Goal: Task Accomplishment & Management: Complete application form

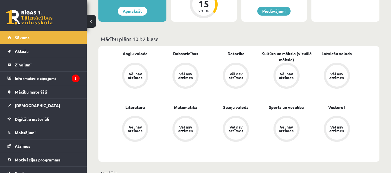
scroll to position [203, 0]
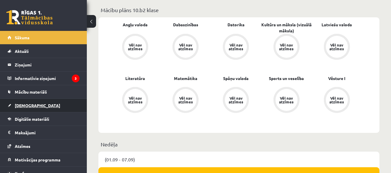
click at [60, 104] on link "[DEMOGRAPHIC_DATA]" at bounding box center [44, 105] width 72 height 13
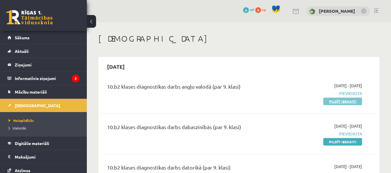
click at [335, 104] on link "Pildīt ieskaiti" at bounding box center [342, 102] width 39 height 8
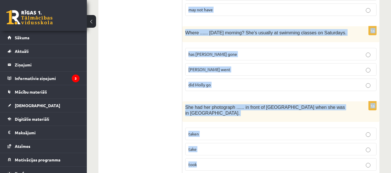
scroll to position [1465, 0]
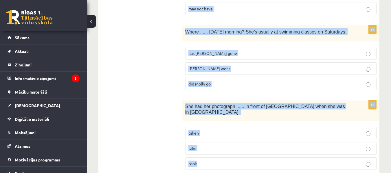
drag, startPoint x: 186, startPoint y: 67, endPoint x: 309, endPoint y: 177, distance: 165.2
copy form "Lor ips dolo sit ametc adipisc ...... elit sedd eiu tem in utl etdol magnaal. e…"
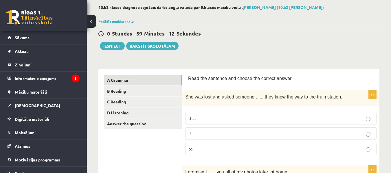
scroll to position [58, 0]
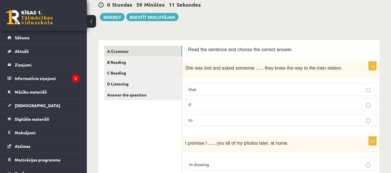
click at [194, 109] on label "if" at bounding box center [280, 105] width 191 height 12
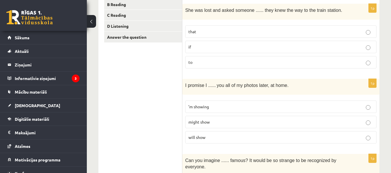
scroll to position [145, 0]
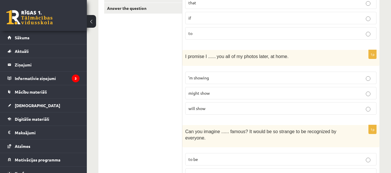
click at [253, 108] on p "will show" at bounding box center [280, 109] width 185 height 6
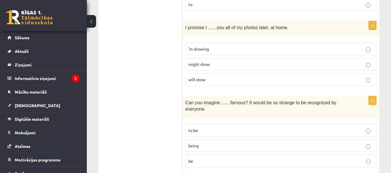
scroll to position [232, 0]
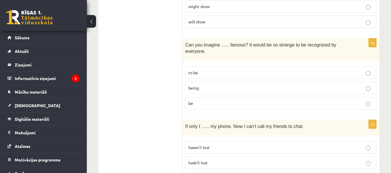
click at [211, 85] on p "being" at bounding box center [280, 88] width 185 height 6
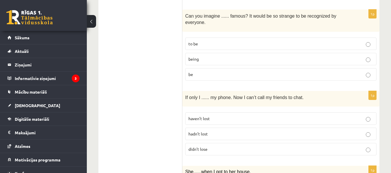
scroll to position [289, 0]
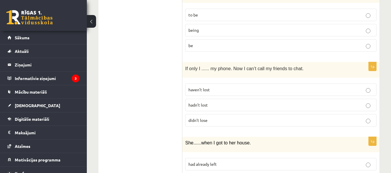
click at [223, 102] on p "hadn’t lost" at bounding box center [280, 105] width 185 height 6
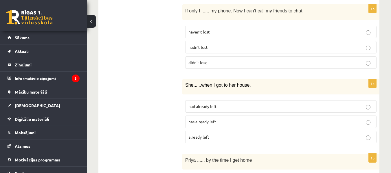
click at [246, 105] on label "had already left" at bounding box center [280, 106] width 191 height 12
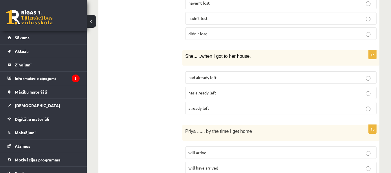
scroll to position [405, 0]
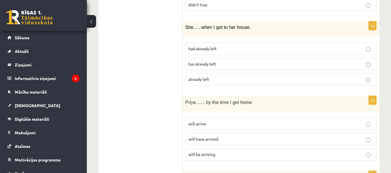
click at [237, 136] on p "will have arrived" at bounding box center [280, 139] width 185 height 6
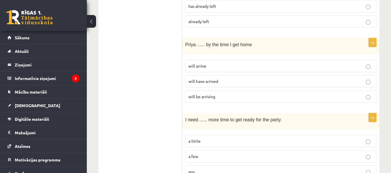
scroll to position [492, 0]
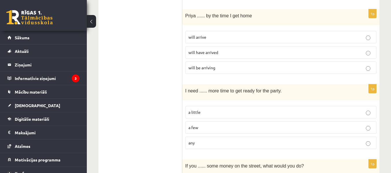
click at [197, 110] on span "a little" at bounding box center [194, 112] width 12 height 5
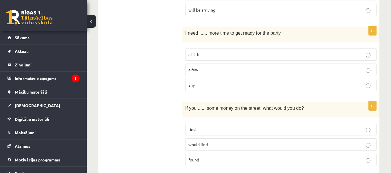
scroll to position [579, 0]
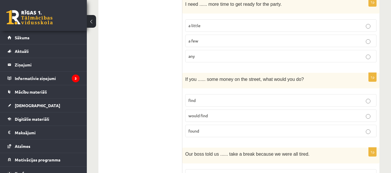
click at [215, 128] on p "found" at bounding box center [280, 131] width 185 height 6
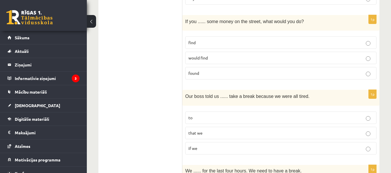
scroll to position [666, 0]
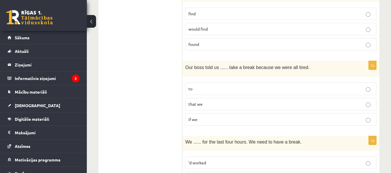
click at [195, 86] on p "to" at bounding box center [280, 89] width 185 height 6
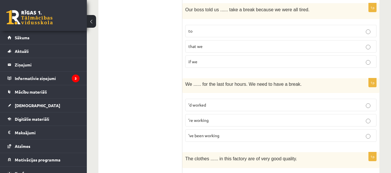
scroll to position [752, 0]
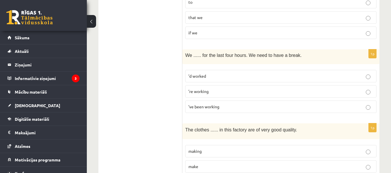
click at [217, 104] on span "’ve been working" at bounding box center [203, 106] width 31 height 5
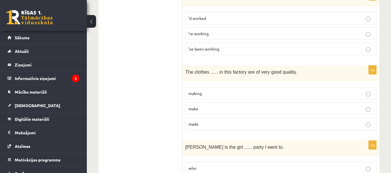
click at [243, 124] on fieldset "making make made" at bounding box center [280, 109] width 191 height 48
click at [254, 122] on label "made" at bounding box center [280, 124] width 191 height 12
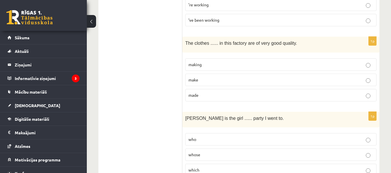
scroll to position [868, 0]
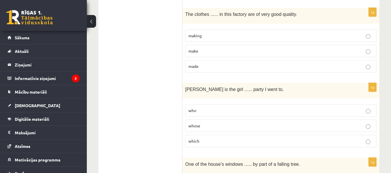
click at [288, 123] on label "whose" at bounding box center [280, 126] width 191 height 12
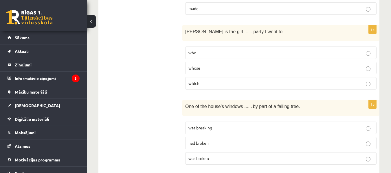
scroll to position [955, 0]
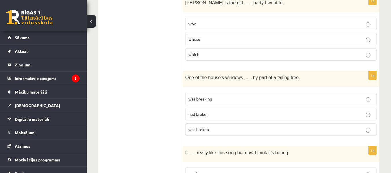
click at [247, 127] on p "was broken" at bounding box center [280, 130] width 185 height 6
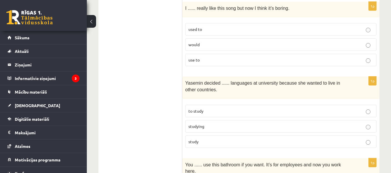
scroll to position [1071, 0]
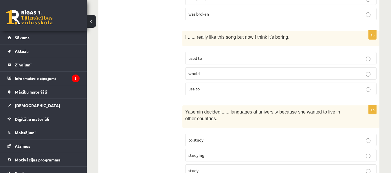
click at [223, 55] on p "used to" at bounding box center [280, 58] width 185 height 6
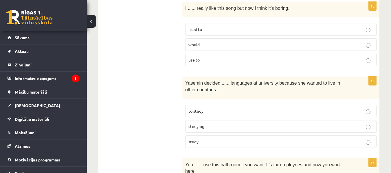
click at [225, 108] on p "to study" at bounding box center [280, 111] width 185 height 6
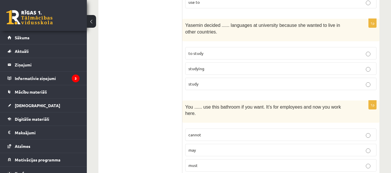
scroll to position [1187, 0]
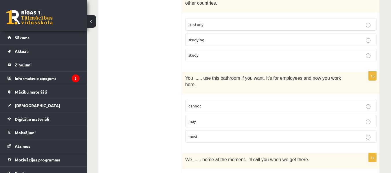
click at [240, 118] on p "may" at bounding box center [280, 121] width 185 height 6
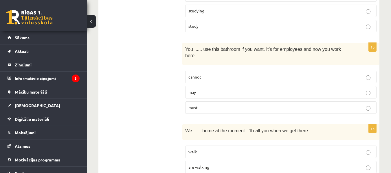
scroll to position [1244, 0]
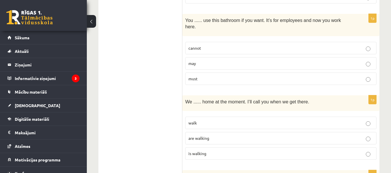
click at [281, 132] on label "are walking" at bounding box center [280, 138] width 191 height 12
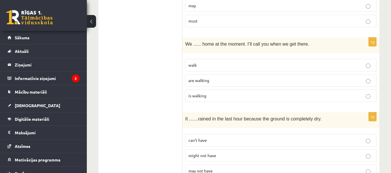
scroll to position [1331, 0]
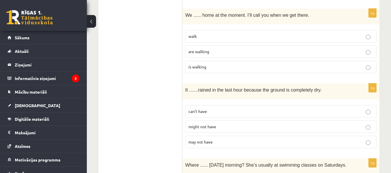
click at [206, 109] on span "can’t have" at bounding box center [197, 111] width 19 height 5
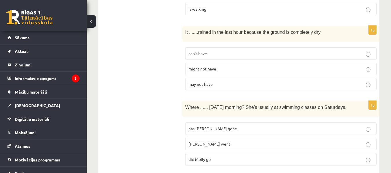
scroll to position [1418, 0]
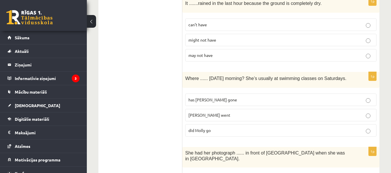
click at [247, 94] on label "has Molly gone" at bounding box center [280, 100] width 191 height 12
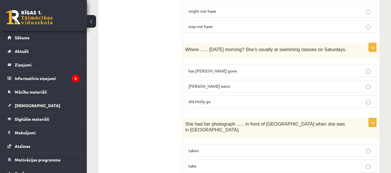
scroll to position [1465, 0]
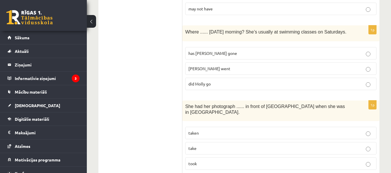
click at [250, 146] on p "take" at bounding box center [280, 149] width 185 height 6
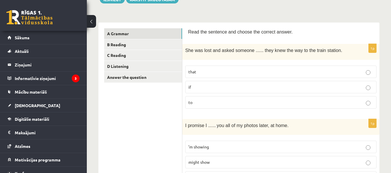
scroll to position [47, 0]
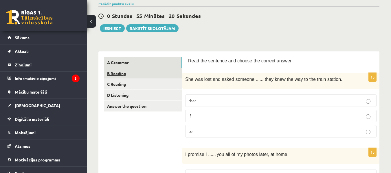
click at [152, 74] on link "B Reading" at bounding box center [143, 73] width 78 height 11
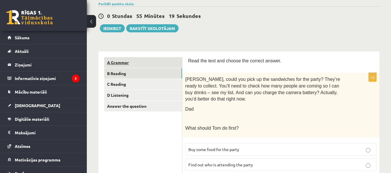
click at [159, 63] on link "A Grammar" at bounding box center [143, 62] width 78 height 11
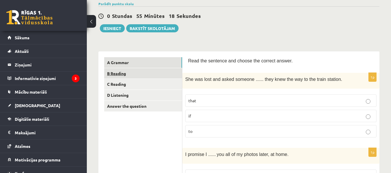
click at [159, 72] on link "B Reading" at bounding box center [143, 73] width 78 height 11
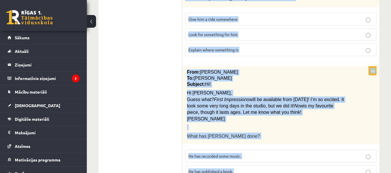
scroll to position [693, 0]
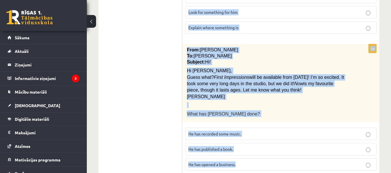
drag, startPoint x: 188, startPoint y: 50, endPoint x: 240, endPoint y: 107, distance: 76.6
copy form "Read the text and choose the correct answer. 1p Tom, could you pick up the sand…"
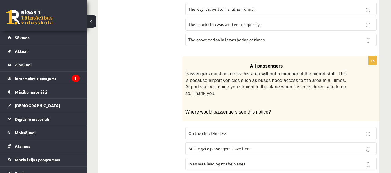
click at [165, 51] on ul "A Grammar B Reading C Reading D Listening Answer the question" at bounding box center [143, 54] width 78 height 765
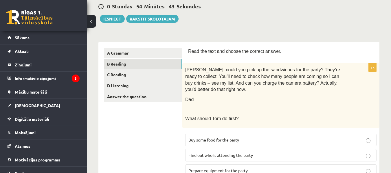
scroll to position [114, 0]
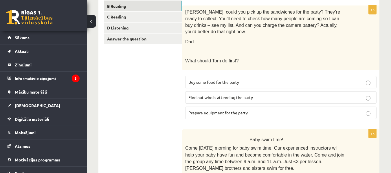
click at [237, 110] on span "Prepare equipment for the party" at bounding box center [217, 112] width 59 height 5
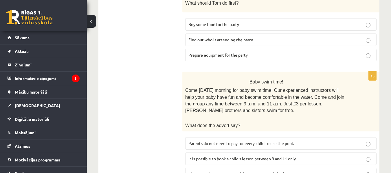
scroll to position [201, 0]
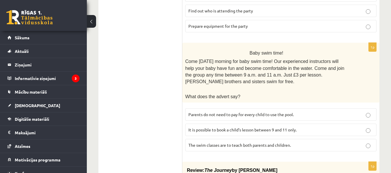
click at [231, 112] on p "Parents do not need to pay for every child to use the pool." at bounding box center [280, 115] width 185 height 6
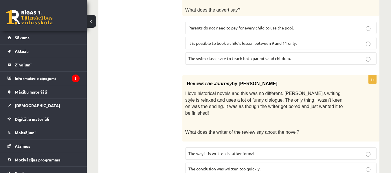
scroll to position [317, 0]
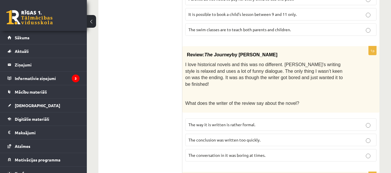
click at [262, 137] on p "The conclusion was written too quickly." at bounding box center [280, 140] width 185 height 6
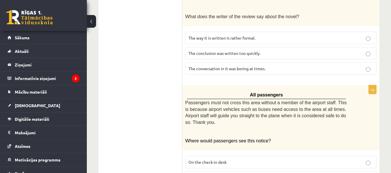
scroll to position [461, 0]
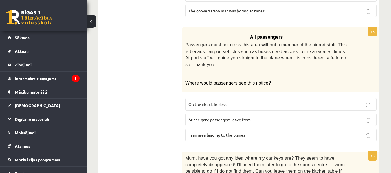
click at [244, 133] on span "In an area leading to the planes" at bounding box center [216, 135] width 57 height 5
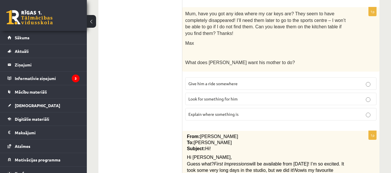
click at [228, 96] on p "Look for something for him" at bounding box center [280, 99] width 185 height 6
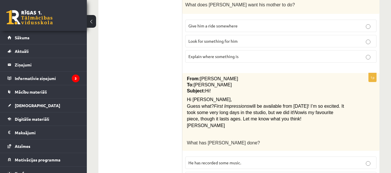
scroll to position [693, 0]
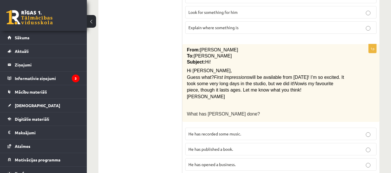
click at [245, 131] on p "He has recorded some music." at bounding box center [280, 134] width 185 height 6
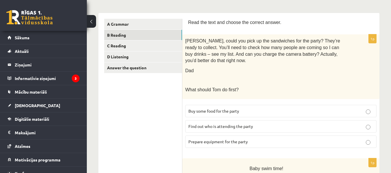
scroll to position [56, 0]
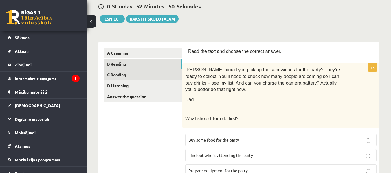
click at [170, 73] on link "C Reading" at bounding box center [143, 74] width 78 height 11
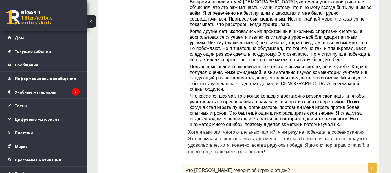
scroll to position [241, 0]
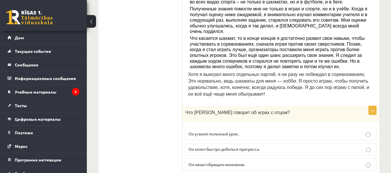
click at [332, 128] on label "Он усвоил полезный урок." at bounding box center [280, 134] width 191 height 12
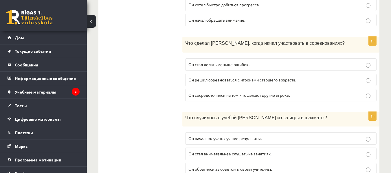
scroll to position [443, 0]
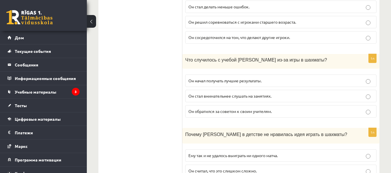
click at [372, 72] on fieldset "Он начал получать лучшие результаты. Он стал внимательнее слушать на занятиях. …" at bounding box center [280, 96] width 191 height 48
click at [365, 93] on p "Он стал внимательнее слушать на занятиях." at bounding box center [280, 96] width 185 height 6
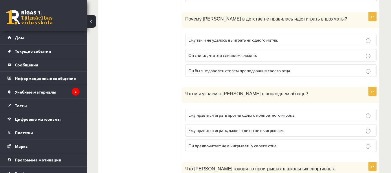
scroll to position [501, 0]
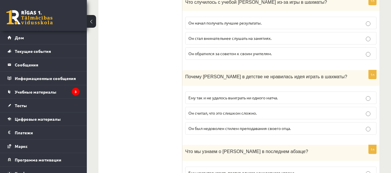
click at [370, 126] on p "Он был недоволен стилем преподавания своего отца." at bounding box center [280, 129] width 185 height 6
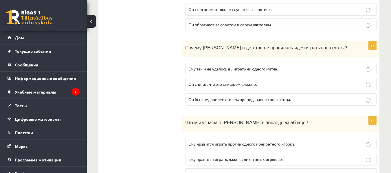
scroll to position [559, 0]
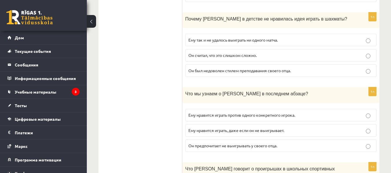
click at [298, 124] on label "Ему нравится играть, даже если он не выигрывает." at bounding box center [280, 130] width 191 height 12
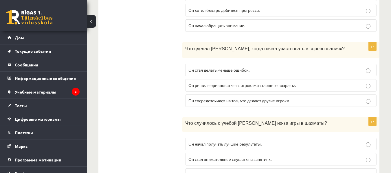
scroll to position [409, 0]
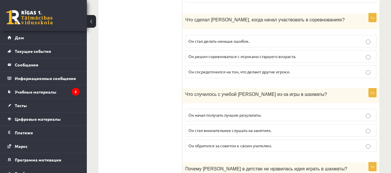
click at [350, 140] on label "Он обратился за советом к своим учителям." at bounding box center [280, 146] width 191 height 12
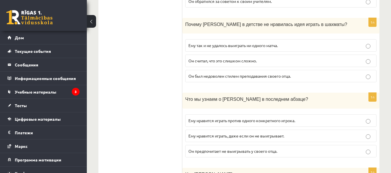
scroll to position [612, 0]
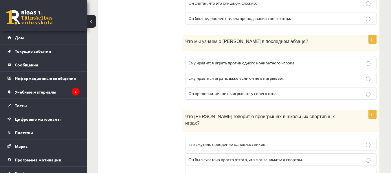
click at [366, 169] on label "Он хотел использовать этот опыт во благо." at bounding box center [280, 175] width 191 height 12
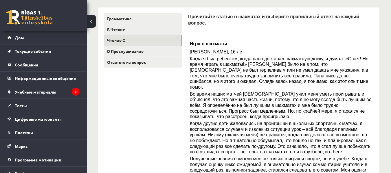
scroll to position [33, 0]
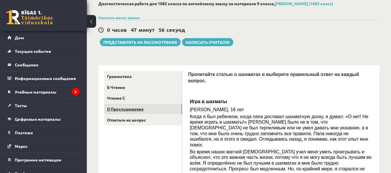
click at [177, 108] on link "D Прослушивание" at bounding box center [143, 109] width 78 height 11
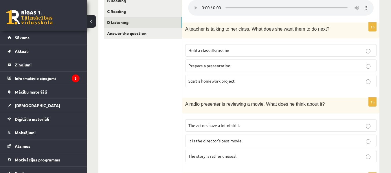
scroll to position [91, 0]
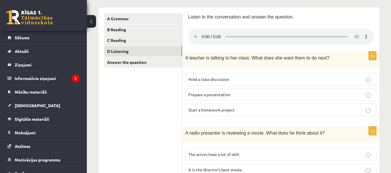
click at [214, 78] on span "Hold a class discussion" at bounding box center [208, 79] width 41 height 5
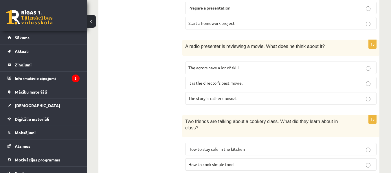
scroll to position [206, 0]
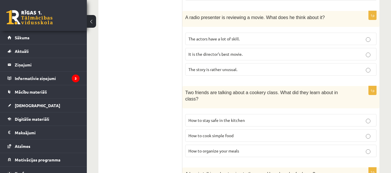
click at [237, 148] on p "How to organize your meals" at bounding box center [280, 151] width 185 height 6
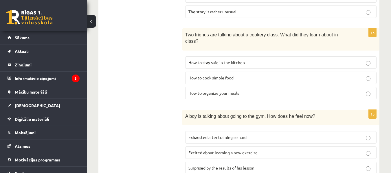
scroll to position [293, 0]
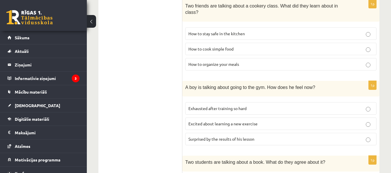
click at [243, 106] on span "Exhausted after training so hard" at bounding box center [217, 108] width 58 height 5
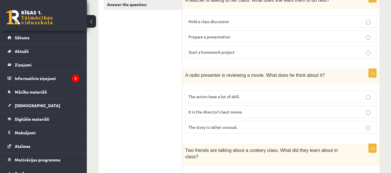
scroll to position [177, 0]
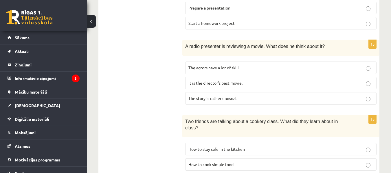
click at [271, 86] on p "It is the director’s best movie." at bounding box center [280, 83] width 185 height 6
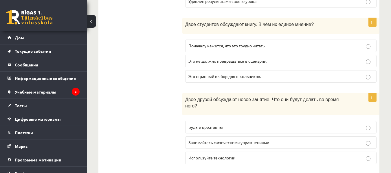
scroll to position [409, 0]
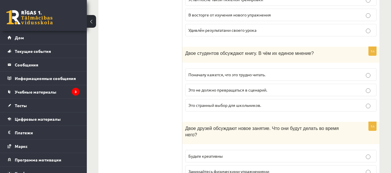
drag, startPoint x: 305, startPoint y: 82, endPoint x: 302, endPoint y: 80, distance: 3.5
click at [303, 87] on p "Это не должно превращаться в сценарий." at bounding box center [280, 90] width 185 height 6
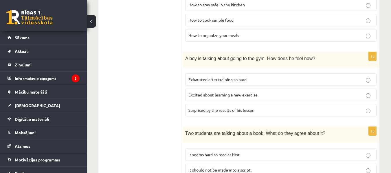
scroll to position [438, 0]
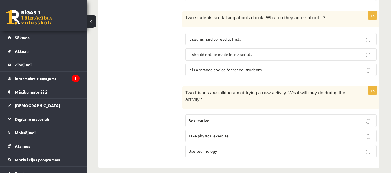
click at [270, 118] on p "Be creative" at bounding box center [280, 121] width 185 height 6
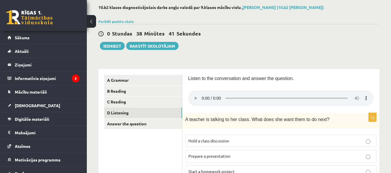
scroll to position [58, 0]
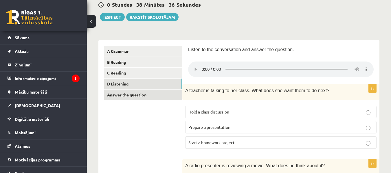
click at [162, 96] on link "Answer the question" at bounding box center [143, 95] width 78 height 11
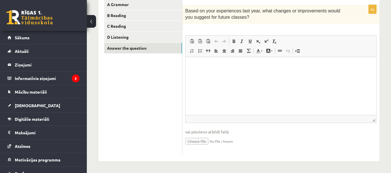
scroll to position [76, 0]
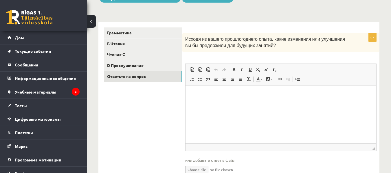
click at [208, 101] on html at bounding box center [281, 94] width 191 height 18
click at [197, 71] on link "Вставить только текст Комбинация клавиш Ctrl+Shift+V" at bounding box center [200, 70] width 8 height 8
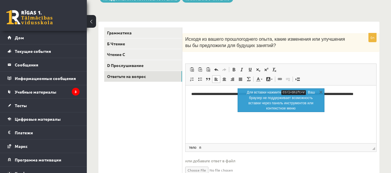
scroll to position [106, 0]
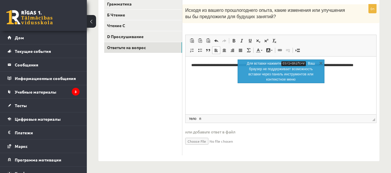
click at [205, 121] on span at bounding box center [204, 118] width 3 height 5
click at [199, 120] on link "п" at bounding box center [200, 119] width 4 height 6
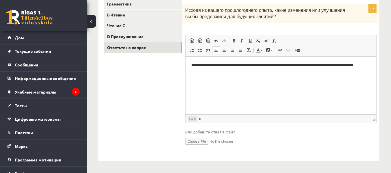
click at [190, 118] on font "тело" at bounding box center [192, 119] width 7 height 4
click at [192, 119] on font "тело" at bounding box center [192, 119] width 7 height 4
click at [199, 120] on font "п" at bounding box center [200, 119] width 2 height 4
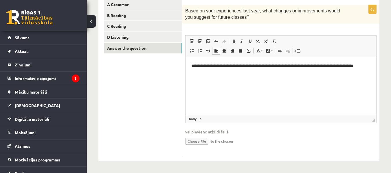
scroll to position [105, 0]
click at [194, 119] on link "body" at bounding box center [193, 119] width 10 height 5
click at [193, 121] on link "body" at bounding box center [193, 119] width 10 height 5
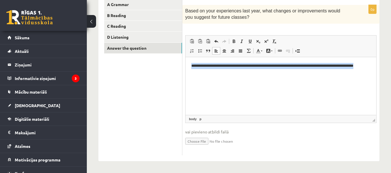
drag, startPoint x: 188, startPoint y: 65, endPoint x: 220, endPoint y: 83, distance: 37.2
click at [222, 81] on html "**********" at bounding box center [281, 69] width 191 height 24
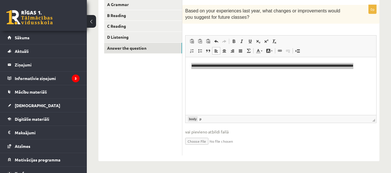
click at [195, 118] on link "body" at bounding box center [193, 119] width 10 height 5
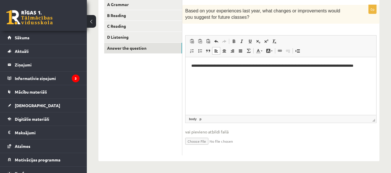
click at [203, 118] on span "body p" at bounding box center [197, 119] width 19 height 5
click at [201, 118] on link "p" at bounding box center [200, 119] width 4 height 5
click at [232, 81] on html "**********" at bounding box center [281, 69] width 191 height 24
click at [235, 80] on html "**********" at bounding box center [281, 69] width 191 height 24
click at [204, 72] on p "**********" at bounding box center [280, 69] width 179 height 12
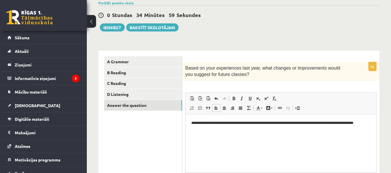
scroll to position [76, 0]
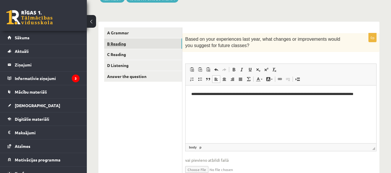
click at [162, 38] on link "B Reading" at bounding box center [143, 43] width 78 height 11
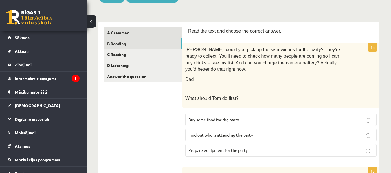
click at [169, 35] on link "A Grammar" at bounding box center [143, 32] width 78 height 11
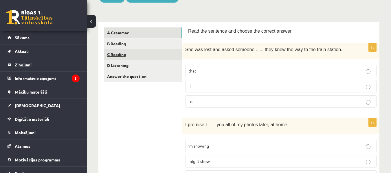
click at [172, 54] on link "C Reading" at bounding box center [143, 54] width 78 height 11
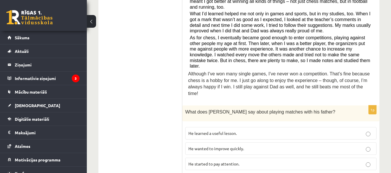
scroll to position [96, 0]
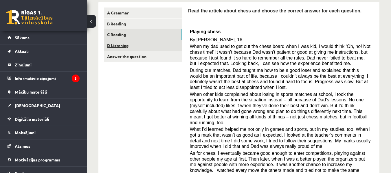
click at [174, 46] on link "D Listening" at bounding box center [143, 45] width 78 height 11
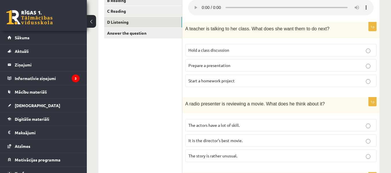
scroll to position [4, 0]
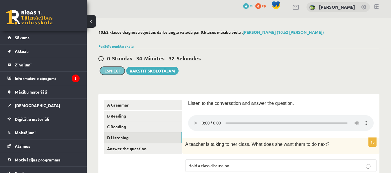
click at [118, 69] on button "Iesniegt" at bounding box center [112, 71] width 25 height 8
click at [159, 148] on link "Answer the question" at bounding box center [143, 149] width 78 height 11
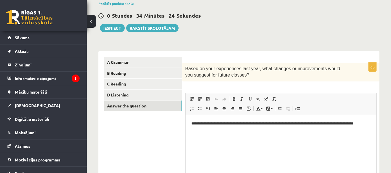
scroll to position [76, 0]
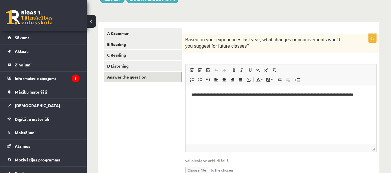
click at [204, 102] on p "**********" at bounding box center [280, 98] width 179 height 12
click at [167, 33] on link "A Grammar" at bounding box center [143, 33] width 78 height 11
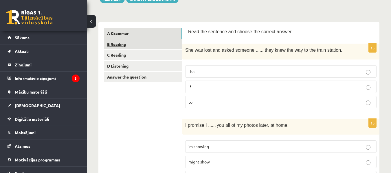
click at [168, 45] on link "B Reading" at bounding box center [143, 44] width 78 height 11
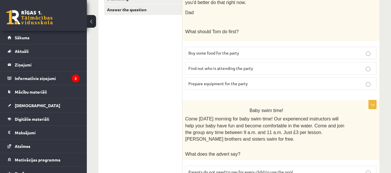
scroll to position [114, 0]
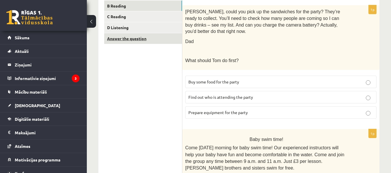
click at [136, 38] on link "Answer the question" at bounding box center [143, 38] width 78 height 11
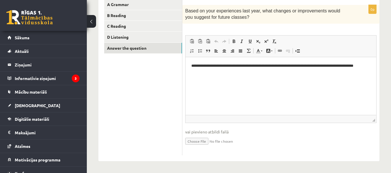
scroll to position [0, 0]
click at [214, 73] on p "**********" at bounding box center [280, 69] width 179 height 12
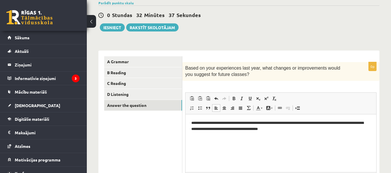
click at [213, 130] on p "**********" at bounding box center [280, 126] width 179 height 12
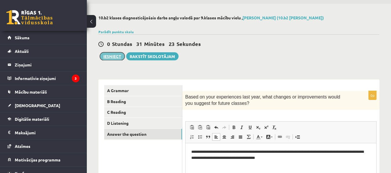
click at [113, 55] on button "Iesniegt" at bounding box center [112, 56] width 25 height 8
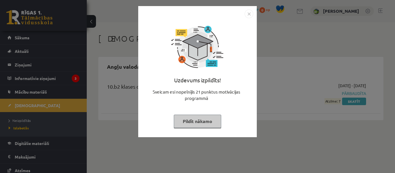
click at [247, 10] on img "Close" at bounding box center [249, 14] width 9 height 9
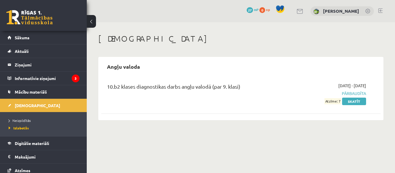
click at [328, 106] on div "10.b2 klases diagnostikas darbs angļu valodā (par 9. klasi) 2025-09-01 - 2025-0…" at bounding box center [241, 93] width 280 height 33
click at [355, 103] on link "Skatīt" at bounding box center [354, 102] width 24 height 8
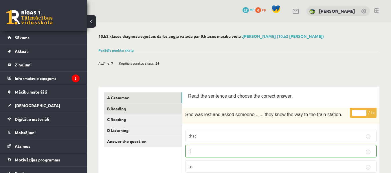
click at [167, 104] on link "B Reading" at bounding box center [143, 109] width 78 height 11
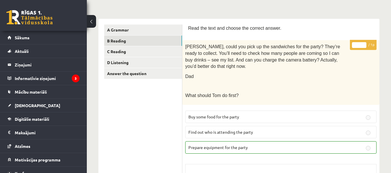
scroll to position [39, 0]
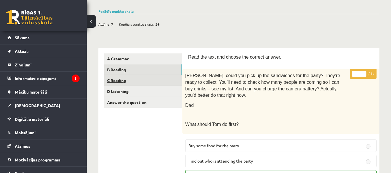
click at [144, 79] on link "C Reading" at bounding box center [143, 80] width 78 height 11
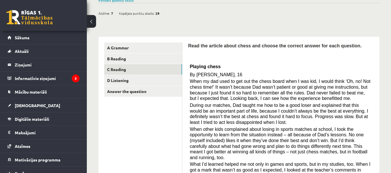
scroll to position [0, 0]
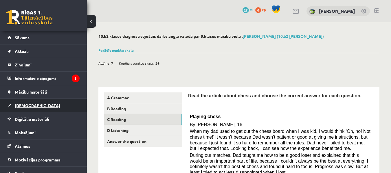
click at [55, 111] on link "[DEMOGRAPHIC_DATA]" at bounding box center [44, 105] width 72 height 13
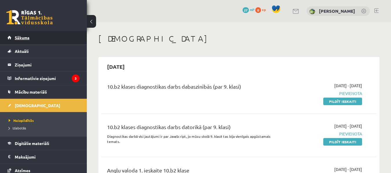
click at [71, 40] on link "Sākums" at bounding box center [44, 37] width 72 height 13
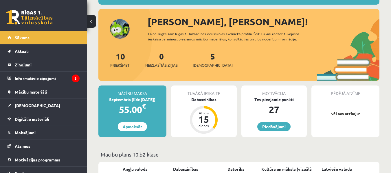
scroll to position [87, 0]
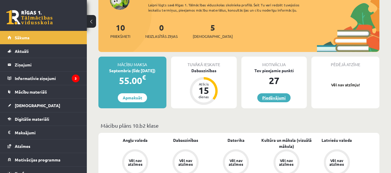
click at [269, 101] on link "Piedāvājumi" at bounding box center [273, 97] width 33 height 9
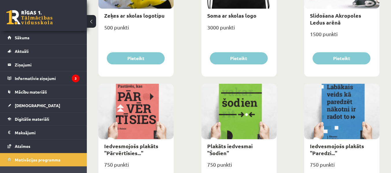
scroll to position [637, 0]
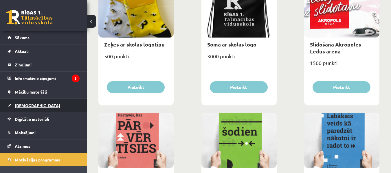
click at [65, 102] on link "[DEMOGRAPHIC_DATA]" at bounding box center [44, 105] width 72 height 13
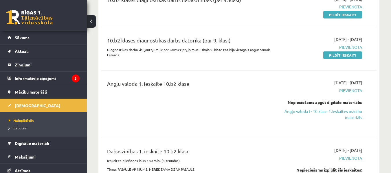
scroll to position [29, 0]
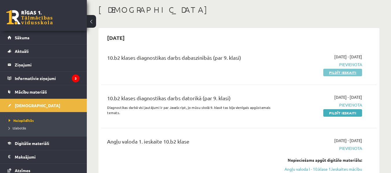
click at [332, 71] on link "Pildīt ieskaiti" at bounding box center [342, 73] width 39 height 8
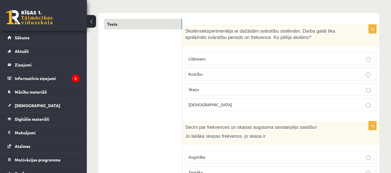
scroll to position [37, 0]
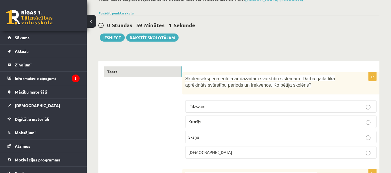
click at [219, 137] on p "Skaņu" at bounding box center [280, 137] width 185 height 6
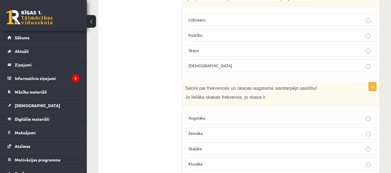
scroll to position [153, 0]
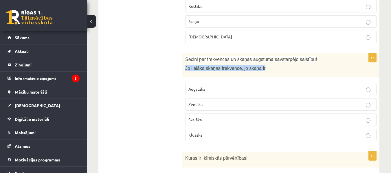
drag, startPoint x: 185, startPoint y: 67, endPoint x: 262, endPoint y: 74, distance: 76.7
click at [262, 74] on div "Secini par frekvences un skaņas augstuma savstarpējo saistību! Jo lielāka skaņa…" at bounding box center [280, 66] width 197 height 24
copy span "Jo lielāka skaņas frekvence, jo skaņa ir"
click at [200, 86] on p "Augstāka" at bounding box center [280, 89] width 185 height 6
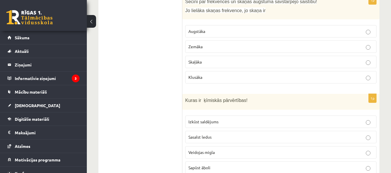
scroll to position [240, 0]
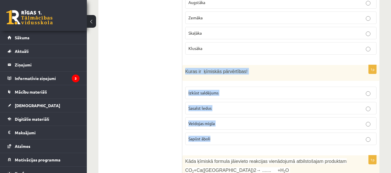
drag, startPoint x: 184, startPoint y: 74, endPoint x: 221, endPoint y: 98, distance: 44.7
click at [234, 136] on div "1p Kuras ir ķīmiskās pārvērtības! Izkūst saldējums Sasalst ledus Veidojas migla…" at bounding box center [280, 107] width 197 height 85
copy div "Kuras ir ķīmiskās pārvērtības! Izkūst saldējums Sasalst ledus Veidojas migla Sa…"
click at [194, 140] on span "Sapūst āboli" at bounding box center [199, 138] width 22 height 5
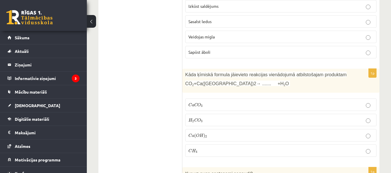
scroll to position [356, 0]
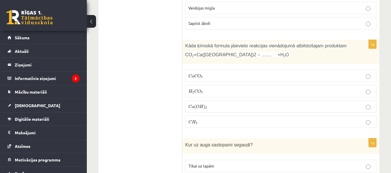
click at [231, 76] on p "C a C O 3 C a C O 3" at bounding box center [280, 76] width 185 height 6
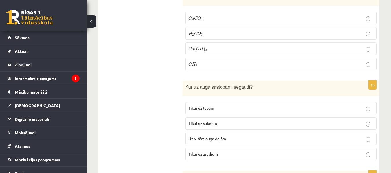
scroll to position [443, 0]
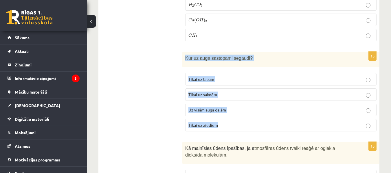
drag, startPoint x: 185, startPoint y: 55, endPoint x: 226, endPoint y: 122, distance: 79.0
click at [226, 122] on div "1p Kur uz auga sastopami segaudi? Tikai uz lapām Tikai uz saknēm Uz visām auga …" at bounding box center [280, 94] width 197 height 85
copy div "Kur uz auga sastopami segaudi? Tikai uz lapām Tikai uz saknēm Uz visām auga daļ…"
click at [185, 106] on label "Uz visām auga daļām" at bounding box center [280, 110] width 191 height 12
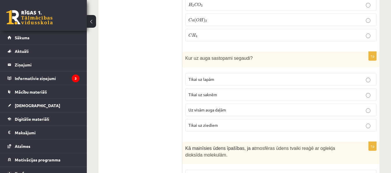
click at [198, 109] on span "Uz visām auga daļām" at bounding box center [207, 109] width 38 height 5
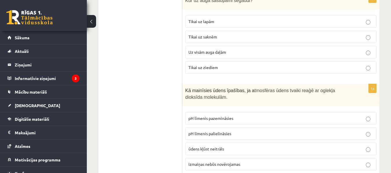
scroll to position [529, 0]
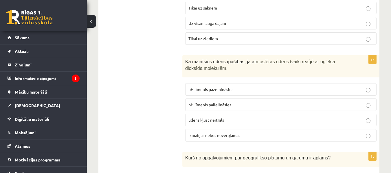
click at [282, 104] on p "pH līmenis palielināsies" at bounding box center [280, 105] width 185 height 6
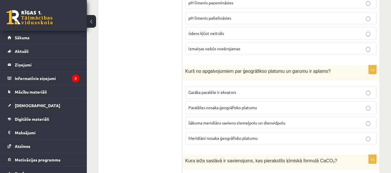
scroll to position [645, 0]
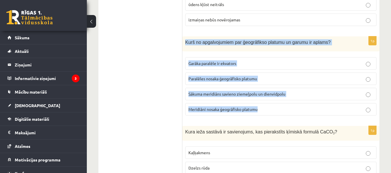
drag, startPoint x: 182, startPoint y: 40, endPoint x: 260, endPoint y: 108, distance: 103.6
click at [260, 108] on div "1p Kurš no apgalvojumiem par ģeogrāfikso platumu un garumu ir aplams? Garāka pa…" at bounding box center [280, 78] width 197 height 84
copy div "Kurš no apgalvojumiem par ģeogrāfikso platumu un garumu ir aplams? Garāka paral…"
click at [185, 106] on div "1p Kurš no apgalvojumiem par ģeogrāfikso platumu un garumu ir aplams? Garāka pa…" at bounding box center [280, 78] width 197 height 84
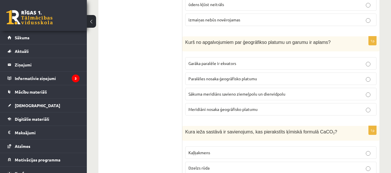
click at [196, 108] on span "Meridiāni nosaka ģeogrāfisko platumu" at bounding box center [222, 109] width 69 height 5
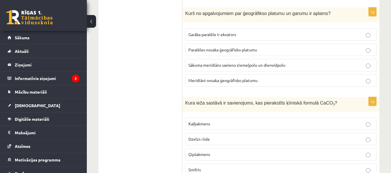
scroll to position [703, 0]
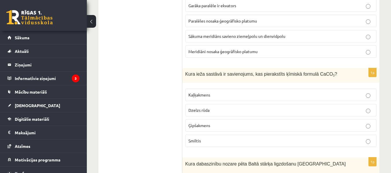
click at [209, 96] on span "Kaļķakmens" at bounding box center [199, 94] width 22 height 5
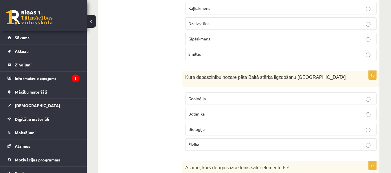
click at [237, 104] on label "Ģeoloģija" at bounding box center [280, 99] width 191 height 12
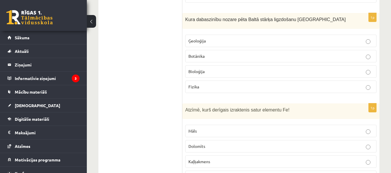
scroll to position [877, 0]
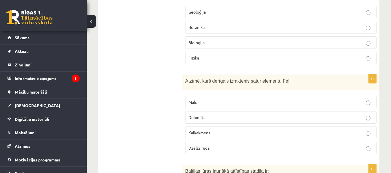
click at [227, 149] on p "Dzelzs rūda" at bounding box center [280, 148] width 185 height 6
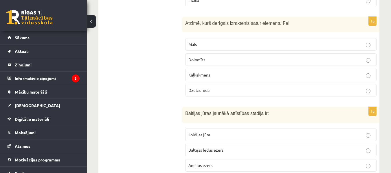
scroll to position [992, 0]
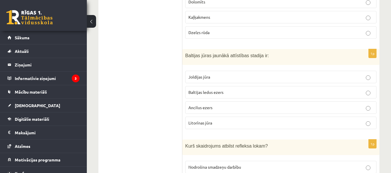
drag, startPoint x: 182, startPoint y: 56, endPoint x: 195, endPoint y: 59, distance: 13.7
click at [195, 60] on div "Baltijas jūras jaunākā attīstības stadija ir:" at bounding box center [280, 57] width 197 height 16
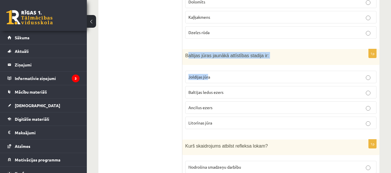
drag, startPoint x: 187, startPoint y: 56, endPoint x: 204, endPoint y: 66, distance: 19.6
click at [207, 66] on div "1p Baltijas jūras jaunākā attīstības stadija ir: Joldijas jūra Baltijas ledus e…" at bounding box center [280, 91] width 197 height 85
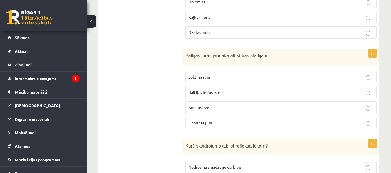
click at [185, 55] on span "Baltijas jūras jaunākā attīstības stadija ir:" at bounding box center [227, 55] width 84 height 5
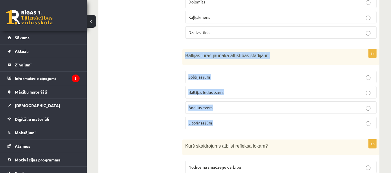
drag, startPoint x: 185, startPoint y: 55, endPoint x: 231, endPoint y: 115, distance: 75.4
click at [231, 117] on div "1p Baltijas jūras jaunākā attīstības stadija ir: Joldijas jūra Baltijas ledus e…" at bounding box center [280, 91] width 197 height 85
copy form "Baltijas jūras jaunākā attīstības stadija ir: Joldijas jūra Baltijas ledus ezer…"
click at [192, 123] on span "Litorīnas jūra" at bounding box center [200, 122] width 24 height 5
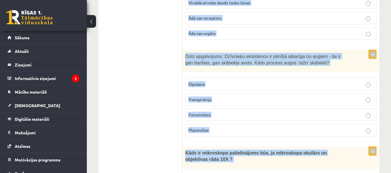
scroll to position [2817, 0]
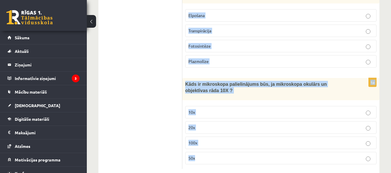
drag, startPoint x: 184, startPoint y: 59, endPoint x: 293, endPoint y: 146, distance: 139.4
copy form "Kurš skaidrojums atbilst refleksa lokam? Nodrošina smadzeņu darbību Nodrošina v…"
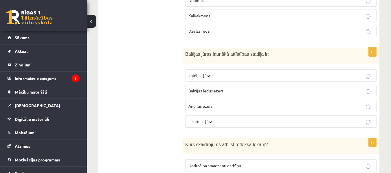
scroll to position [1052, 0]
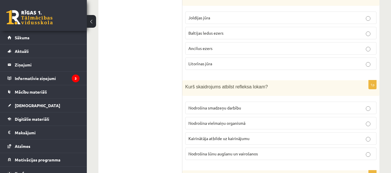
click at [237, 138] on span "Kairinātāja atbilde uz kairinājumu" at bounding box center [218, 138] width 61 height 5
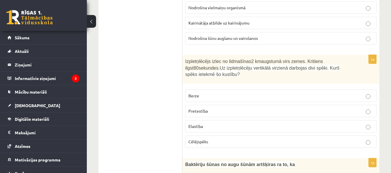
scroll to position [1196, 0]
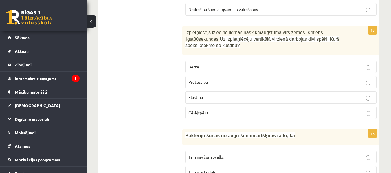
click at [282, 82] on p "Pretestība" at bounding box center [280, 82] width 185 height 6
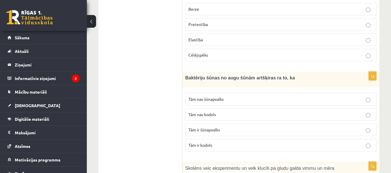
scroll to position [1283, 0]
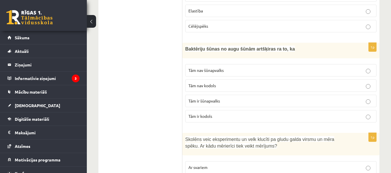
click at [203, 82] on label "Tām nav kodols" at bounding box center [280, 86] width 191 height 12
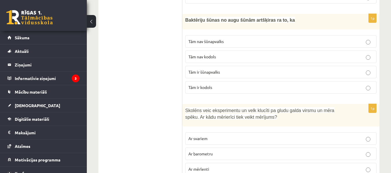
scroll to position [1370, 0]
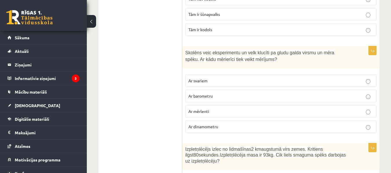
click at [222, 131] on label "Ar dinamometru" at bounding box center [280, 127] width 191 height 12
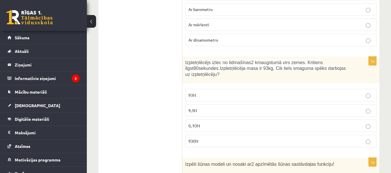
click at [220, 141] on p "930N" at bounding box center [280, 141] width 185 height 6
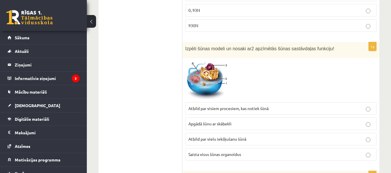
scroll to position [1602, 0]
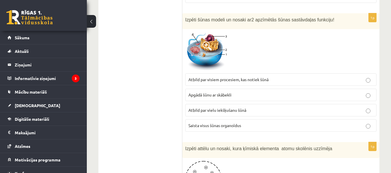
click at [268, 80] on p "Atbild par visiem procesiem, kas notiek šūnā" at bounding box center [280, 80] width 185 height 6
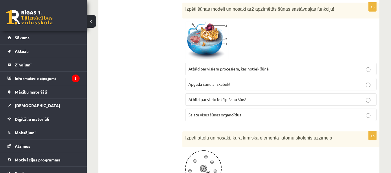
scroll to position [1750, 0]
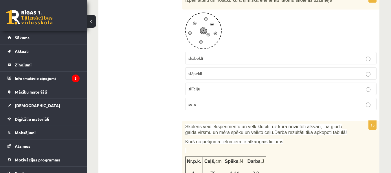
click at [207, 55] on p "skābekli" at bounding box center [280, 58] width 185 height 6
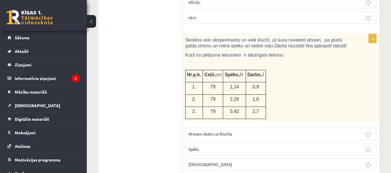
scroll to position [1866, 0]
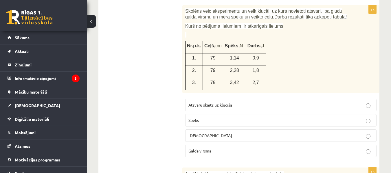
click at [275, 117] on label "Spēks" at bounding box center [280, 120] width 191 height 12
click at [314, 103] on p "Atsvaru skaits uz klucīša" at bounding box center [280, 105] width 185 height 6
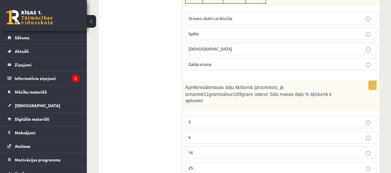
scroll to position [2011, 0]
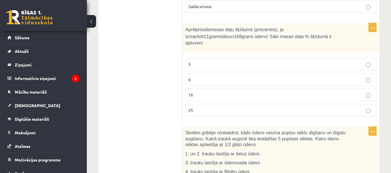
click at [218, 77] on p "6" at bounding box center [280, 80] width 185 height 6
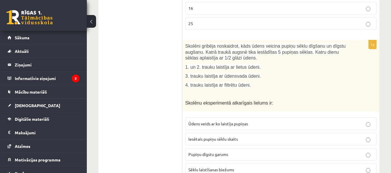
scroll to position [2127, 0]
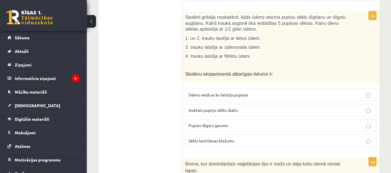
click at [226, 123] on span "Pupiņu dīgstu garums" at bounding box center [208, 125] width 40 height 5
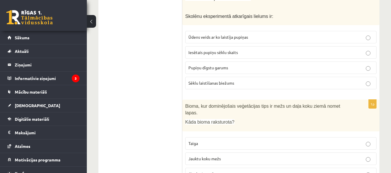
scroll to position [2242, 0]
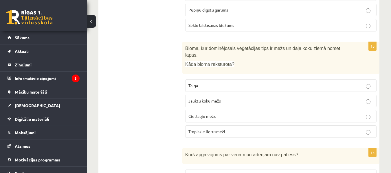
click at [253, 98] on p "Jauktu koku mežs" at bounding box center [280, 101] width 185 height 6
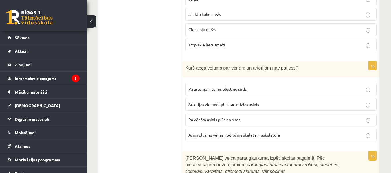
click at [264, 102] on p "Artērijās vienmēr plūst arteriālās asinis" at bounding box center [280, 105] width 185 height 6
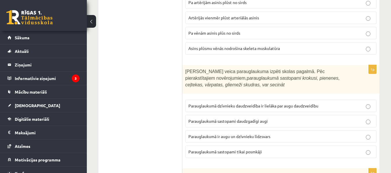
scroll to position [2445, 0]
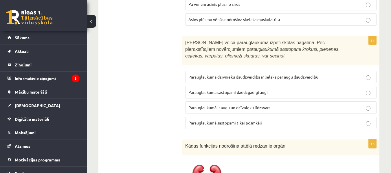
click at [264, 105] on span "Parauglaukumā ir augu un dzīvnieku līdzsvars" at bounding box center [229, 107] width 82 height 5
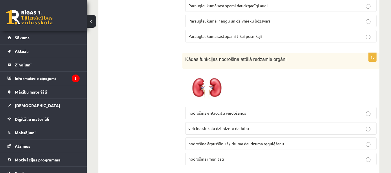
scroll to position [2561, 0]
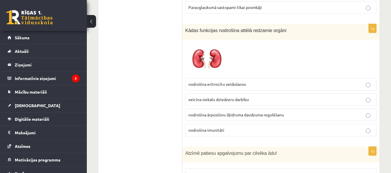
click at [275, 112] on span "nodrošina ārpusšūnu šķidruma daudzuma regulēšanu" at bounding box center [236, 114] width 96 height 5
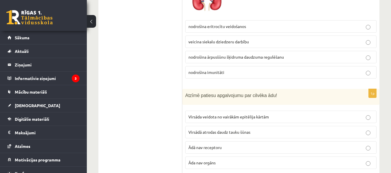
scroll to position [2648, 0]
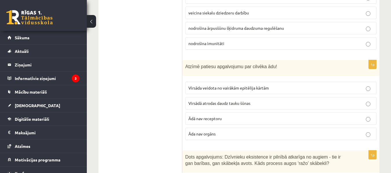
click at [299, 100] on p "Virsādā atrodas daudz tauku šūnas" at bounding box center [280, 103] width 185 height 6
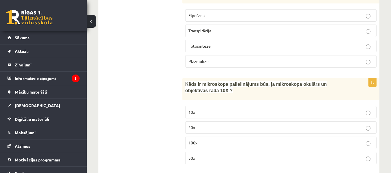
scroll to position [2788, 0]
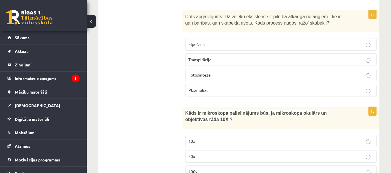
click at [202, 69] on label "Fotosintēze" at bounding box center [280, 75] width 191 height 12
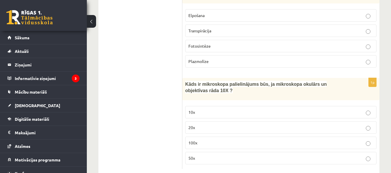
click at [233, 137] on label "100x" at bounding box center [280, 143] width 191 height 12
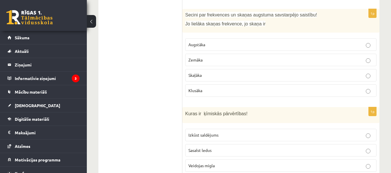
scroll to position [0, 0]
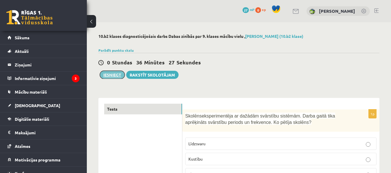
click at [115, 76] on button "Iesniegt" at bounding box center [112, 75] width 25 height 8
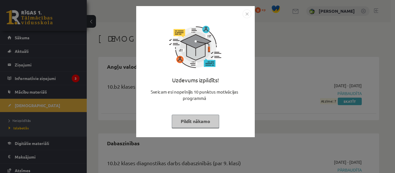
click at [248, 16] on img "Close" at bounding box center [247, 14] width 9 height 9
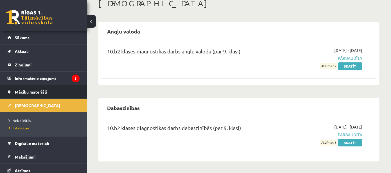
click at [56, 91] on link "Mācību materiāli" at bounding box center [44, 91] width 72 height 13
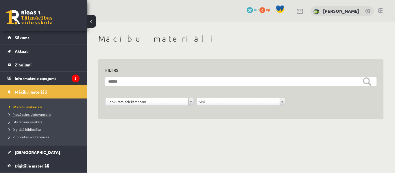
click at [52, 114] on link "Pieslēgties Uzdevumiem" at bounding box center [45, 114] width 72 height 5
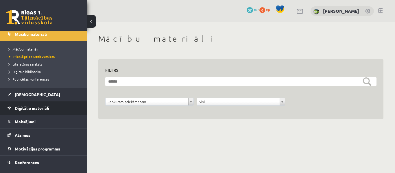
scroll to position [67, 0]
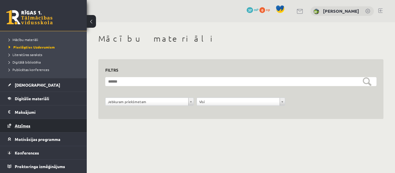
click at [68, 129] on link "Atzīmes" at bounding box center [44, 125] width 72 height 13
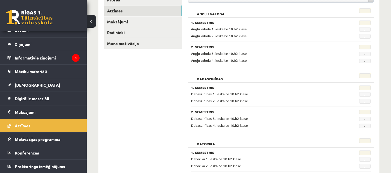
scroll to position [58, 0]
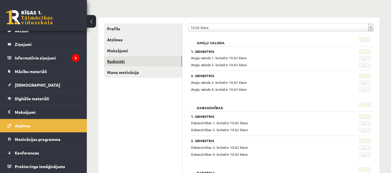
click at [155, 58] on link "Radinieki" at bounding box center [143, 61] width 78 height 11
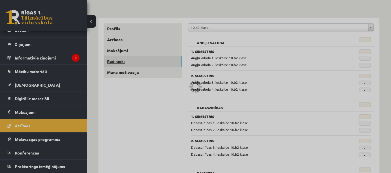
scroll to position [6, 0]
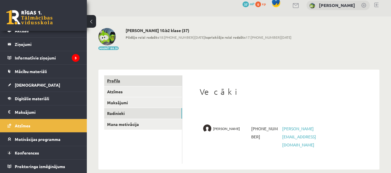
click at [159, 86] on link "Profils" at bounding box center [143, 81] width 78 height 11
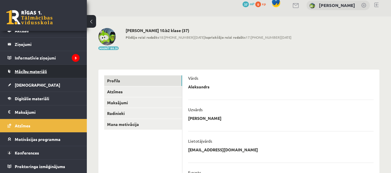
click at [57, 68] on link "Mācību materiāli" at bounding box center [44, 71] width 72 height 13
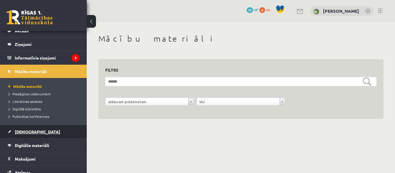
click at [43, 137] on link "[DEMOGRAPHIC_DATA]" at bounding box center [44, 131] width 72 height 13
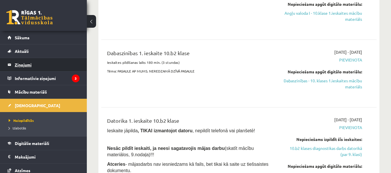
scroll to position [58, 0]
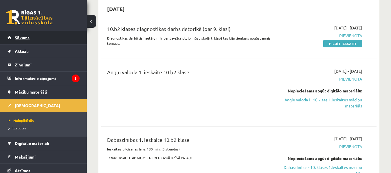
click at [60, 34] on link "Sākums" at bounding box center [44, 37] width 72 height 13
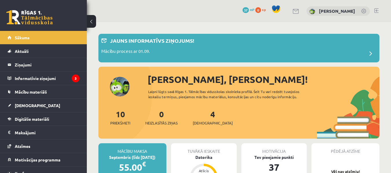
click at [289, 10] on div "0 Dāvanas 37 mP 0 xp [PERSON_NAME]" at bounding box center [239, 11] width 304 height 22
click at [293, 10] on link at bounding box center [296, 11] width 7 height 5
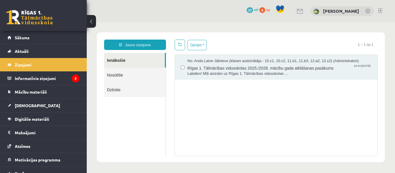
click at [127, 77] on link "Nosūtītie" at bounding box center [135, 75] width 62 height 15
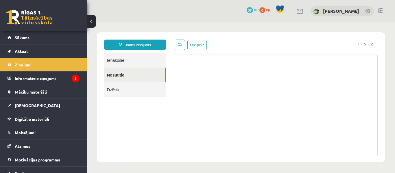
click at [136, 86] on link "Dzēstie" at bounding box center [135, 89] width 62 height 15
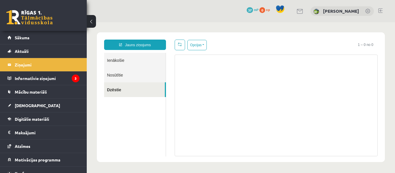
click at [142, 59] on link "Ienākošie" at bounding box center [135, 60] width 62 height 15
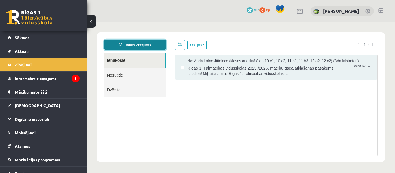
click at [157, 44] on link "Jauns ziņojums" at bounding box center [135, 45] width 62 height 10
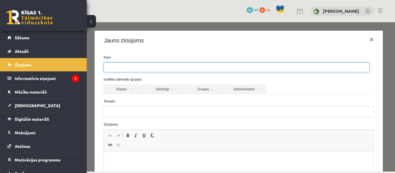
click at [176, 68] on ul at bounding box center [237, 67] width 266 height 9
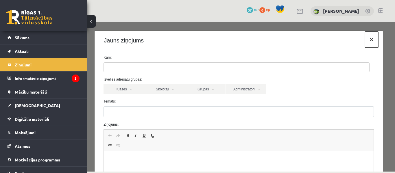
click at [370, 41] on button "×" at bounding box center [371, 40] width 13 height 16
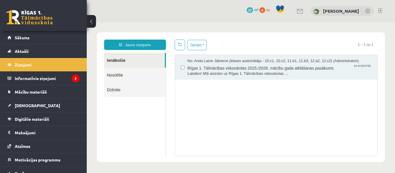
click at [130, 78] on link "Nosūtītie" at bounding box center [135, 75] width 62 height 15
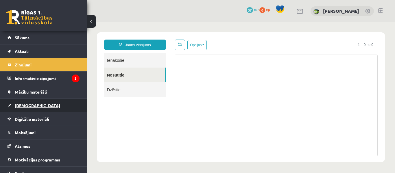
click at [57, 105] on link "[DEMOGRAPHIC_DATA]" at bounding box center [44, 105] width 72 height 13
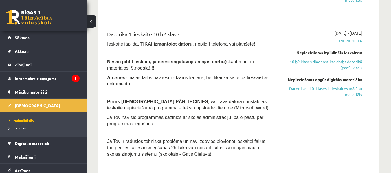
scroll to position [289, 0]
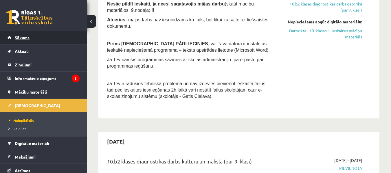
click at [18, 36] on span "Sākums" at bounding box center [22, 37] width 15 height 5
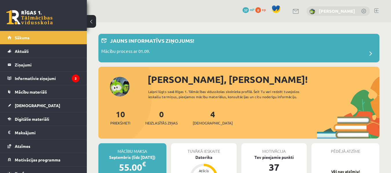
click at [329, 13] on link "[PERSON_NAME]" at bounding box center [337, 11] width 36 height 6
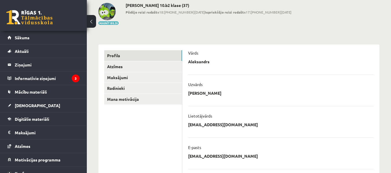
scroll to position [2, 0]
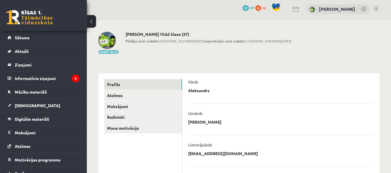
drag, startPoint x: 128, startPoint y: 36, endPoint x: 187, endPoint y: 33, distance: 59.4
click at [187, 33] on h2 "Aleksandrs Rjabovs 10.b2 klase (37)" at bounding box center [209, 34] width 166 height 5
drag, startPoint x: 126, startPoint y: 34, endPoint x: 194, endPoint y: 31, distance: 68.1
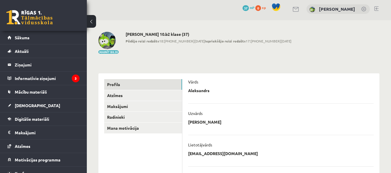
copy h2 "Aleksandrs Rjabovs 10.b2 klase (37)"
click at [62, 37] on link "Sākums" at bounding box center [44, 37] width 72 height 13
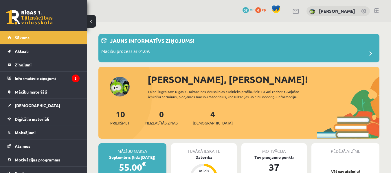
scroll to position [145, 0]
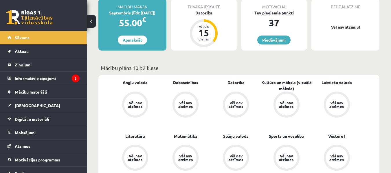
click at [263, 42] on link "Piedāvājumi" at bounding box center [273, 40] width 33 height 9
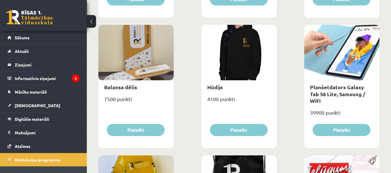
scroll to position [492, 0]
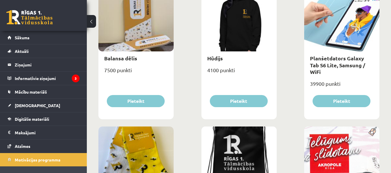
click at [339, 52] on div "Planšetdators Galaxy Tab S6 Lite, Samsung / WiFi" at bounding box center [341, 65] width 75 height 27
click at [344, 60] on link "Planšetdators Galaxy Tab S6 Lite, Samsung / WiFi" at bounding box center [337, 65] width 55 height 20
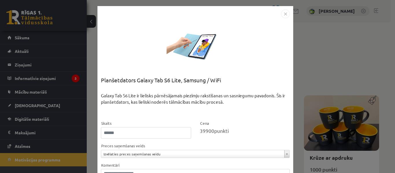
scroll to position [45, 0]
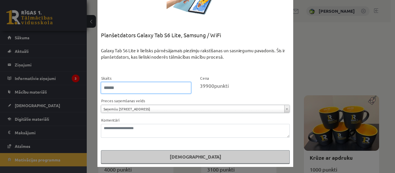
click at [122, 88] on input "*" at bounding box center [146, 88] width 90 height 12
click at [185, 89] on input "*" at bounding box center [146, 88] width 90 height 12
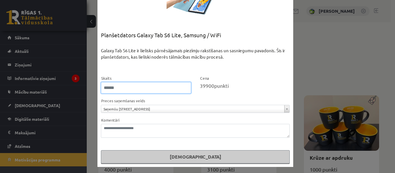
click at [181, 89] on input "*" at bounding box center [146, 88] width 90 height 12
drag, startPoint x: 186, startPoint y: 89, endPoint x: 181, endPoint y: 92, distance: 6.0
click at [185, 91] on input "*" at bounding box center [146, 88] width 90 height 12
click at [183, 90] on input "*" at bounding box center [146, 88] width 90 height 12
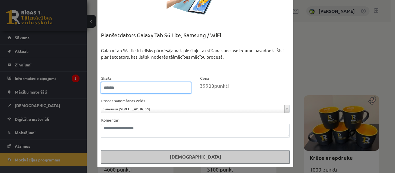
click at [183, 90] on input "*" at bounding box center [146, 88] width 90 height 12
type input "*"
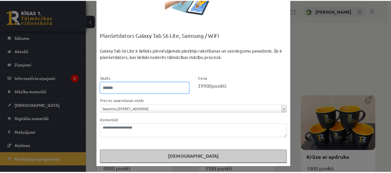
scroll to position [0, 0]
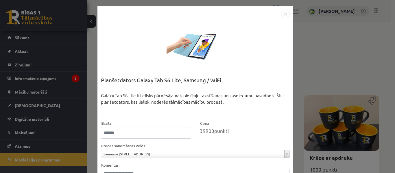
click at [284, 14] on img "Close" at bounding box center [285, 14] width 9 height 9
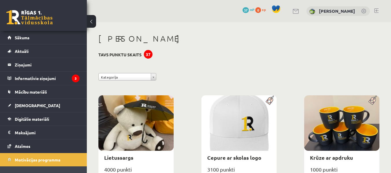
click at [147, 53] on div "37" at bounding box center [148, 54] width 9 height 9
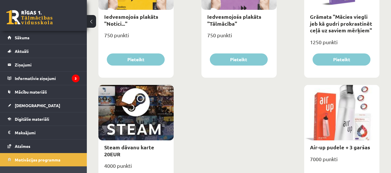
scroll to position [977, 0]
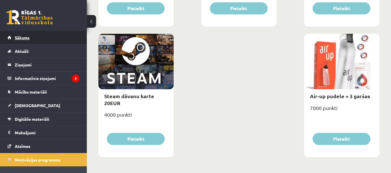
click at [28, 37] on span "Sākums" at bounding box center [22, 37] width 15 height 5
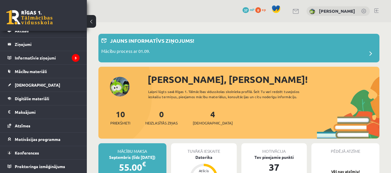
scroll to position [116, 0]
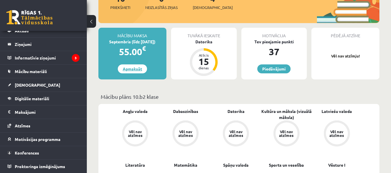
click at [131, 66] on link "Apmaksāt" at bounding box center [132, 69] width 29 height 9
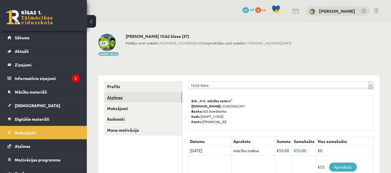
click at [165, 93] on link "Atzīmes" at bounding box center [143, 97] width 78 height 11
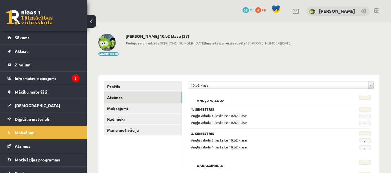
click at [368, 118] on span "-" at bounding box center [365, 116] width 12 height 5
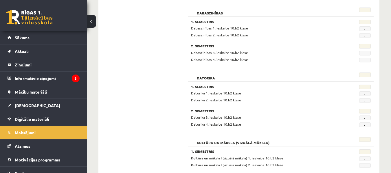
scroll to position [8, 0]
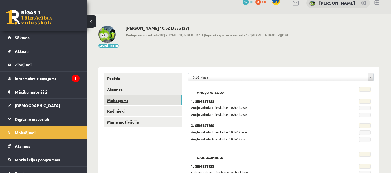
click at [164, 104] on link "Maksājumi" at bounding box center [143, 100] width 78 height 11
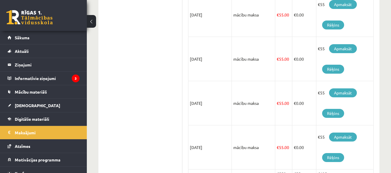
scroll to position [422, 0]
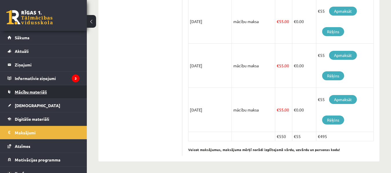
click at [60, 91] on link "Mācību materiāli" at bounding box center [44, 91] width 72 height 13
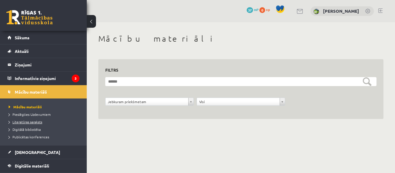
click at [26, 120] on span "Literatūras saraksts" at bounding box center [26, 122] width 34 height 5
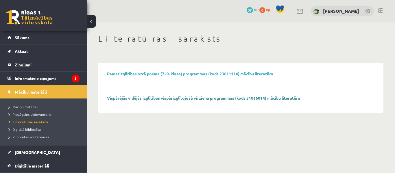
click at [161, 99] on link "Vispārējās vidējās izglītības vispārizglītojošā virziena programmas (kods 31016…" at bounding box center [203, 98] width 193 height 5
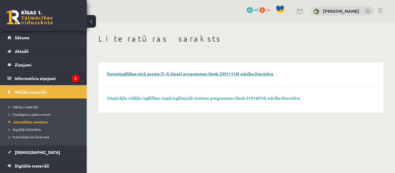
click at [161, 74] on link "Pamatizglītības otrā posma (7.-9. klase) programmas (kods 23011114) mācību lite…" at bounding box center [190, 73] width 166 height 5
click at [29, 129] on span "Digitālā bibliotēka" at bounding box center [25, 129] width 32 height 5
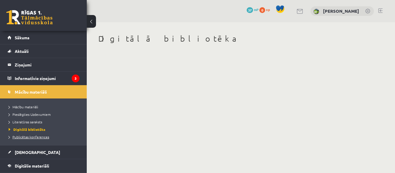
click at [41, 139] on span "Publicētas konferences" at bounding box center [29, 137] width 41 height 5
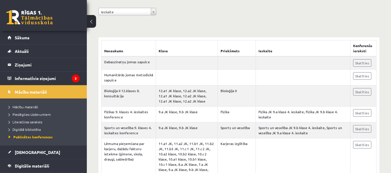
scroll to position [29, 0]
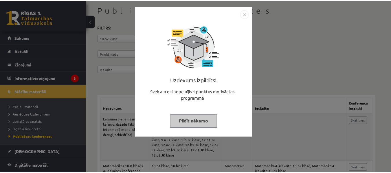
scroll to position [29, 0]
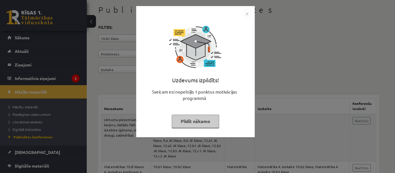
click at [247, 12] on img "Close" at bounding box center [247, 14] width 9 height 9
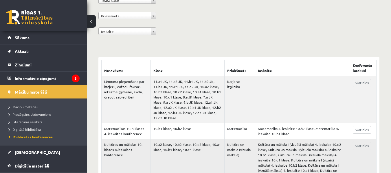
scroll to position [96, 0]
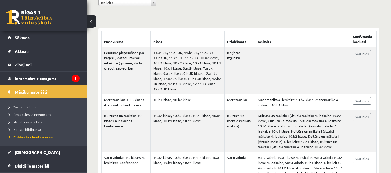
drag, startPoint x: 325, startPoint y: 67, endPoint x: 322, endPoint y: -10, distance: 76.2
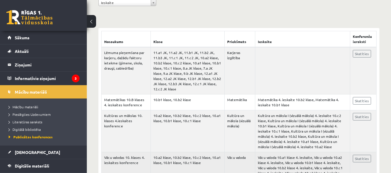
drag, startPoint x: 322, startPoint y: -10, endPoint x: 256, endPoint y: 155, distance: 176.8
click at [256, 155] on td "Vācu valoda 10.a1 klase 4. ieskaite, Vācu valoda 10.a2 klase 4. ieskaite, Vācu …" at bounding box center [302, 166] width 95 height 26
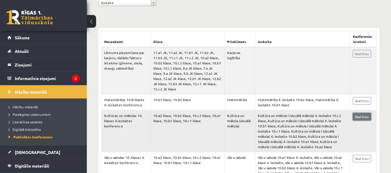
click at [361, 115] on link "Skatīties" at bounding box center [362, 117] width 18 height 8
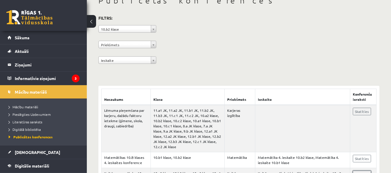
scroll to position [9, 0]
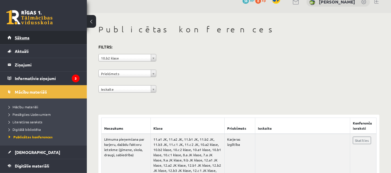
click at [52, 37] on link "Sākums" at bounding box center [44, 37] width 72 height 13
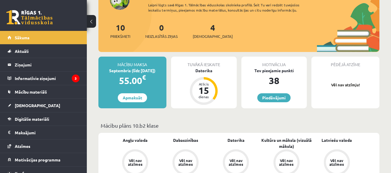
scroll to position [58, 0]
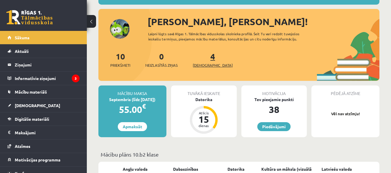
click at [203, 59] on link "4 Ieskaites" at bounding box center [213, 59] width 40 height 17
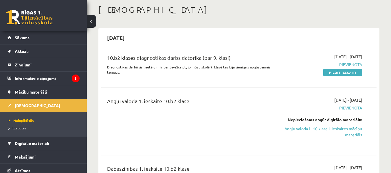
scroll to position [58, 0]
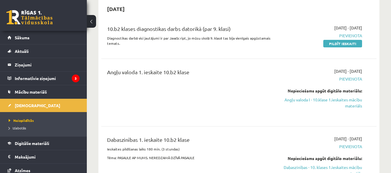
click at [349, 84] on div "[DATE] - [DATE] [GEOGRAPHIC_DATA] Nepieciešams apgūt digitālo materiālu: Angļu …" at bounding box center [322, 92] width 88 height 49
click at [324, 99] on link "Angļu valoda I - 10.klase 1.ieskaites mācību materiāls" at bounding box center [322, 103] width 79 height 12
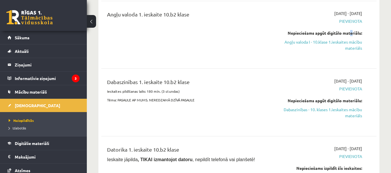
scroll to position [87, 0]
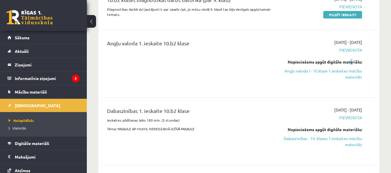
drag, startPoint x: 332, startPoint y: 74, endPoint x: 222, endPoint y: 22, distance: 121.3
click at [332, 74] on link "Angļu valoda I - 10.klase 1.ieskaites mācību materiāls" at bounding box center [322, 74] width 79 height 12
drag, startPoint x: 326, startPoint y: 71, endPoint x: 220, endPoint y: 22, distance: 116.3
click at [326, 71] on link "Angļu valoda I - 10.klase 1.ieskaites mācību materiāls" at bounding box center [322, 74] width 79 height 12
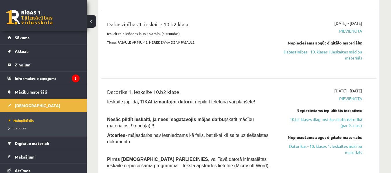
scroll to position [116, 0]
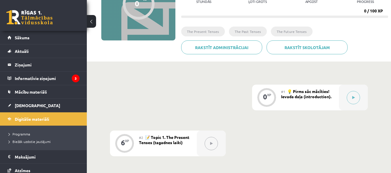
scroll to position [20, 0]
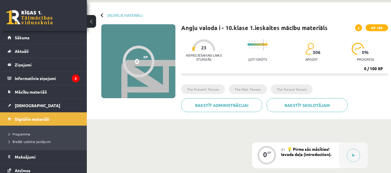
drag, startPoint x: 129, startPoint y: 48, endPoint x: 133, endPoint y: 51, distance: 4.7
click at [129, 48] on div "0 XP XP 100" at bounding box center [138, 61] width 74 height 74
click at [267, 87] on ul "The Present Tenses The Past Tenses The Future Tenses" at bounding box center [284, 92] width 207 height 14
click at [250, 87] on li "The Past Tenses" at bounding box center [248, 90] width 38 height 10
click at [142, 60] on div at bounding box center [139, 62] width 32 height 32
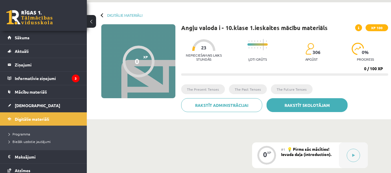
click at [280, 103] on link "Rakstīt skolotājam" at bounding box center [307, 105] width 81 height 14
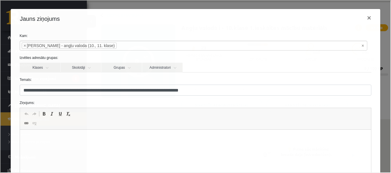
scroll to position [0, 0]
click at [365, 18] on button "×" at bounding box center [368, 17] width 13 height 16
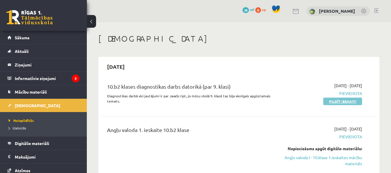
click at [340, 99] on link "Pildīt ieskaiti" at bounding box center [342, 102] width 39 height 8
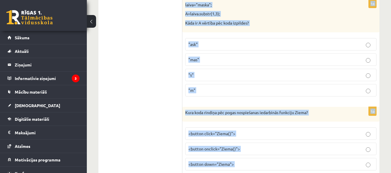
scroll to position [2978, 0]
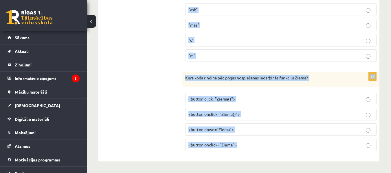
drag, startPoint x: 185, startPoint y: 96, endPoint x: 284, endPoint y: 158, distance: 116.2
drag, startPoint x: 284, startPoint y: 158, endPoint x: 284, endPoint y: 152, distance: 5.5
copy form "Kāds Notikums (Event) tiek gaidīts izpildāmies šajā koda rindiņā? addEventListe…"
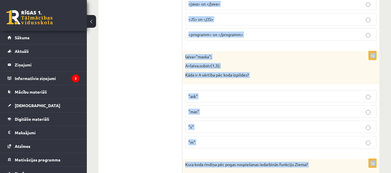
scroll to position [2862, 0]
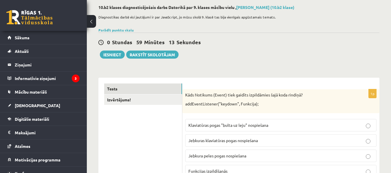
scroll to position [58, 0]
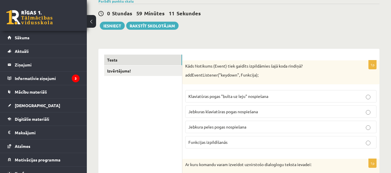
click at [246, 112] on span "Jebkuras klaviatūras pogas nospiešana" at bounding box center [222, 111] width 69 height 5
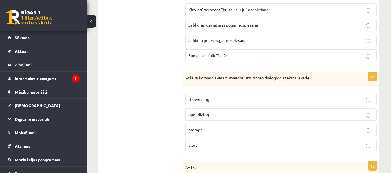
scroll to position [174, 0]
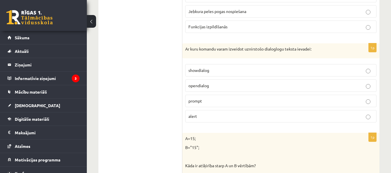
click at [224, 100] on p "prompt" at bounding box center [280, 101] width 185 height 6
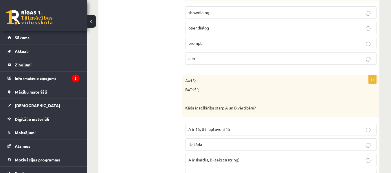
scroll to position [260, 0]
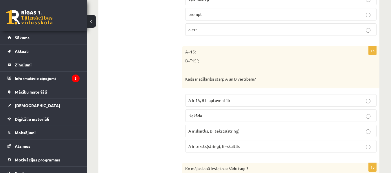
click at [209, 133] on span "A ir skaitlis, B=teksts(string)" at bounding box center [213, 131] width 51 height 5
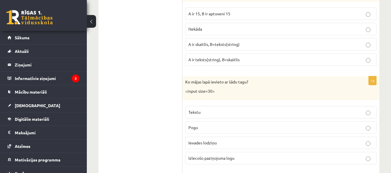
scroll to position [376, 0]
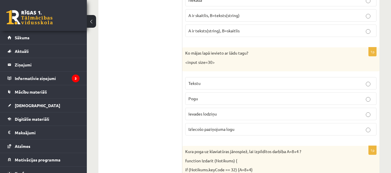
click at [232, 113] on p "Ievades lodziņu" at bounding box center [280, 114] width 185 height 6
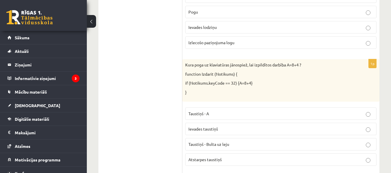
scroll to position [492, 0]
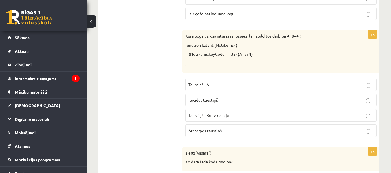
click at [243, 128] on p "Atstarpes taustiņš" at bounding box center [280, 131] width 185 height 6
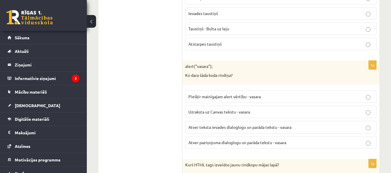
scroll to position [608, 0]
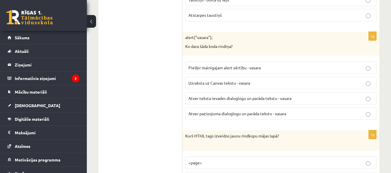
click at [253, 112] on span "Atver paziņojuma dialoglogu un parāda tekstu - vasara" at bounding box center [237, 113] width 98 height 5
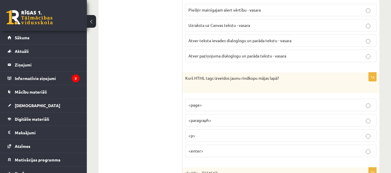
scroll to position [695, 0]
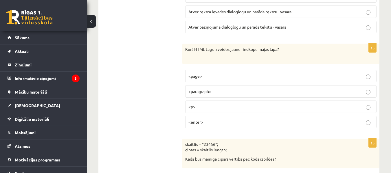
click at [265, 109] on label "<p>" at bounding box center [280, 107] width 191 height 12
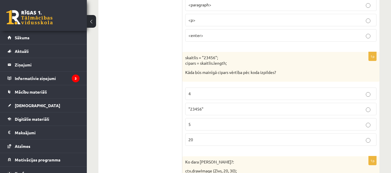
scroll to position [810, 0]
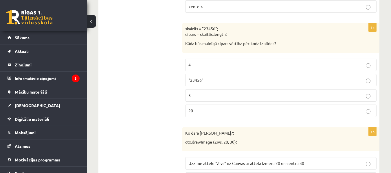
click at [196, 93] on p "5" at bounding box center [280, 96] width 185 height 6
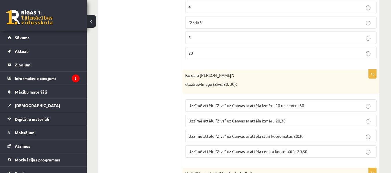
scroll to position [897, 0]
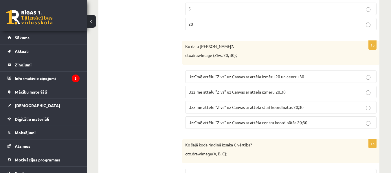
click at [250, 107] on span "Uzzīmē attēlu "Zivs" uz Canvas ar attēla stūri koordinātās 20;30" at bounding box center [245, 107] width 115 height 5
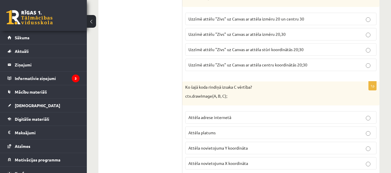
scroll to position [984, 0]
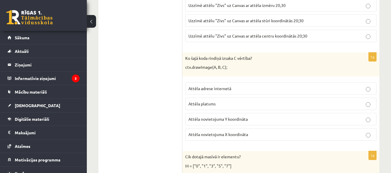
click at [241, 120] on span "Attēla novietojuma Y koordināta" at bounding box center [217, 119] width 59 height 5
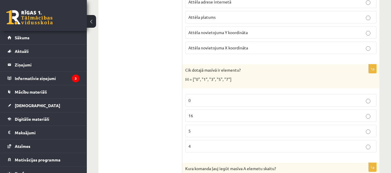
scroll to position [1100, 0]
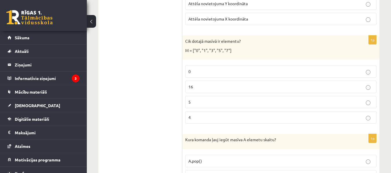
click at [229, 102] on p "5" at bounding box center [280, 102] width 185 height 6
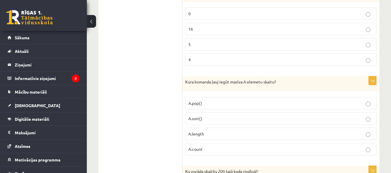
scroll to position [1187, 0]
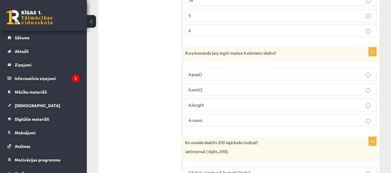
click at [223, 104] on p "A.length" at bounding box center [280, 105] width 185 height 6
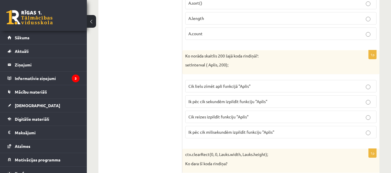
scroll to position [1302, 0]
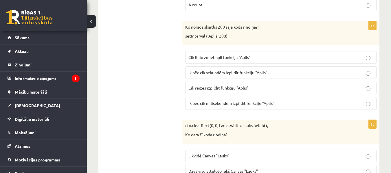
click at [233, 104] on span "Ik pēc cik milisekundēm izpildīt funkciju "Aplis"" at bounding box center [231, 103] width 86 height 5
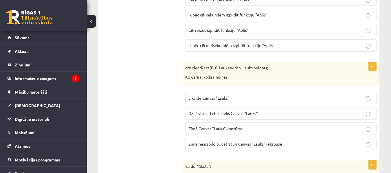
scroll to position [1389, 0]
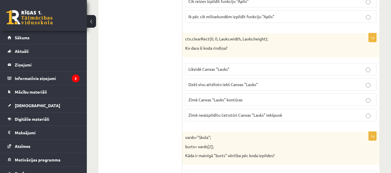
drag, startPoint x: 270, startPoint y: 87, endPoint x: 241, endPoint y: 78, distance: 30.5
click at [269, 87] on p "Dzēš visu attēloto iekš Canvas "Lauks"" at bounding box center [280, 85] width 185 height 6
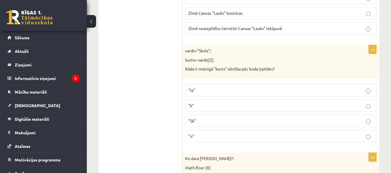
scroll to position [1505, 0]
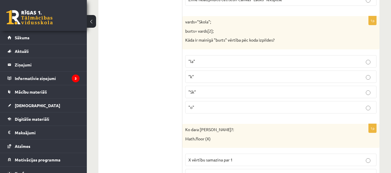
click at [226, 113] on fieldset ""la" "k" "Sk" "o"" at bounding box center [280, 83] width 191 height 63
click at [227, 108] on p ""o"" at bounding box center [280, 107] width 185 height 6
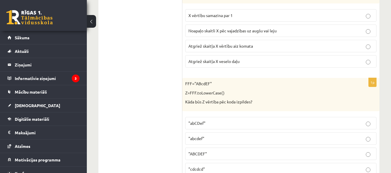
scroll to position [1592, 0]
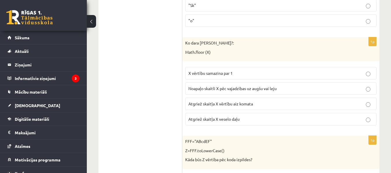
click at [222, 119] on span "Atgriež skaitļa X veselo daļu" at bounding box center [213, 119] width 51 height 5
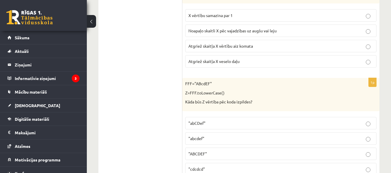
click at [263, 62] on p "Atgriež skaitļa X veselo daļu" at bounding box center [280, 61] width 185 height 6
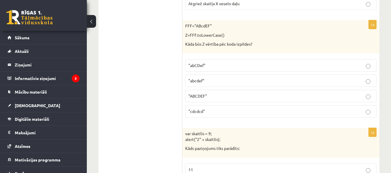
scroll to position [1736, 0]
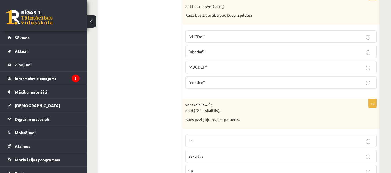
click at [217, 49] on p ""abcdef"" at bounding box center [280, 52] width 185 height 6
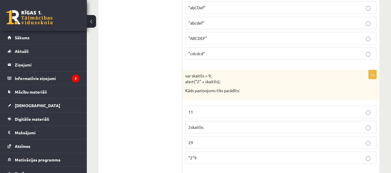
scroll to position [1794, 0]
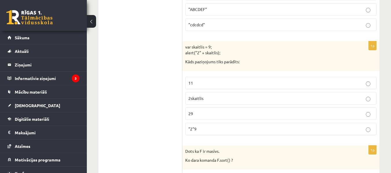
click at [217, 114] on p "29" at bounding box center [280, 114] width 185 height 6
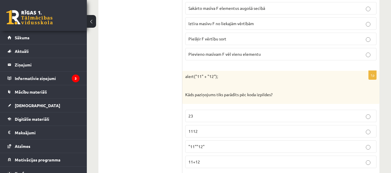
scroll to position [1939, 0]
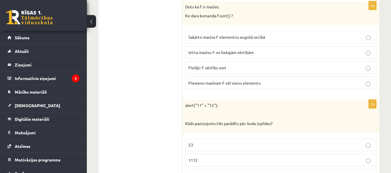
click at [272, 35] on p "Sakārto masīva F elementus augošā secībā" at bounding box center [280, 37] width 185 height 6
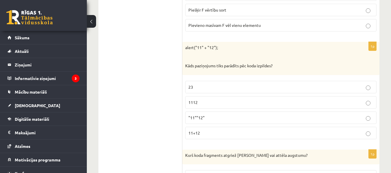
scroll to position [2026, 0]
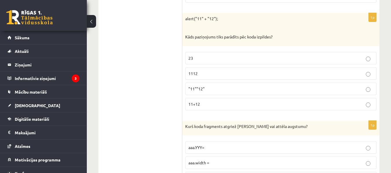
click at [230, 73] on p "1112" at bounding box center [280, 74] width 185 height 6
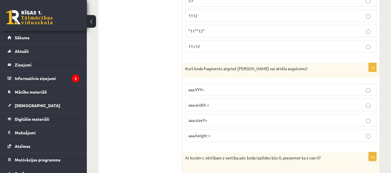
scroll to position [2113, 0]
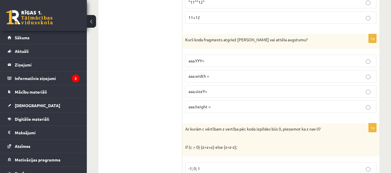
click at [223, 108] on p "aaa.height =" at bounding box center [280, 107] width 185 height 6
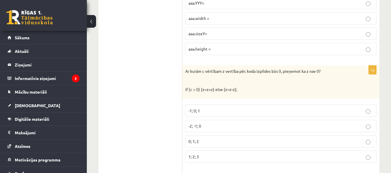
scroll to position [2228, 0]
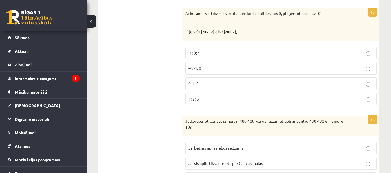
click at [212, 54] on p "-1; 0; 1" at bounding box center [280, 53] width 185 height 6
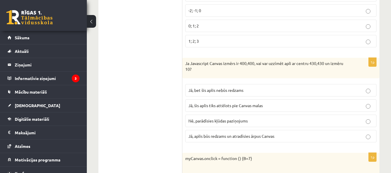
scroll to position [2315, 0]
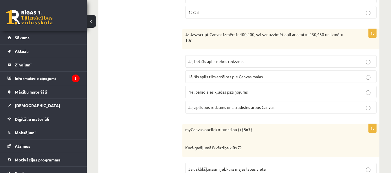
click at [247, 60] on p "Jā, bet šis aplis nebūs redzams" at bounding box center [280, 61] width 185 height 6
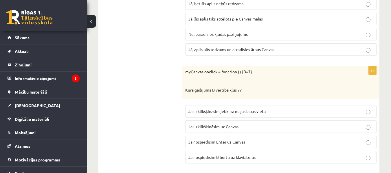
scroll to position [2402, 0]
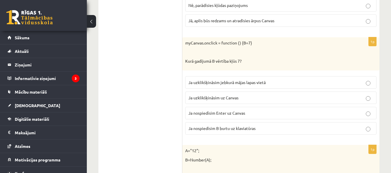
click at [227, 96] on span "Ja uzklikšķināsim uz Canvas" at bounding box center [213, 97] width 50 height 5
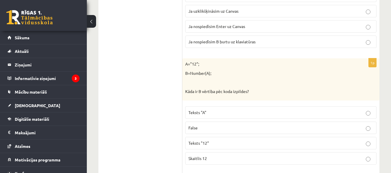
scroll to position [2518, 0]
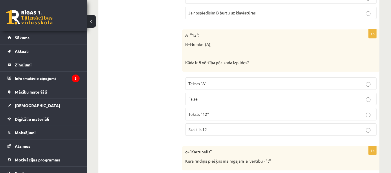
click at [228, 132] on p "Skaitlis 12" at bounding box center [280, 130] width 185 height 6
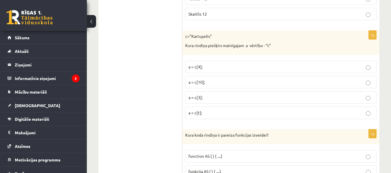
scroll to position [2663, 0]
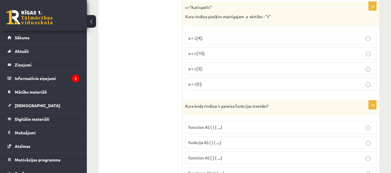
click at [215, 70] on p "a = c[3];" at bounding box center [280, 69] width 185 height 6
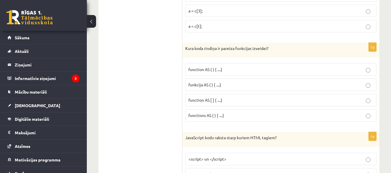
click at [210, 73] on p "function AS ( ) { ....}" at bounding box center [280, 70] width 185 height 6
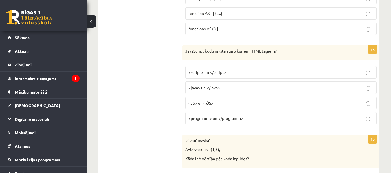
scroll to position [2836, 0]
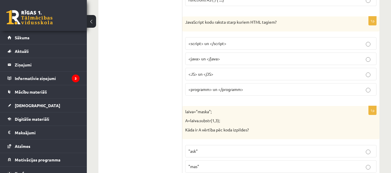
click at [223, 44] on span "<script> un </script>" at bounding box center [207, 43] width 38 height 5
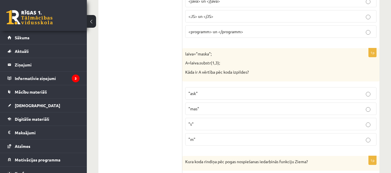
click at [213, 90] on label ""ask"" at bounding box center [280, 93] width 191 height 12
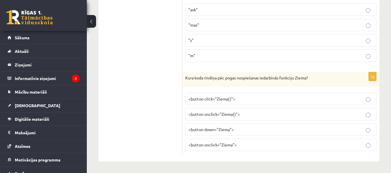
click at [247, 115] on p "<button onclick="Ziema()">" at bounding box center [280, 114] width 185 height 6
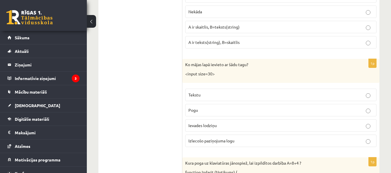
scroll to position [0, 0]
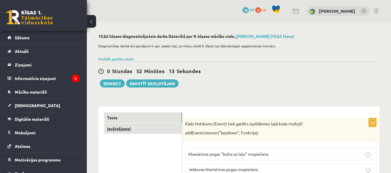
click at [143, 131] on link "Izvērtējums!" at bounding box center [143, 129] width 78 height 11
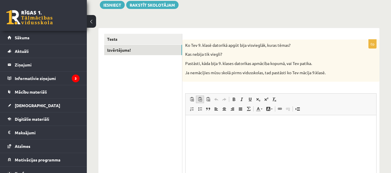
scroll to position [108, 0]
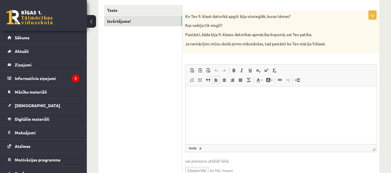
click at [211, 102] on html at bounding box center [281, 96] width 191 height 18
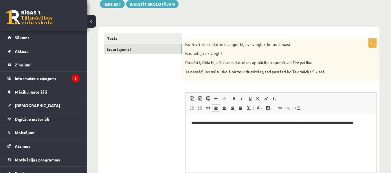
scroll to position [51, 0]
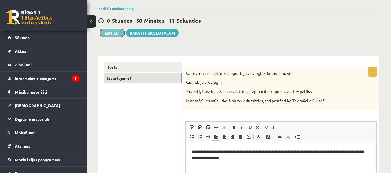
click at [118, 30] on button "Iesniegt" at bounding box center [112, 33] width 25 height 8
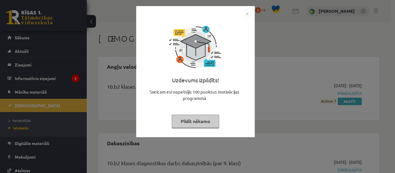
click at [246, 18] on img "Close" at bounding box center [247, 14] width 9 height 9
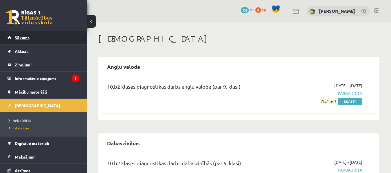
click at [56, 37] on link "Sākums" at bounding box center [44, 37] width 72 height 13
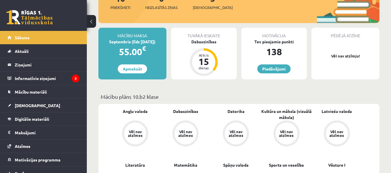
scroll to position [87, 0]
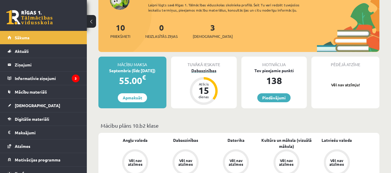
click at [199, 71] on div "Dabaszinības" at bounding box center [204, 71] width 66 height 6
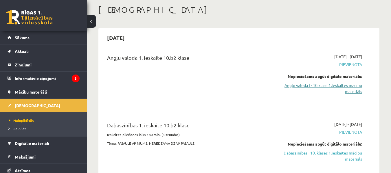
scroll to position [58, 0]
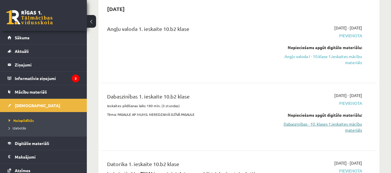
click at [300, 124] on link "Dabaszinības - 10. klases 1.ieskaites mācību materiāls" at bounding box center [322, 127] width 79 height 12
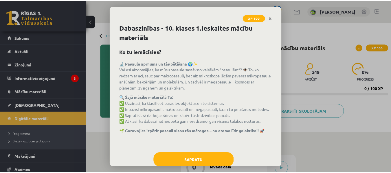
scroll to position [15, 0]
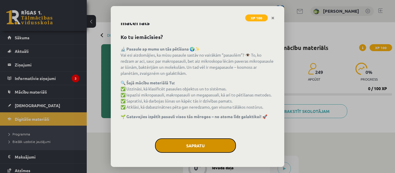
click at [212, 139] on button "Sapratu" at bounding box center [195, 146] width 81 height 14
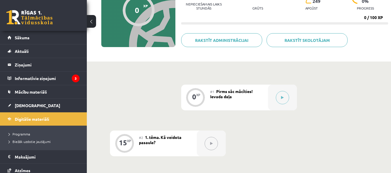
scroll to position [13, 0]
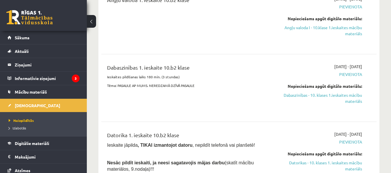
scroll to position [58, 0]
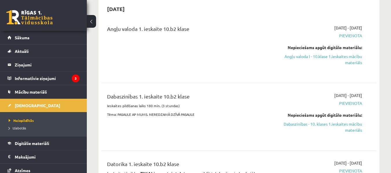
drag, startPoint x: 342, startPoint y: 58, endPoint x: 226, endPoint y: 19, distance: 122.2
click at [342, 58] on link "Angļu valoda I - 10.klase 1.ieskaites mācību materiāls" at bounding box center [322, 60] width 79 height 12
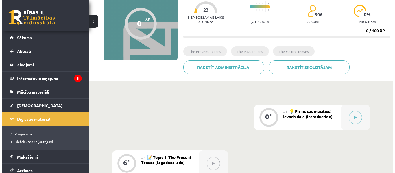
scroll to position [87, 0]
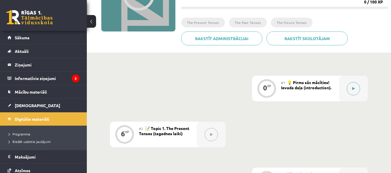
click at [351, 88] on button at bounding box center [353, 88] width 13 height 13
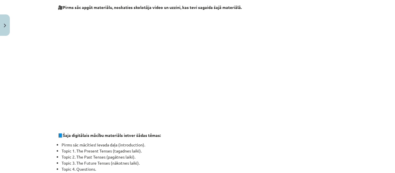
scroll to position [174, 0]
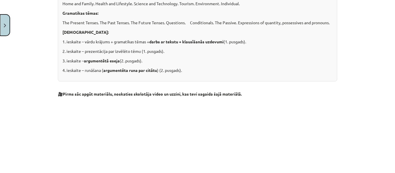
click at [1, 15] on button "Close" at bounding box center [5, 24] width 10 height 21
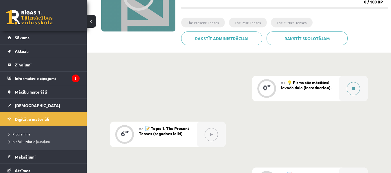
click at [357, 85] on button at bounding box center [353, 88] width 13 height 13
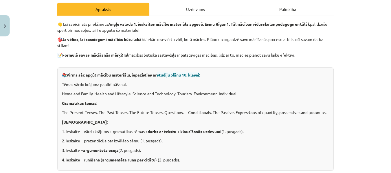
scroll to position [25, 0]
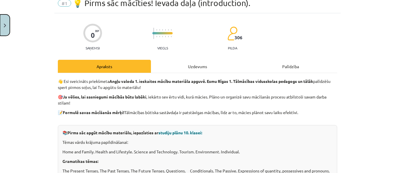
click at [0, 20] on button "Close" at bounding box center [5, 24] width 10 height 21
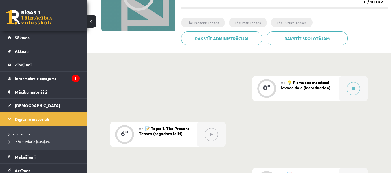
scroll to position [145, 0]
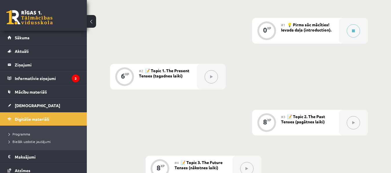
click at [208, 78] on button at bounding box center [211, 76] width 13 height 13
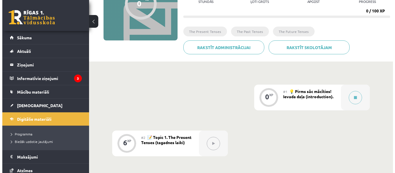
scroll to position [20, 0]
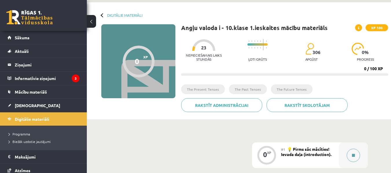
click at [350, 152] on button at bounding box center [353, 155] width 13 height 13
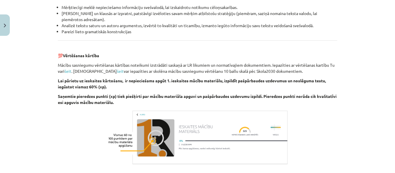
scroll to position [691, 0]
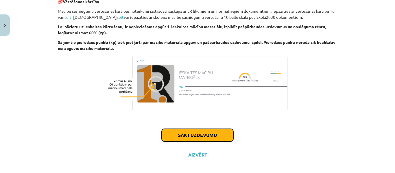
click at [210, 129] on button "Sākt uzdevumu" at bounding box center [198, 135] width 72 height 13
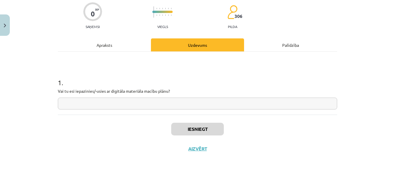
scroll to position [14, 0]
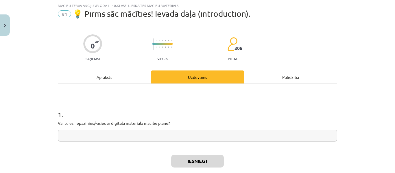
click at [147, 136] on input "text" at bounding box center [198, 136] width 280 height 12
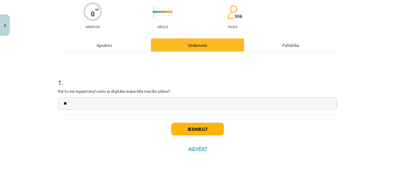
type input "**"
click at [210, 128] on button "Iesniegt" at bounding box center [197, 129] width 53 height 13
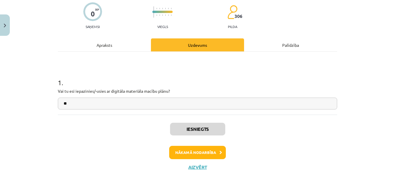
click at [278, 48] on div "Palīdzība" at bounding box center [290, 44] width 93 height 13
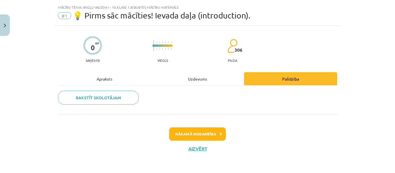
click at [182, 78] on div "Uzdevums" at bounding box center [197, 78] width 93 height 13
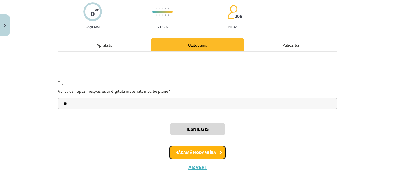
click at [210, 154] on button "Nākamā nodarbība" at bounding box center [197, 152] width 57 height 13
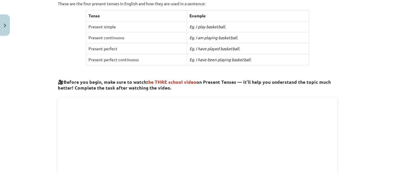
scroll to position [0, 0]
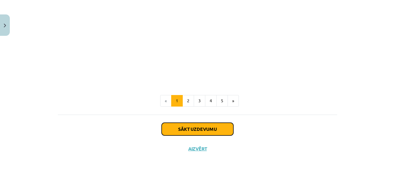
click at [202, 132] on button "Sākt uzdevumu" at bounding box center [198, 129] width 72 height 13
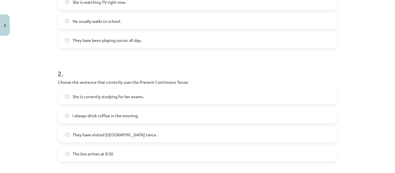
scroll to position [339, 0]
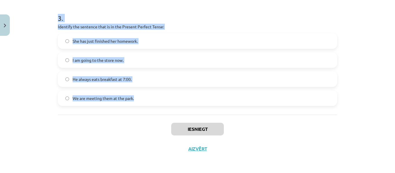
drag, startPoint x: 46, startPoint y: 16, endPoint x: 182, endPoint y: 104, distance: 161.5
click at [182, 104] on div "Mācību tēma: Angļu valoda i - 10.klase 1.ieskaites mācību materiāls #2 📝 Topic …" at bounding box center [197, 86] width 395 height 173
copy form "1 . Which sentence is in the Simple Present Tense? I am learning to play the gu…"
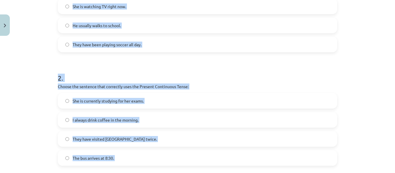
click at [15, 77] on div "Mācību tēma: Angļu valoda i - 10.klase 1.ieskaites mācību materiāls #2 📝 Topic …" at bounding box center [197, 86] width 395 height 173
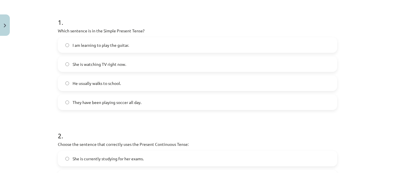
scroll to position [78, 0]
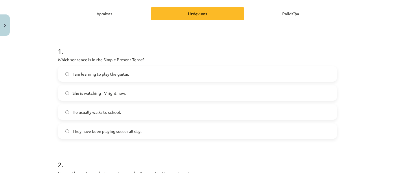
click at [112, 111] on span "He usually walks to school." at bounding box center [97, 112] width 48 height 6
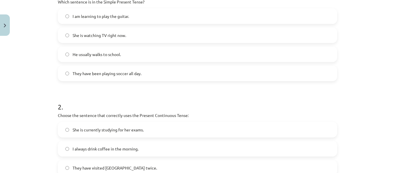
scroll to position [194, 0]
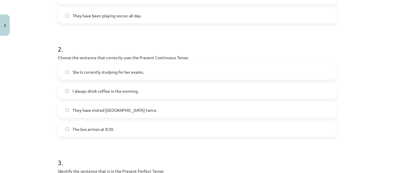
click at [127, 72] on span "She is currently studying for her exams." at bounding box center [108, 72] width 71 height 6
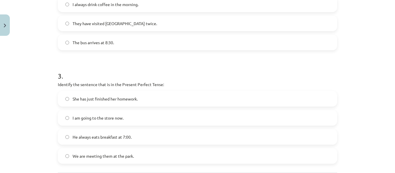
scroll to position [339, 0]
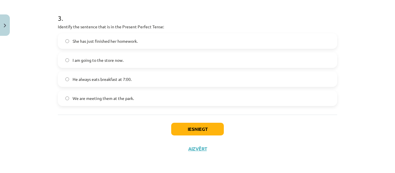
click at [106, 36] on label "She has just finished her homework." at bounding box center [197, 41] width 278 height 14
click at [190, 131] on button "Iesniegt" at bounding box center [197, 129] width 53 height 13
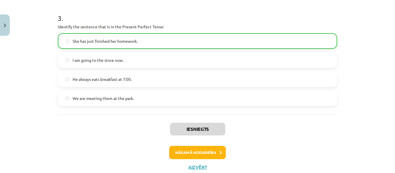
scroll to position [357, 0]
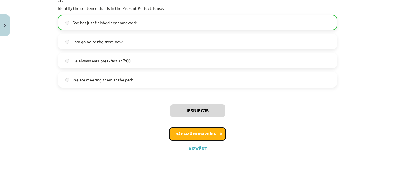
click at [212, 132] on button "Nākamā nodarbība" at bounding box center [197, 134] width 57 height 13
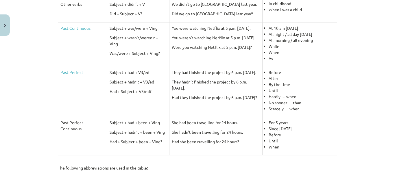
scroll to position [317, 0]
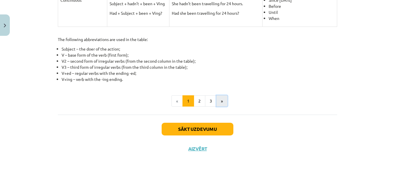
click at [217, 101] on button "»" at bounding box center [221, 102] width 11 height 12
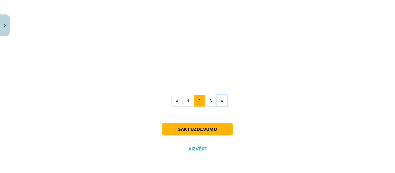
click at [217, 102] on button "»" at bounding box center [221, 101] width 11 height 12
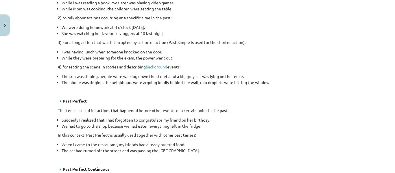
scroll to position [376, 0]
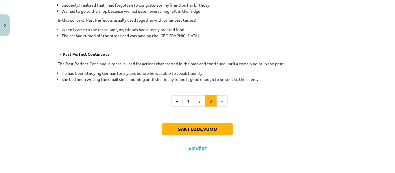
click at [218, 104] on li "»" at bounding box center [222, 102] width 11 height 12
click at [176, 97] on button "«" at bounding box center [177, 102] width 11 height 12
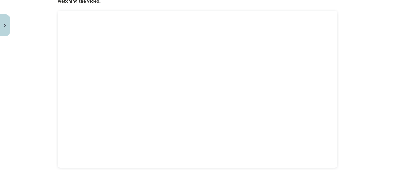
scroll to position [289, 0]
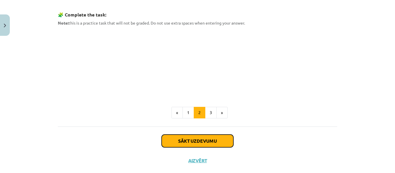
click at [201, 143] on button "Sākt uzdevumu" at bounding box center [198, 141] width 72 height 13
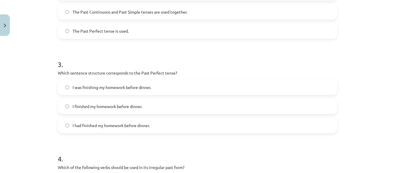
scroll to position [361, 0]
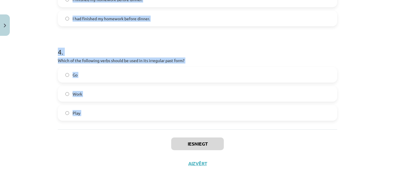
drag, startPoint x: 49, startPoint y: 131, endPoint x: 157, endPoint y: 132, distance: 108.0
click at [157, 132] on div "Mācību tēma: Angļu valoda i - 10.klase 1.ieskaites mācību materiāls #3 📝 Topic …" at bounding box center [197, 86] width 395 height 173
copy form "1 . Which of the following sentences is correct in the Past Simple tense? He we…"
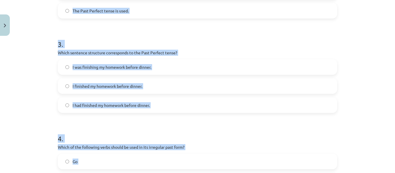
scroll to position [101, 0]
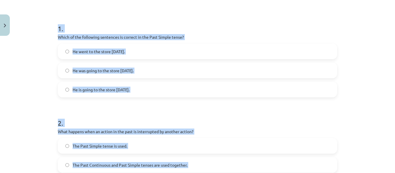
click at [27, 71] on div "Mācību tēma: Angļu valoda i - 10.klase 1.ieskaites mācību materiāls #3 📝 Topic …" at bounding box center [197, 86] width 395 height 173
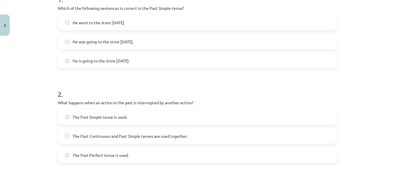
scroll to position [159, 0]
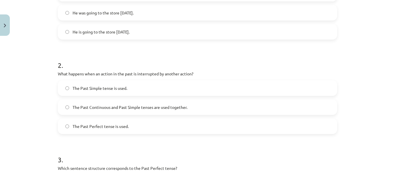
click at [81, 107] on span "The Past Continuous and Past Simple tenses are used together." at bounding box center [130, 107] width 115 height 6
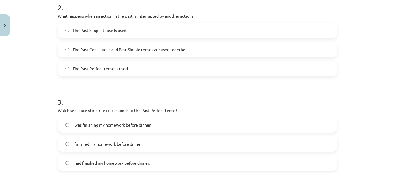
scroll to position [245, 0]
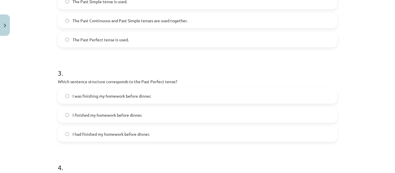
click at [78, 140] on label "I had finished my homework before dinner." at bounding box center [197, 134] width 278 height 14
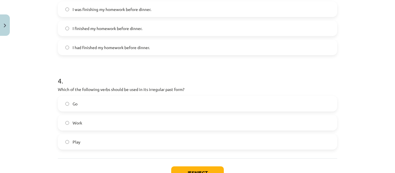
click at [122, 109] on label "Go" at bounding box center [197, 104] width 278 height 14
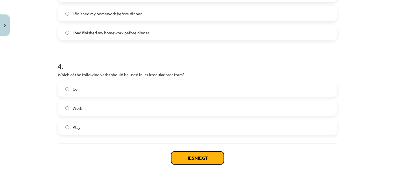
click at [201, 157] on button "Iesniegt" at bounding box center [197, 158] width 53 height 13
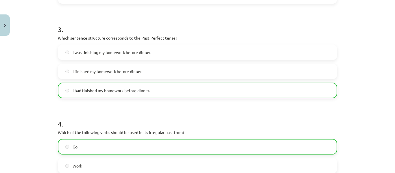
scroll to position [376, 0]
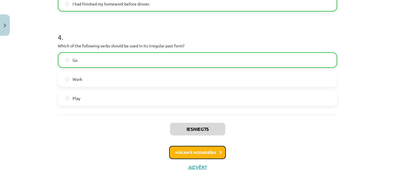
click at [219, 150] on button "Nākamā nodarbība" at bounding box center [197, 152] width 57 height 13
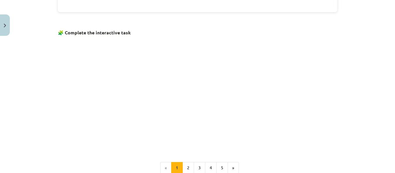
scroll to position [409, 0]
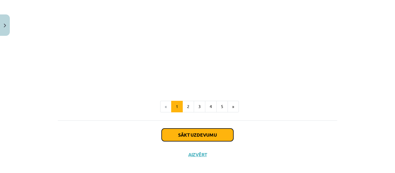
click at [206, 129] on button "Sākt uzdevumu" at bounding box center [198, 135] width 72 height 13
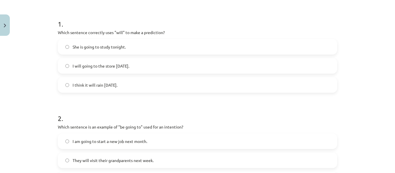
scroll to position [376, 0]
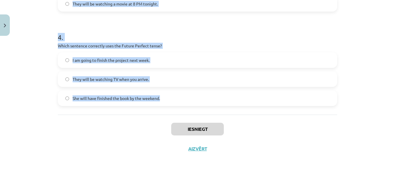
drag, startPoint x: 43, startPoint y: 68, endPoint x: 121, endPoint y: 68, distance: 77.9
click at [159, 112] on div "Mācību tēma: Angļu valoda i - 10.klase 1.ieskaites mācību materiāls #4 📝 Topic …" at bounding box center [197, 86] width 395 height 173
copy form "1 . Which sentence correctly uses "will" to make a prediction? She is going to …"
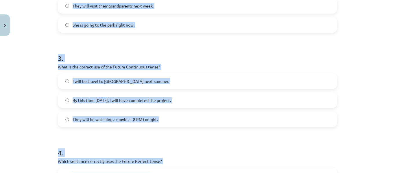
scroll to position [115, 0]
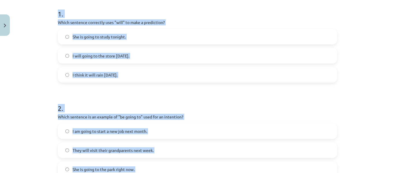
click at [37, 46] on div "Mācību tēma: Angļu valoda i - 10.klase 1.ieskaites mācību materiāls #4 📝 Topic …" at bounding box center [197, 86] width 395 height 173
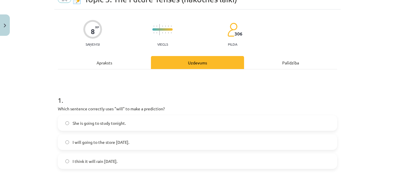
scroll to position [58, 0]
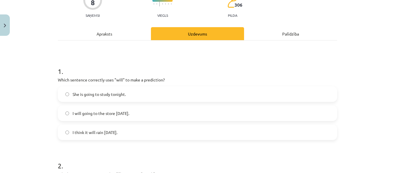
click at [65, 110] on label "I will going to the store tomorrow." at bounding box center [197, 113] width 278 height 14
click at [65, 136] on label "I think it will rain tomorrow." at bounding box center [197, 132] width 278 height 14
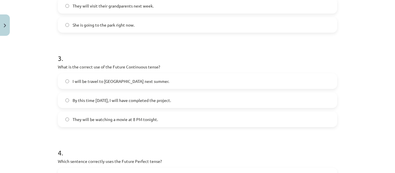
scroll to position [173, 0]
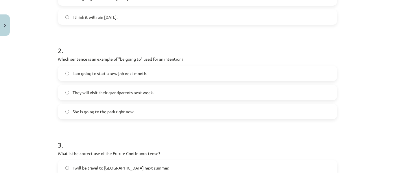
click at [87, 67] on label "I am going to start a new job next month." at bounding box center [197, 73] width 278 height 14
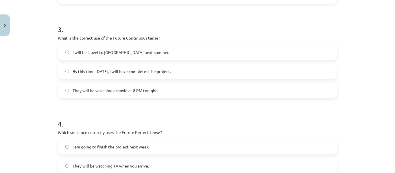
scroll to position [318, 0]
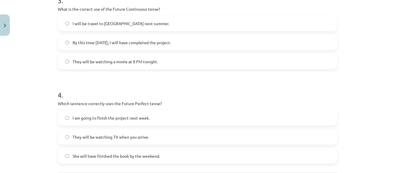
click at [87, 61] on span "They will be watching a movie at 8 PM tonight." at bounding box center [115, 62] width 85 height 6
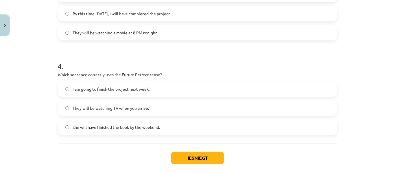
scroll to position [376, 0]
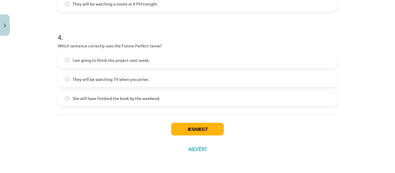
click at [138, 98] on span "She will have finished the book by the weekend." at bounding box center [116, 99] width 87 height 6
click at [198, 131] on button "Iesniegt" at bounding box center [197, 129] width 53 height 13
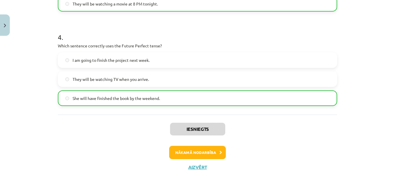
scroll to position [394, 0]
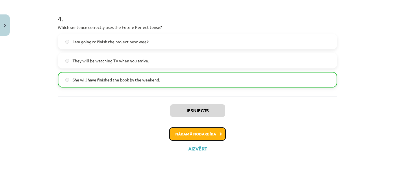
click at [212, 134] on button "Nākamā nodarbība" at bounding box center [197, 134] width 57 height 13
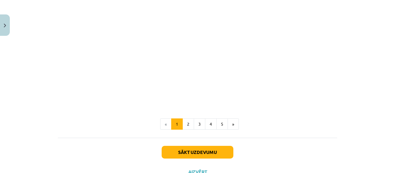
scroll to position [182, 0]
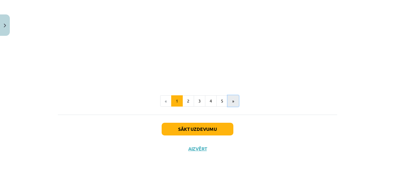
click at [229, 103] on button "»" at bounding box center [233, 102] width 11 height 12
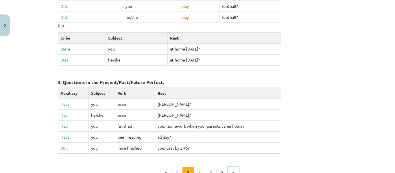
scroll to position [320, 0]
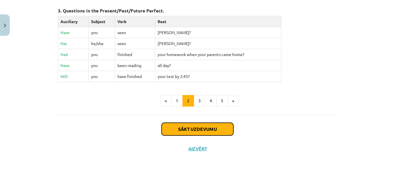
click at [216, 131] on button "Sākt uzdevumu" at bounding box center [198, 129] width 72 height 13
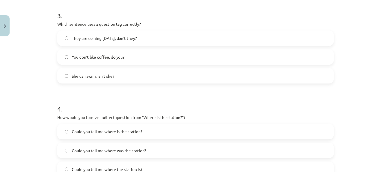
scroll to position [376, 0]
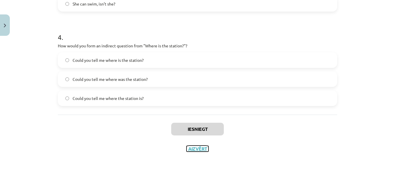
click at [200, 148] on button "Aizvērt" at bounding box center [198, 149] width 22 height 6
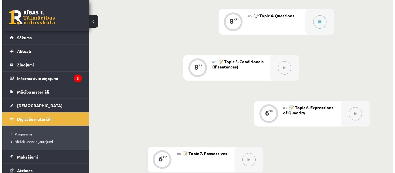
scroll to position [280, 0]
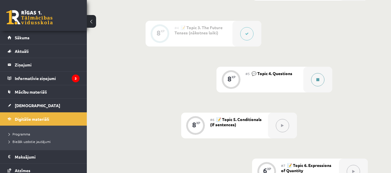
click at [320, 82] on button at bounding box center [317, 79] width 13 height 13
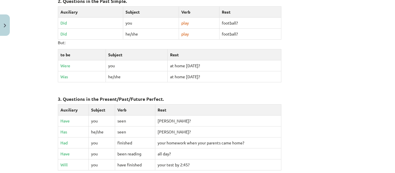
scroll to position [318, 0]
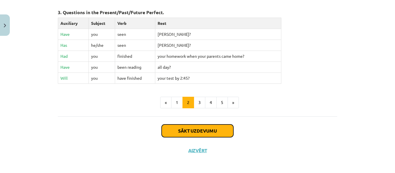
click at [204, 128] on button "Sākt uzdevumu" at bounding box center [198, 131] width 72 height 13
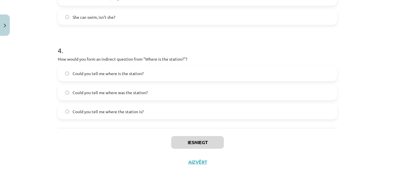
scroll to position [376, 0]
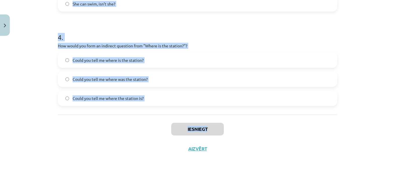
drag, startPoint x: 52, startPoint y: 57, endPoint x: 218, endPoint y: 114, distance: 175.4
click at [223, 116] on div "Mācību tēma: Angļu valoda i - 10.klase 1.ieskaites mācību materiāls #5 💬 Topic …" at bounding box center [197, 86] width 395 height 173
copy div "1 . What is the correct word order for a question in the Present Simple tense? …"
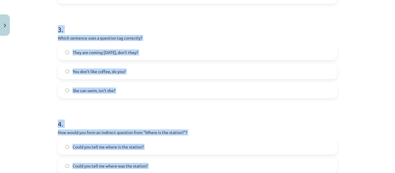
click at [43, 68] on div "Mācību tēma: Angļu valoda i - 10.klase 1.ieskaites mācību materiāls #5 💬 Topic …" at bounding box center [197, 86] width 395 height 173
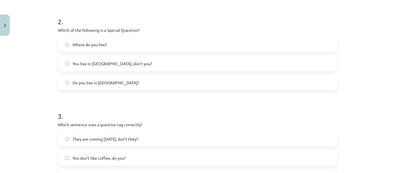
scroll to position [115, 0]
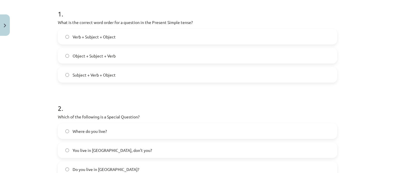
click at [113, 38] on label "Verb + Subject + Object" at bounding box center [197, 37] width 278 height 14
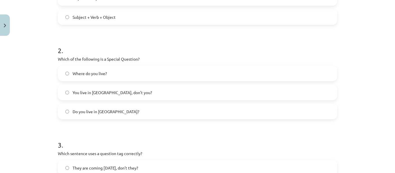
click at [125, 76] on label "Where do you live?" at bounding box center [197, 73] width 278 height 14
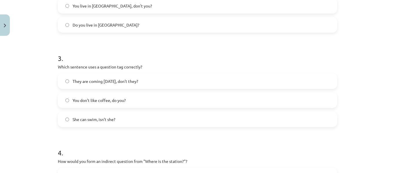
scroll to position [289, 0]
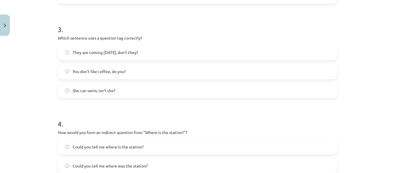
click at [122, 70] on span "You don’t like coffee, do you?" at bounding box center [99, 72] width 53 height 6
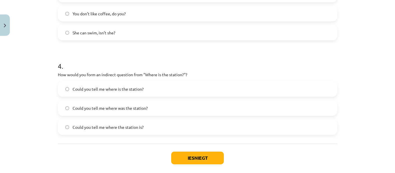
click at [111, 133] on label "Could you tell me where the station is?" at bounding box center [197, 127] width 278 height 14
click at [190, 159] on button "Iesniegt" at bounding box center [197, 158] width 53 height 13
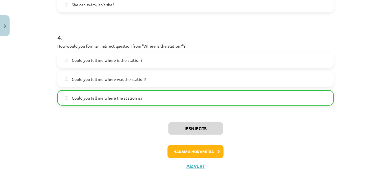
scroll to position [394, 0]
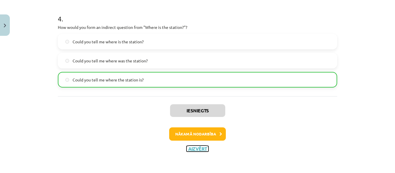
click at [198, 147] on button "Aizvērt" at bounding box center [198, 149] width 22 height 6
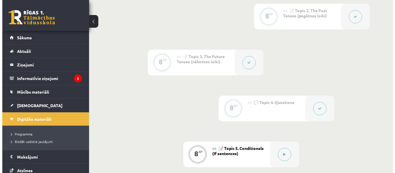
scroll to position [280, 0]
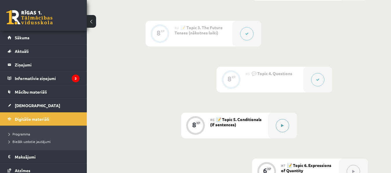
click at [284, 123] on button at bounding box center [282, 125] width 13 height 13
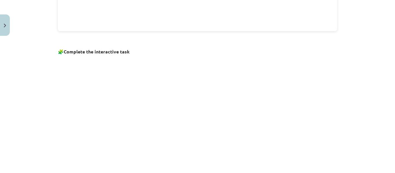
scroll to position [434, 0]
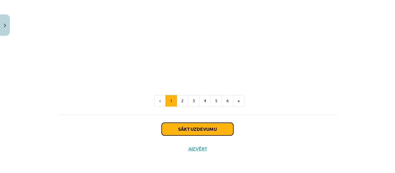
click at [201, 131] on button "Sākt uzdevumu" at bounding box center [198, 129] width 72 height 13
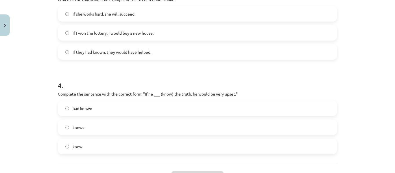
scroll to position [376, 0]
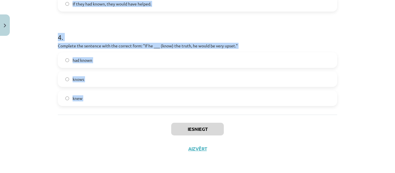
click at [175, 125] on div "Mācību tēma: Angļu valoda i - 10.klase 1.ieskaites mācību materiāls #6 📝 Topic …" at bounding box center [197, 86] width 395 height 173
copy form "1 . Which conditional is used to express a general truth? Second Conditional Ze…"
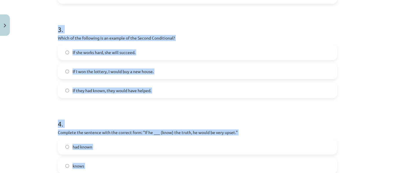
scroll to position [173, 0]
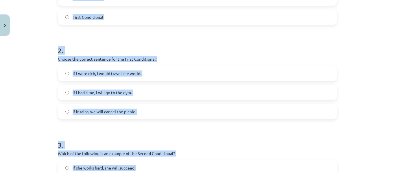
click at [47, 84] on div "Mācību tēma: Angļu valoda i - 10.klase 1.ieskaites mācību materiāls #6 📝 Topic …" at bounding box center [197, 86] width 395 height 173
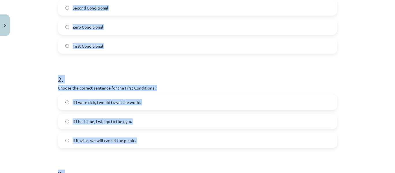
click at [62, 28] on label "Zero Conditional" at bounding box center [197, 27] width 278 height 14
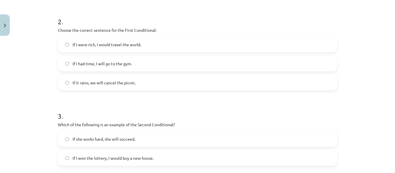
scroll to position [260, 0]
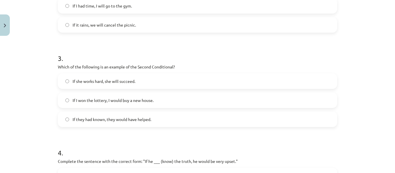
click at [68, 101] on label "If I won the lottery, I would buy a new house." at bounding box center [197, 100] width 278 height 14
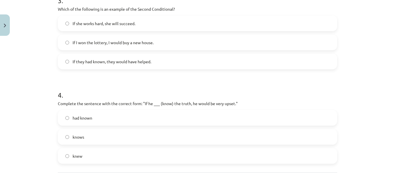
scroll to position [376, 0]
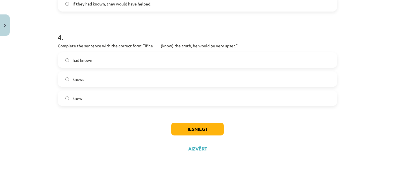
click at [66, 101] on label "knew" at bounding box center [197, 98] width 278 height 14
click at [205, 133] on button "Iesniegt" at bounding box center [197, 129] width 53 height 13
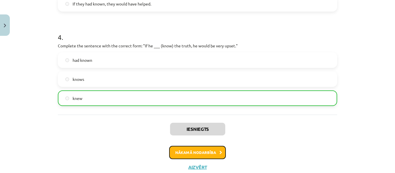
click at [207, 151] on button "Nākamā nodarbība" at bounding box center [197, 152] width 57 height 13
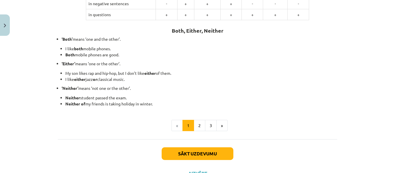
scroll to position [184, 0]
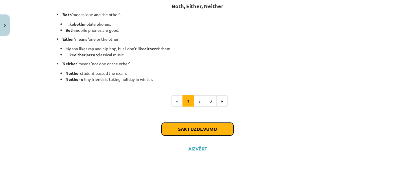
click at [219, 131] on button "Sākt uzdevumu" at bounding box center [198, 129] width 72 height 13
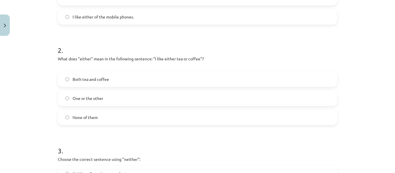
scroll to position [287, 0]
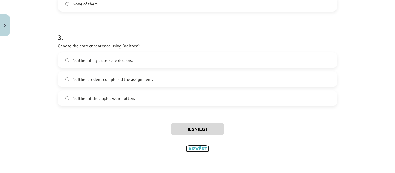
click at [196, 148] on button "Aizvērt" at bounding box center [198, 149] width 22 height 6
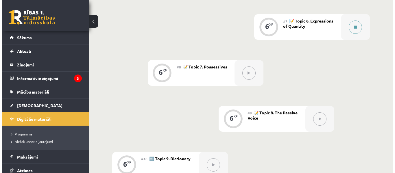
scroll to position [396, 0]
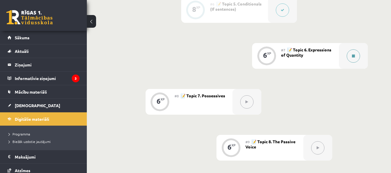
click at [355, 57] on button at bounding box center [353, 55] width 13 height 13
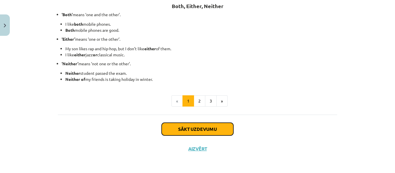
click at [222, 125] on button "Sākt uzdevumu" at bounding box center [198, 129] width 72 height 13
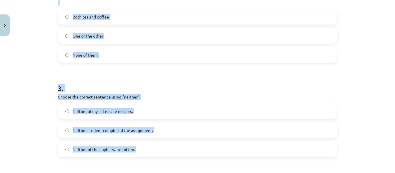
scroll to position [261, 0]
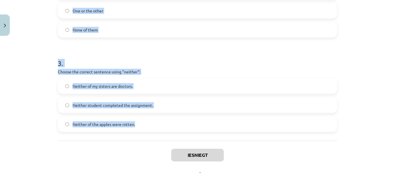
drag, startPoint x: 50, startPoint y: 61, endPoint x: 187, endPoint y: 135, distance: 155.5
click at [187, 135] on div "Mācību tēma: Angļu valoda i - 10.klase 1.ieskaites mācību materiāls #7 📝 Topic …" at bounding box center [197, 86] width 395 height 173
copy form "Which sentence correctly uses the word "both"? Both of the students passed the …"
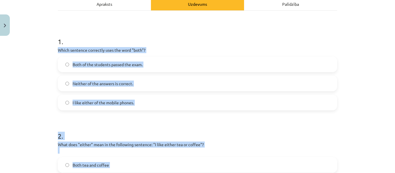
scroll to position [30, 0]
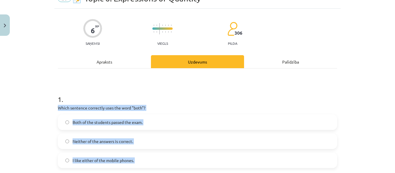
click at [75, 120] on span "Both of the students passed the exam." at bounding box center [108, 123] width 70 height 6
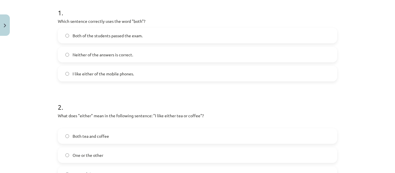
scroll to position [175, 0]
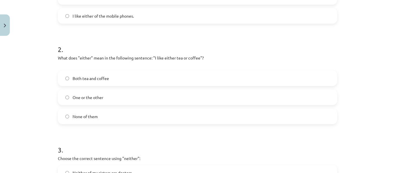
click at [140, 93] on label "One or the other" at bounding box center [197, 97] width 278 height 14
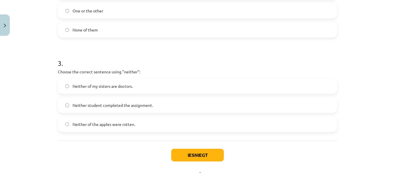
scroll to position [287, 0]
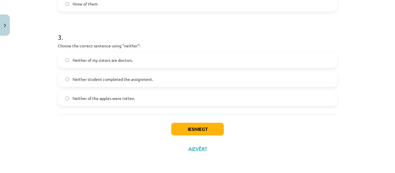
click at [126, 81] on span "Neither student completed the assignment." at bounding box center [113, 79] width 80 height 6
click at [197, 130] on button "Iesniegt" at bounding box center [197, 129] width 53 height 13
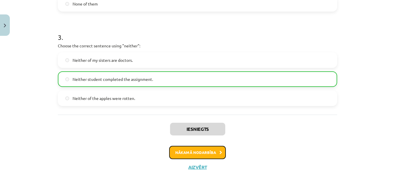
click at [191, 148] on button "Nākamā nodarbība" at bounding box center [197, 152] width 57 height 13
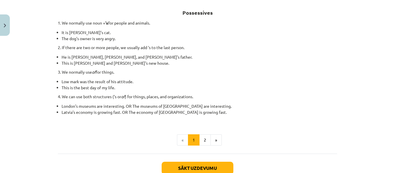
scroll to position [140, 0]
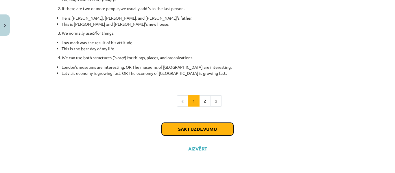
click at [220, 132] on button "Sākt uzdevumu" at bounding box center [198, 129] width 72 height 13
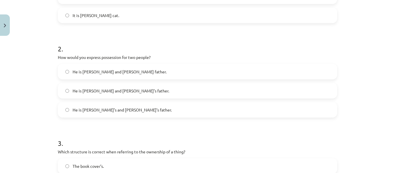
scroll to position [239, 0]
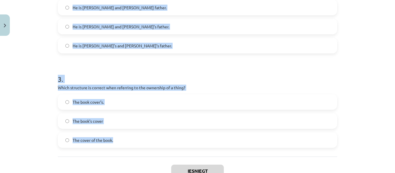
drag, startPoint x: 54, startPoint y: 64, endPoint x: 152, endPoint y: 117, distance: 111.4
click at [203, 143] on div "6 XP Saņemsi Viegls 306 pilda Apraksts Uzdevums Palīdzība 1 . Which sentence co…" at bounding box center [197, 0] width 287 height 402
drag, startPoint x: 118, startPoint y: 87, endPoint x: 150, endPoint y: 90, distance: 31.4
click at [150, 90] on p "Which structure is correct when referring to the ownership of a thing?" at bounding box center [198, 88] width 280 height 6
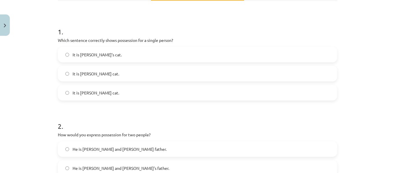
scroll to position [239, 0]
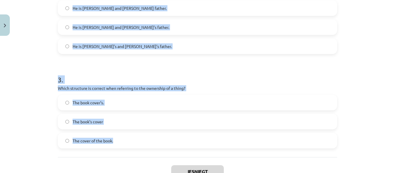
drag, startPoint x: 44, startPoint y: 91, endPoint x: 142, endPoint y: 146, distance: 112.5
click at [142, 146] on div "Mācību tēma: Angļu valoda i - 10.klase 1.ieskaites mācību materiāls #8 📝 Topic …" at bounding box center [197, 86] width 395 height 173
copy form "1 . Which sentence correctly shows possession for a single person? It is Jane’s…"
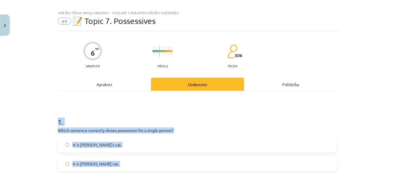
scroll to position [65, 0]
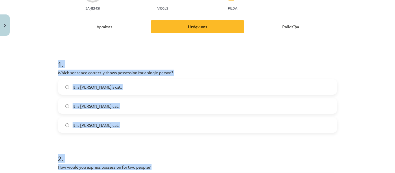
click at [32, 75] on div "Mācību tēma: Angļu valoda i - 10.klase 1.ieskaites mācību materiāls #8 📝 Topic …" at bounding box center [197, 86] width 395 height 173
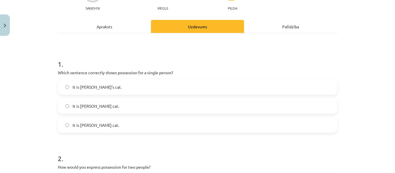
click at [88, 109] on span "It is Janes’s cat." at bounding box center [96, 106] width 47 height 6
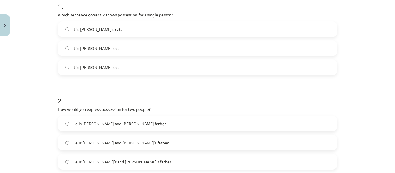
scroll to position [181, 0]
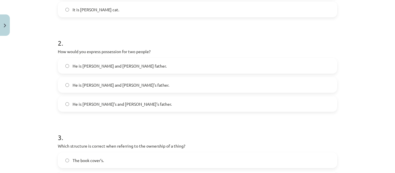
click at [109, 88] on span "He is Alice and James’s father." at bounding box center [121, 85] width 97 height 6
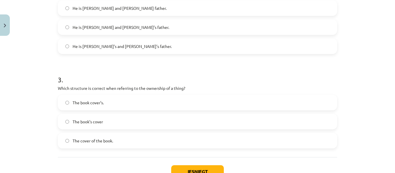
scroll to position [268, 0]
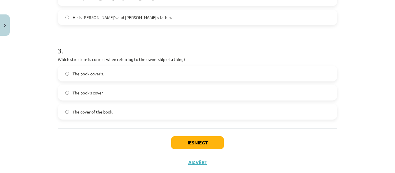
click at [120, 73] on label "The book cover’s." at bounding box center [197, 74] width 278 height 14
click at [209, 140] on button "Iesniegt" at bounding box center [197, 143] width 53 height 13
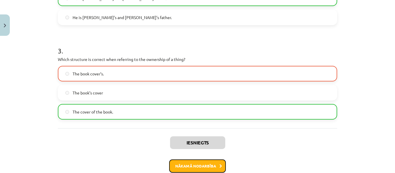
click at [212, 163] on button "Nākamā nodarbība" at bounding box center [197, 166] width 57 height 13
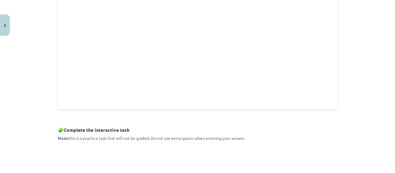
scroll to position [317, 0]
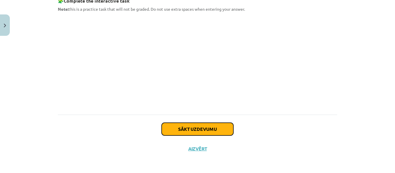
click at [205, 124] on button "Sākt uzdevumu" at bounding box center [198, 129] width 72 height 13
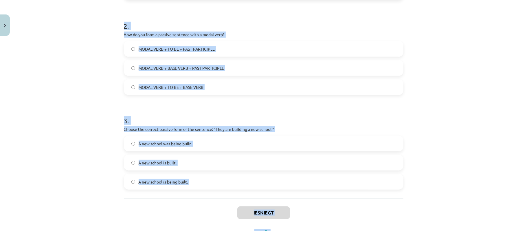
scroll to position [224, 0]
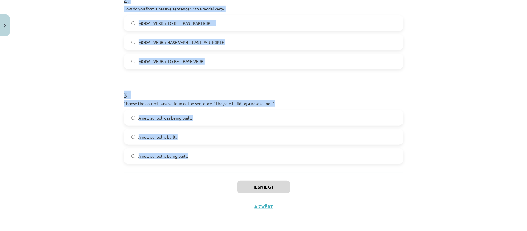
drag, startPoint x: 107, startPoint y: 24, endPoint x: 259, endPoint y: 156, distance: 201.9
click at [261, 159] on div "Mācību tēma: Angļu valoda i - 10.klase 1.ieskaites mācību materiāls #9 📝 Topic …" at bounding box center [263, 115] width 527 height 231
copy form "1 . Which of the following sentences is in the passive voice? The letter was wr…"
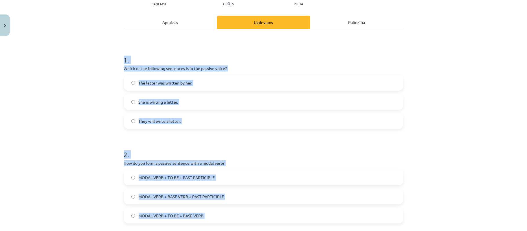
click at [71, 77] on div "Mācību tēma: Angļu valoda i - 10.klase 1.ieskaites mācību materiāls #9 📝 Topic …" at bounding box center [263, 115] width 527 height 231
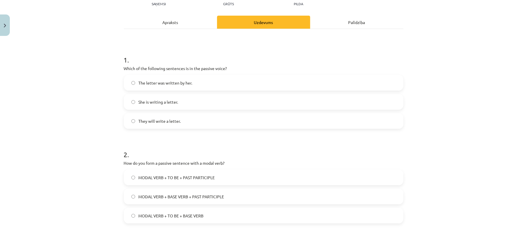
click at [139, 81] on span "The letter was written by her." at bounding box center [166, 83] width 54 height 6
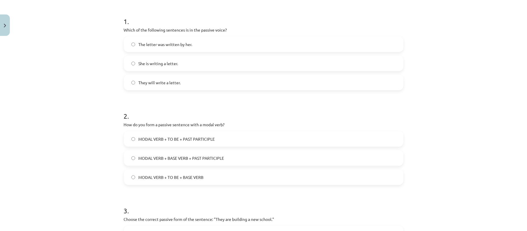
scroll to position [146, 0]
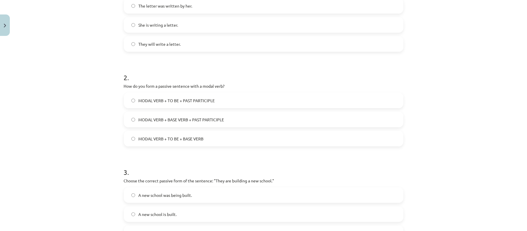
click at [241, 104] on label "MODAL VERB + TO BE + PAST PARTICIPLE" at bounding box center [263, 100] width 278 height 14
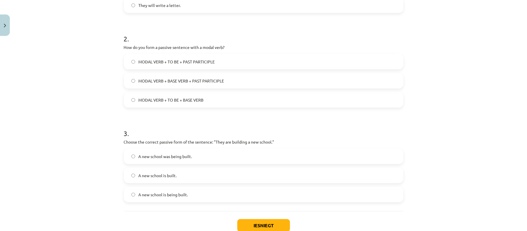
click at [182, 173] on span "A new school is being built." at bounding box center [163, 195] width 49 height 6
click at [266, 173] on button "Iesniegt" at bounding box center [263, 225] width 53 height 13
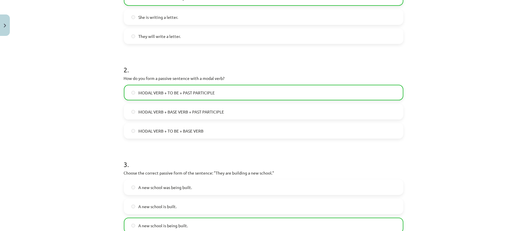
scroll to position [242, 0]
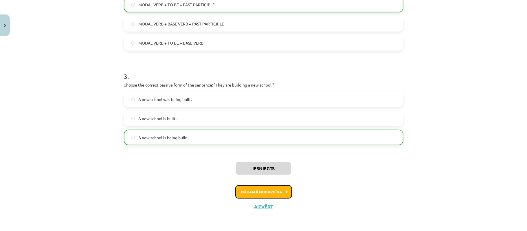
click at [265, 173] on button "Nākamā nodarbība" at bounding box center [263, 191] width 57 height 13
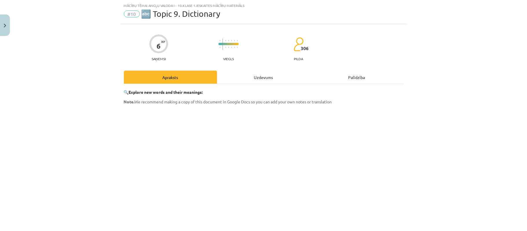
scroll to position [143, 0]
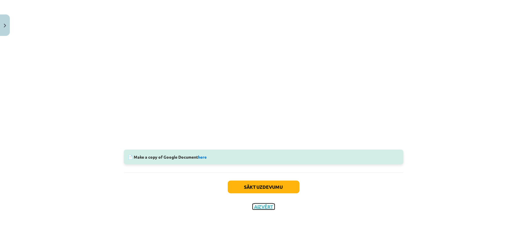
click at [256, 173] on button "Aizvērt" at bounding box center [264, 207] width 22 height 6
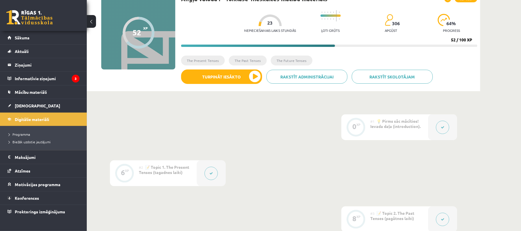
scroll to position [10, 0]
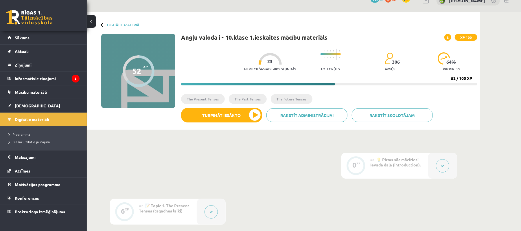
click at [395, 36] on span at bounding box center [448, 37] width 7 height 7
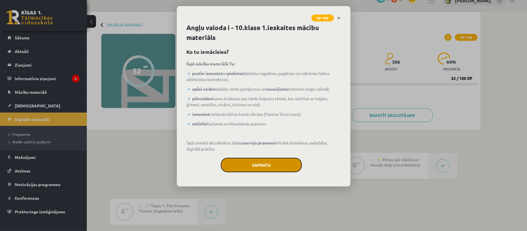
click at [283, 165] on button "Sapratu" at bounding box center [261, 165] width 81 height 14
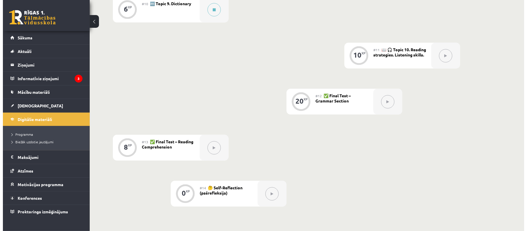
scroll to position [542, 0]
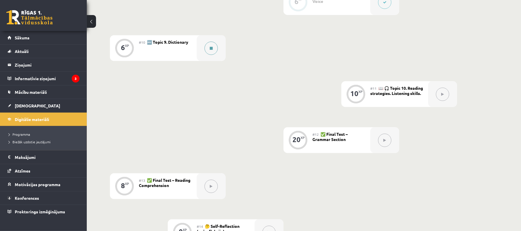
click at [211, 47] on icon at bounding box center [211, 48] width 3 height 3
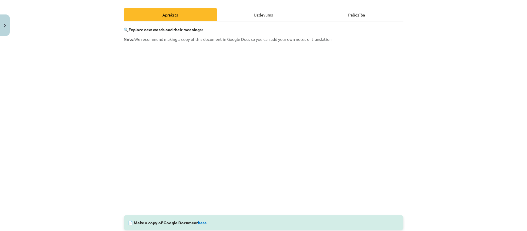
scroll to position [143, 0]
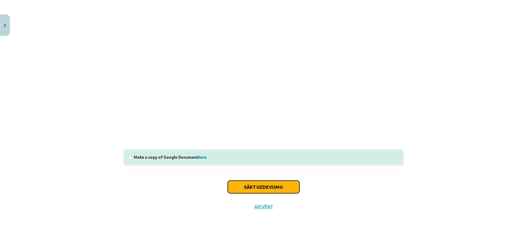
click at [280, 173] on button "Sākt uzdevumu" at bounding box center [264, 187] width 72 height 13
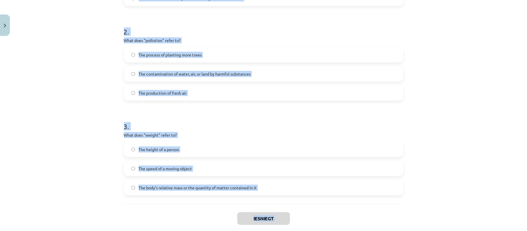
scroll to position [204, 0]
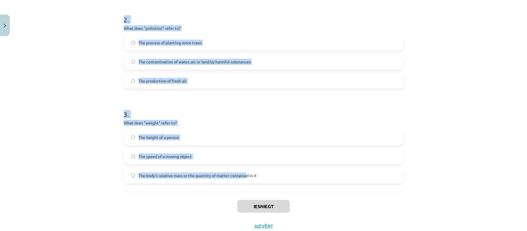
drag, startPoint x: 98, startPoint y: 59, endPoint x: 249, endPoint y: 190, distance: 199.7
click at [249, 173] on div "Mācību tēma: Angļu valoda i - 10.klase 1.ieskaites mācību materiāls #10 🔤 Topic…" at bounding box center [263, 115] width 527 height 231
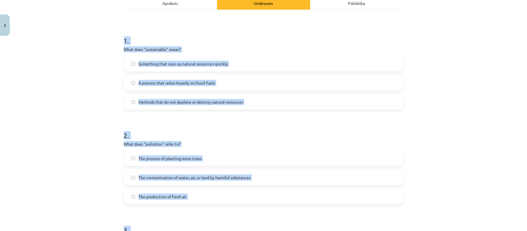
scroll to position [50, 0]
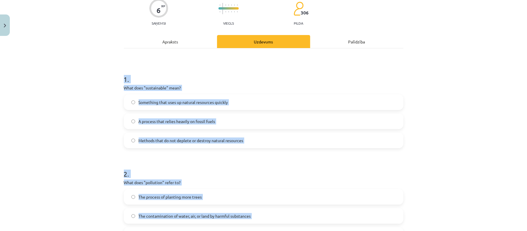
click at [85, 97] on div "Mācību tēma: Angļu valoda i - 10.klase 1.ieskaites mācību materiāls #10 🔤 Topic…" at bounding box center [263, 115] width 527 height 231
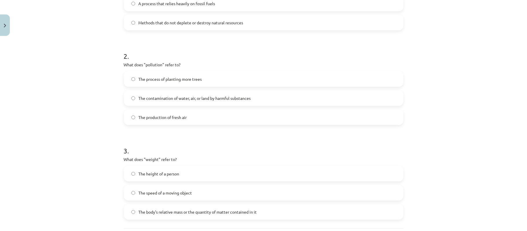
scroll to position [224, 0]
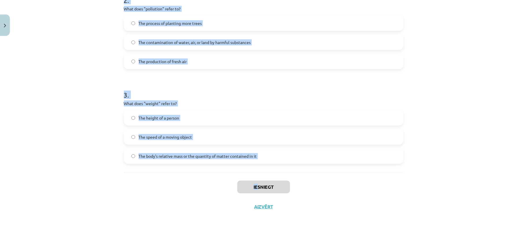
click at [255, 173] on div "Mācību tēma: Angļu valoda i - 10.klase 1.ieskaites mācību materiāls #10 🔤 Topic…" at bounding box center [263, 115] width 527 height 231
copy div "1 . What does "sustainable" mean? Something that uses up natural resources quic…"
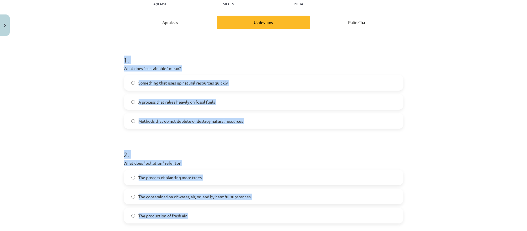
scroll to position [31, 0]
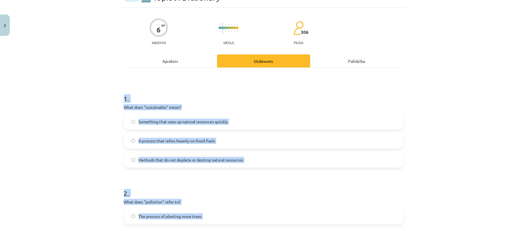
click at [93, 86] on div "Mācību tēma: Angļu valoda i - 10.klase 1.ieskaites mācību materiāls #10 🔤 Topic…" at bounding box center [263, 115] width 527 height 231
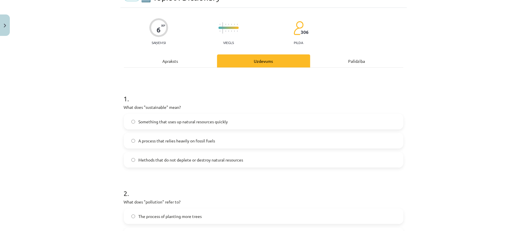
click at [169, 159] on span "Methods that do not deplete or destroy natural resources" at bounding box center [191, 160] width 105 height 6
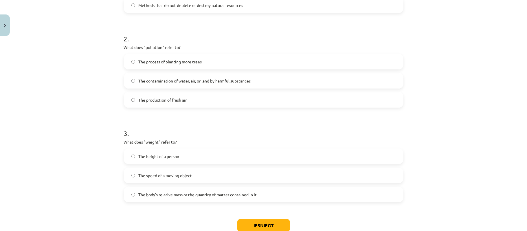
scroll to position [224, 0]
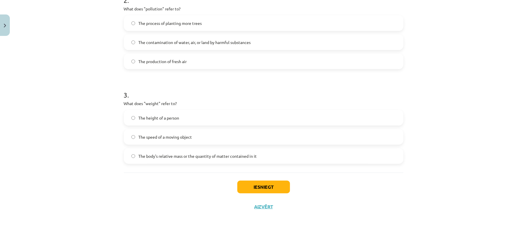
click at [194, 158] on span "The body's relative mass or the quantity of matter contained in it" at bounding box center [198, 156] width 118 height 6
click at [255, 173] on button "Iesniegt" at bounding box center [263, 187] width 53 height 13
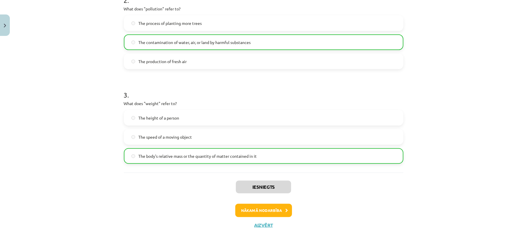
scroll to position [242, 0]
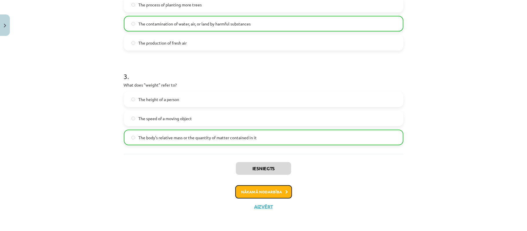
click at [280, 173] on button "Nākamā nodarbība" at bounding box center [263, 191] width 57 height 13
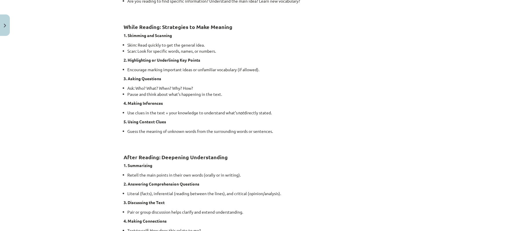
scroll to position [438, 0]
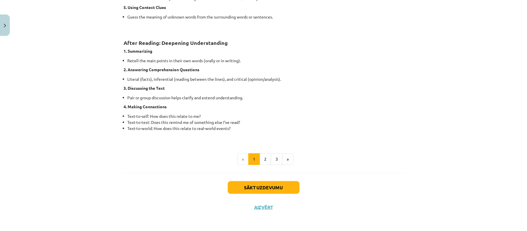
click at [285, 173] on div "Sākt uzdevumu Aizvērt" at bounding box center [264, 193] width 280 height 41
click at [284, 173] on button "Sākt uzdevumu" at bounding box center [264, 187] width 72 height 13
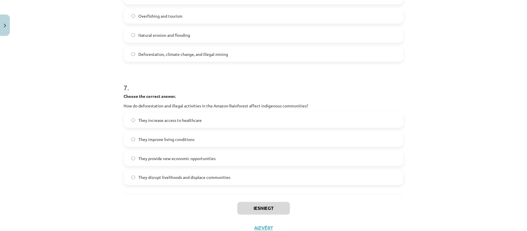
scroll to position [650, 0]
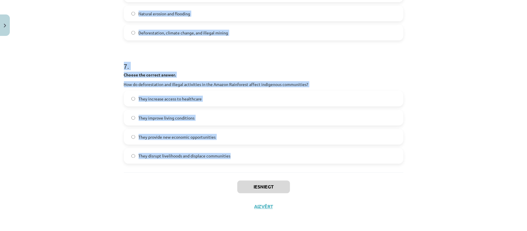
drag, startPoint x: 97, startPoint y: 115, endPoint x: 237, endPoint y: 132, distance: 141.2
click at [295, 159] on div "Mācību tēma: Angļu valoda i - 10.klase 1.ieskaites mācību materiāls #11 📖 🎧 Top…" at bounding box center [263, 115] width 527 height 231
copy form "1 . Choose whether the sentence is True or False. The Amazon Rainforest is ofte…"
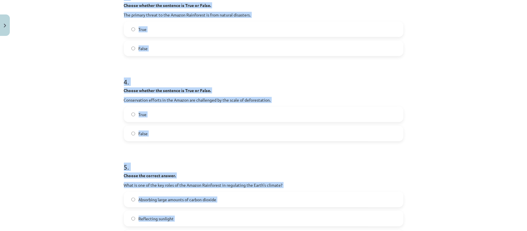
click at [43, 91] on div "Mācību tēma: Angļu valoda i - 10.klase 1.ieskaites mācību materiāls #11 📖 🎧 Top…" at bounding box center [263, 115] width 527 height 231
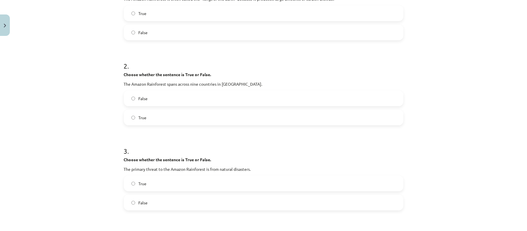
scroll to position [33, 0]
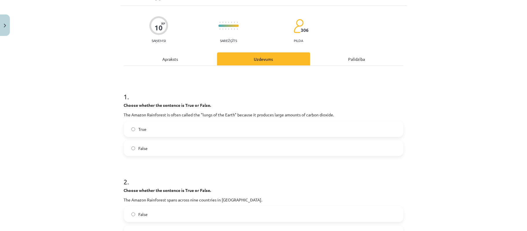
click at [142, 146] on span "False" at bounding box center [143, 148] width 9 height 6
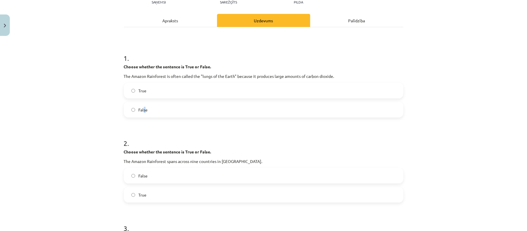
scroll to position [110, 0]
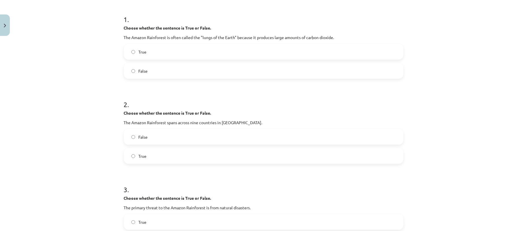
click at [141, 154] on span "True" at bounding box center [143, 156] width 8 height 6
click at [178, 67] on label "False" at bounding box center [263, 71] width 278 height 14
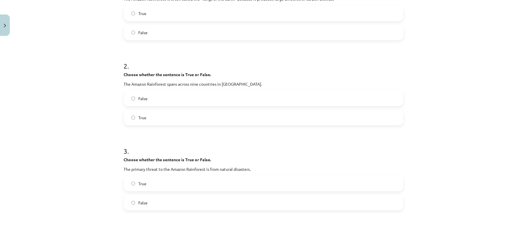
scroll to position [187, 0]
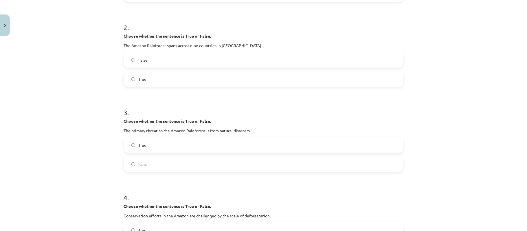
click at [160, 163] on label "False" at bounding box center [263, 164] width 278 height 14
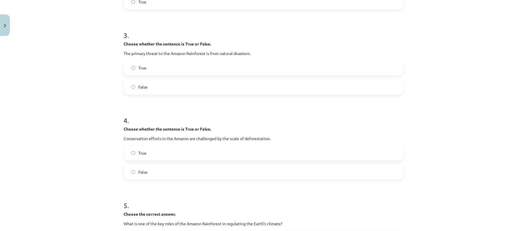
click at [179, 150] on label "True" at bounding box center [263, 153] width 278 height 14
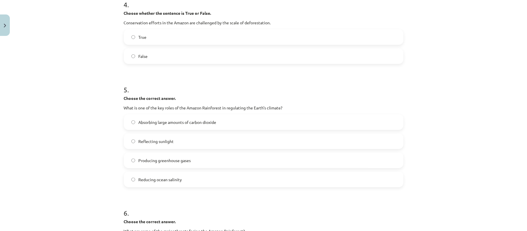
scroll to position [457, 0]
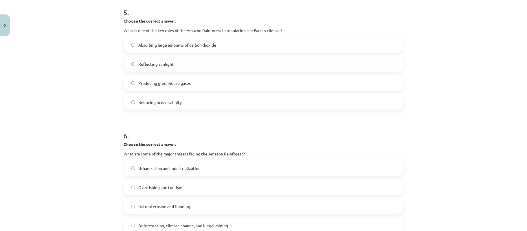
click at [183, 43] on span "Absorbing large amounts of carbon dioxide" at bounding box center [178, 45] width 78 height 6
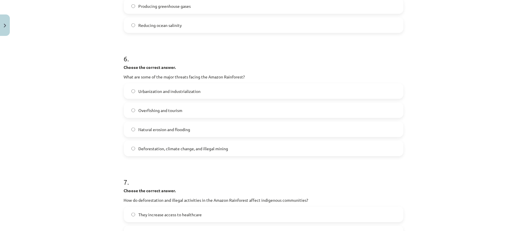
scroll to position [573, 0]
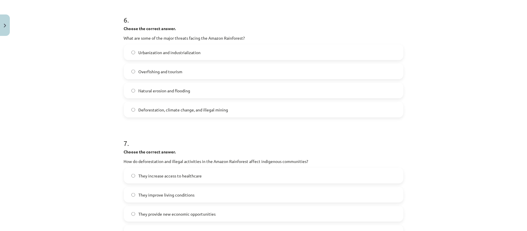
click at [191, 114] on label "Deforestation, climate change, and illegal mining" at bounding box center [263, 109] width 278 height 14
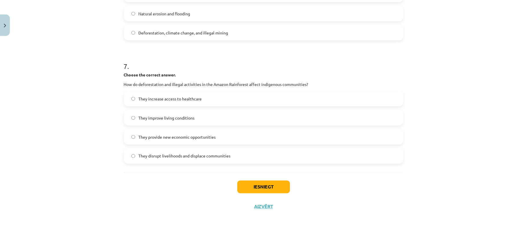
click at [190, 151] on label "They disrupt livelihoods and displace communities" at bounding box center [263, 156] width 278 height 14
click at [253, 173] on button "Iesniegt" at bounding box center [263, 187] width 53 height 13
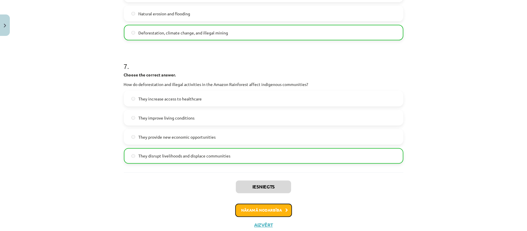
click at [256, 173] on button "Nākamā nodarbība" at bounding box center [263, 210] width 57 height 13
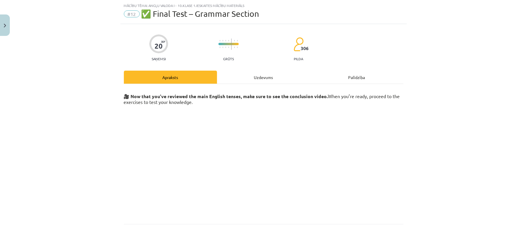
scroll to position [65, 0]
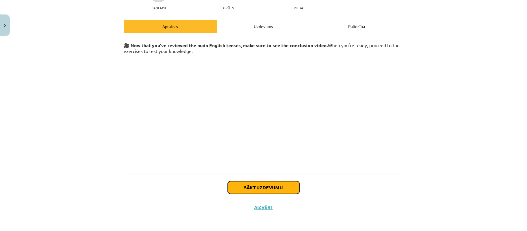
click at [284, 173] on button "Sākt uzdevumu" at bounding box center [264, 187] width 72 height 13
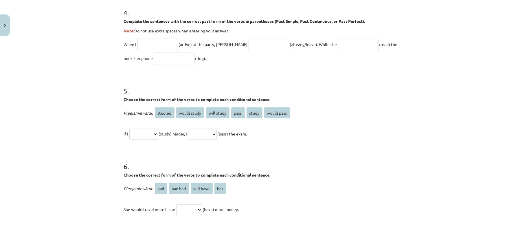
scroll to position [440, 0]
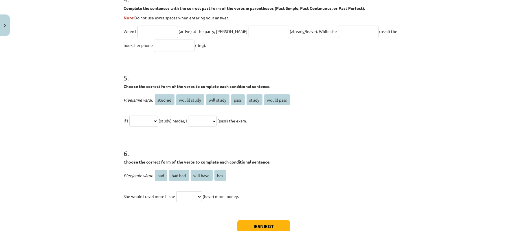
drag, startPoint x: 101, startPoint y: 43, endPoint x: 270, endPoint y: 195, distance: 227.5
click at [282, 173] on div "Mācību tēma: Angļu valoda i - 10.klase 1.ieskaites mācību materiāls #12 ✅ Final…" at bounding box center [263, 115] width 527 height 231
drag, startPoint x: 208, startPoint y: 167, endPoint x: 205, endPoint y: 167, distance: 2.9
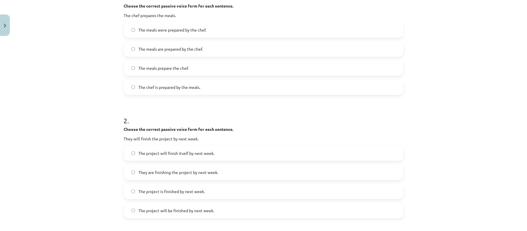
click at [81, 93] on div "Mācību tēma: Angļu valoda i - 10.klase 1.ieskaites mācību materiāls #12 ✅ Final…" at bounding box center [263, 115] width 527 height 231
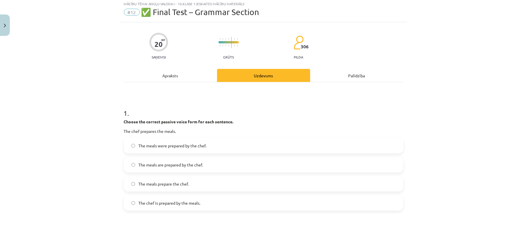
click at [190, 166] on span "The meals are prepared by the chef." at bounding box center [171, 165] width 65 height 6
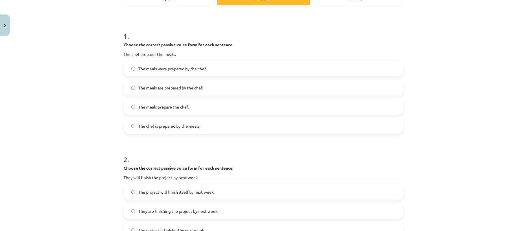
scroll to position [170, 0]
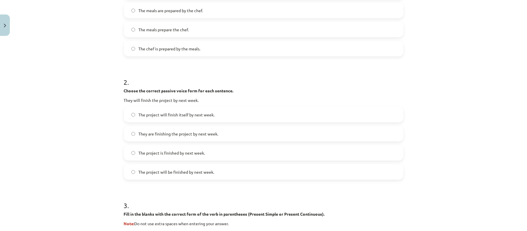
click at [199, 172] on span "The project will be finished by next week." at bounding box center [177, 172] width 76 height 6
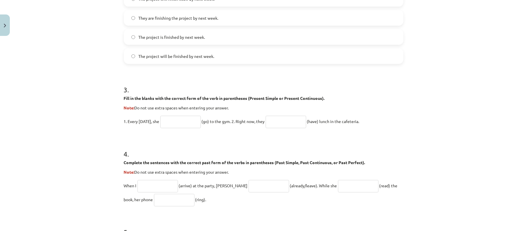
click at [194, 117] on input "text" at bounding box center [180, 122] width 41 height 12
type input "****"
click at [299, 119] on input "text" at bounding box center [286, 122] width 41 height 12
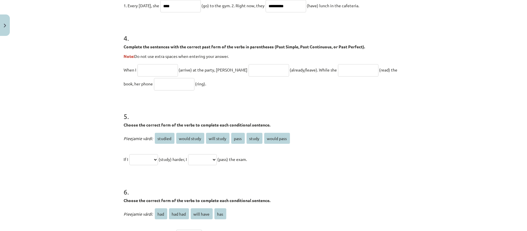
scroll to position [480, 0]
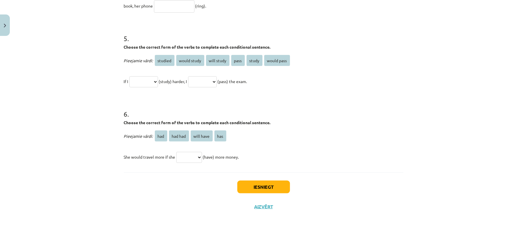
type input "**********"
click at [247, 173] on button "Iesniegt" at bounding box center [263, 187] width 53 height 13
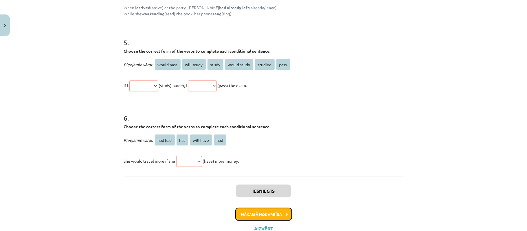
click at [270, 173] on button "Nākamā nodarbība" at bounding box center [263, 214] width 57 height 13
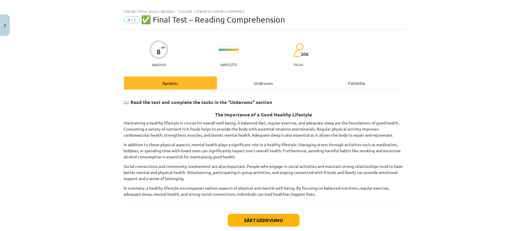
scroll to position [47, 0]
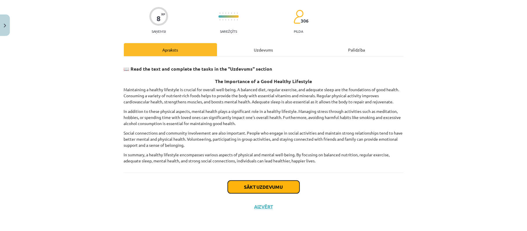
click at [265, 173] on button "Sākt uzdevumu" at bounding box center [264, 187] width 72 height 13
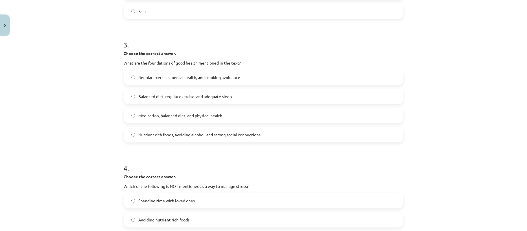
scroll to position [331, 0]
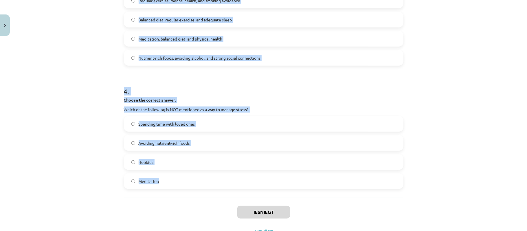
drag, startPoint x: 111, startPoint y: 86, endPoint x: 257, endPoint y: 186, distance: 177.1
click at [257, 173] on div "Mācību tēma: Angļu valoda i - 10.klase 1.ieskaites mācību materiāls #13 ✅ Final…" at bounding box center [263, 115] width 527 height 231
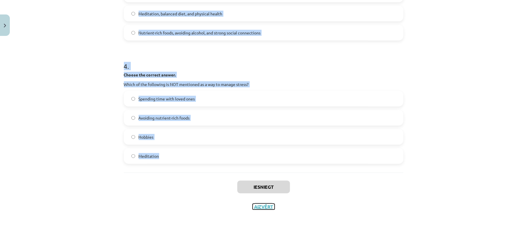
click at [265, 173] on button "Aizvērt" at bounding box center [264, 207] width 22 height 6
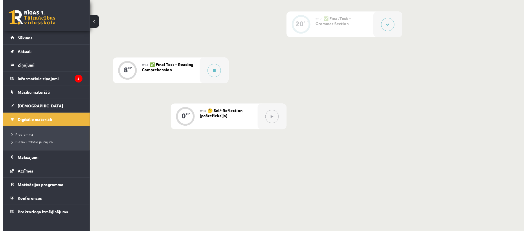
scroll to position [619, 0]
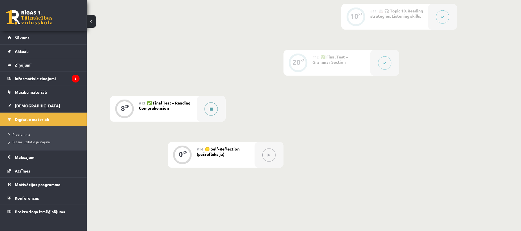
click at [210, 108] on icon at bounding box center [211, 108] width 3 height 3
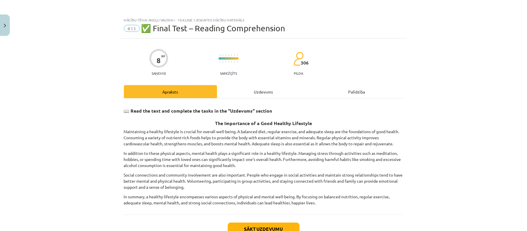
scroll to position [47, 0]
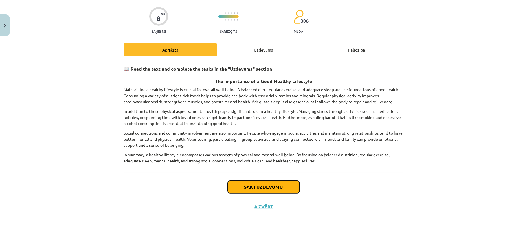
click at [257, 173] on button "Sākt uzdevumu" at bounding box center [264, 187] width 72 height 13
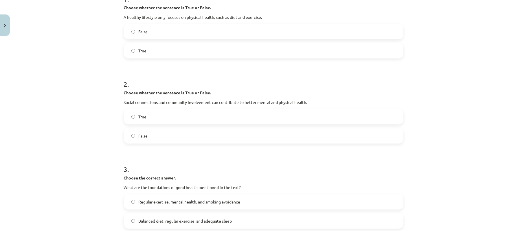
scroll to position [92, 0]
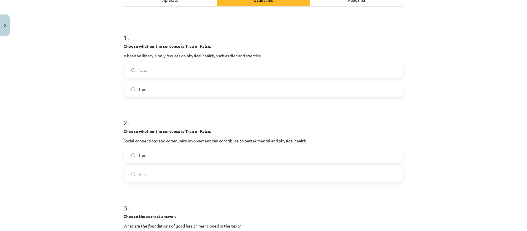
click at [164, 66] on label "False" at bounding box center [263, 70] width 278 height 14
click at [175, 158] on label "True" at bounding box center [263, 155] width 278 height 14
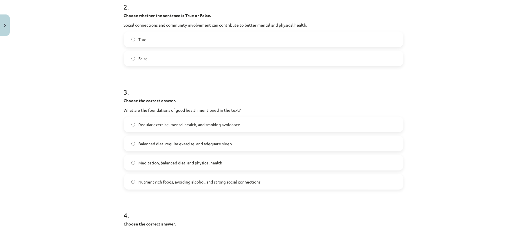
click at [155, 142] on span "Balanced diet, regular exercise, and adequate sleep" at bounding box center [185, 144] width 93 height 6
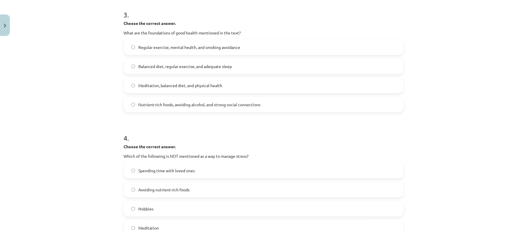
scroll to position [357, 0]
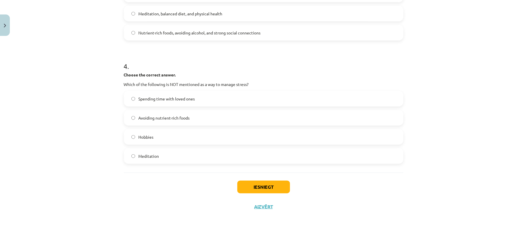
drag, startPoint x: 175, startPoint y: 120, endPoint x: 179, endPoint y: 122, distance: 4.4
click at [175, 120] on span "Avoiding nutrient-rich foods" at bounding box center [164, 118] width 51 height 6
drag, startPoint x: 276, startPoint y: 198, endPoint x: 272, endPoint y: 188, distance: 10.8
click at [275, 173] on div "Iesniegt Aizvērt" at bounding box center [264, 192] width 280 height 41
click at [274, 173] on button "Iesniegt" at bounding box center [263, 187] width 53 height 13
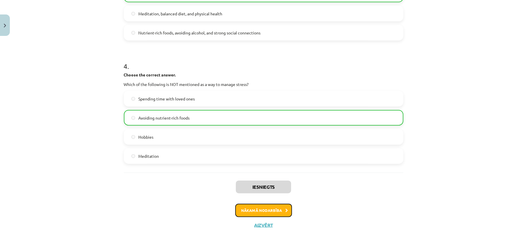
click at [272, 173] on button "Nākamā nodarbība" at bounding box center [263, 210] width 57 height 13
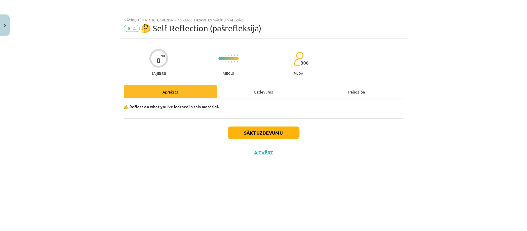
scroll to position [0, 0]
click at [289, 135] on button "Sākt uzdevumu" at bounding box center [264, 132] width 72 height 13
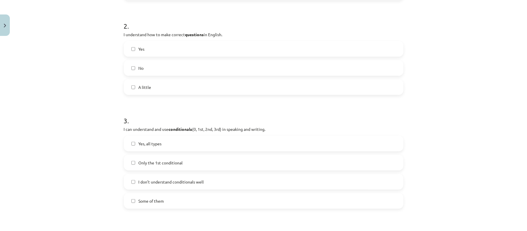
scroll to position [24, 0]
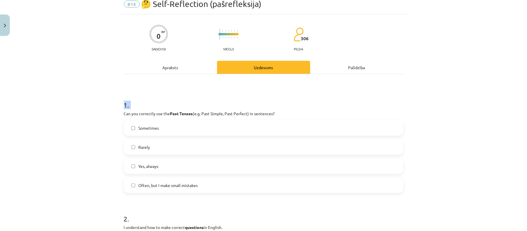
drag, startPoint x: 105, startPoint y: 109, endPoint x: 110, endPoint y: 109, distance: 5.5
click at [110, 109] on div "Mācību tēma: Angļu valoda i - 10.klase 1.ieskaites mācību materiāls #14 🤔 Self-…" at bounding box center [263, 115] width 527 height 231
drag, startPoint x: 116, startPoint y: 113, endPoint x: 120, endPoint y: 113, distance: 4.6
click at [120, 113] on div "Mācību tēma: Angļu valoda i - 10.klase 1.ieskaites mācību materiāls #14 🤔 Self-…" at bounding box center [263, 115] width 527 height 231
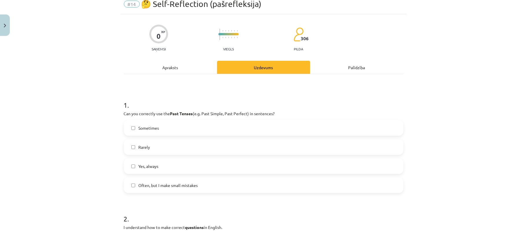
click at [172, 130] on label "Sometimes" at bounding box center [263, 128] width 278 height 14
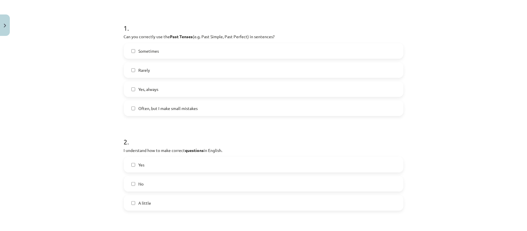
scroll to position [140, 0]
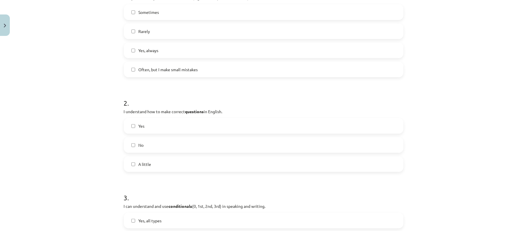
click at [264, 163] on label "A little" at bounding box center [263, 164] width 278 height 14
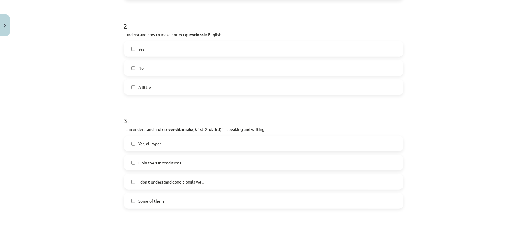
scroll to position [294, 0]
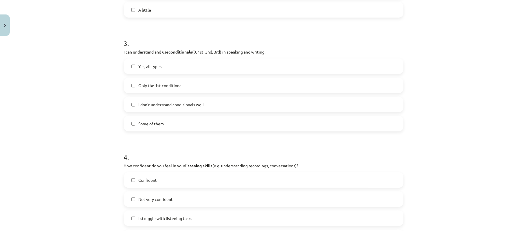
click at [188, 122] on label "Some of them" at bounding box center [263, 123] width 278 height 14
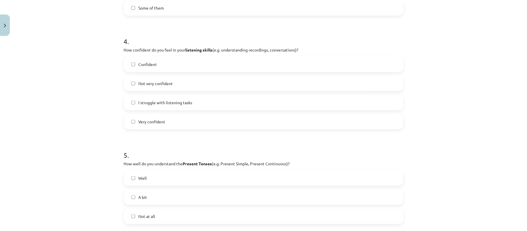
scroll to position [638, 0]
click at [210, 81] on label "Не очень уверен" at bounding box center [263, 83] width 278 height 14
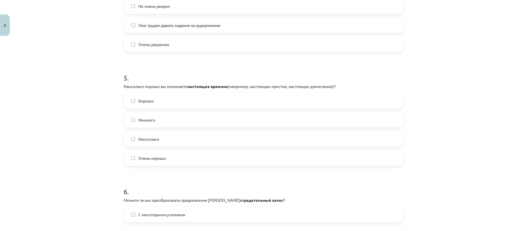
scroll to position [526, 0]
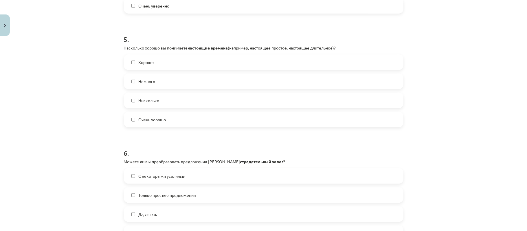
click at [223, 72] on div "Хорошо Немного Нисколько Очень хорошо" at bounding box center [264, 90] width 280 height 73
click at [215, 79] on label "Немного" at bounding box center [263, 81] width 278 height 14
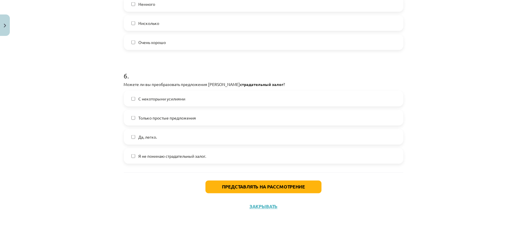
scroll to position [638, 0]
click at [171, 154] on font "Я не понимаю страдательный залог." at bounding box center [173, 155] width 68 height 5
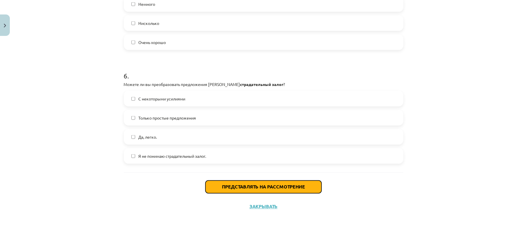
click at [245, 173] on font "Представлять на рассмотрение" at bounding box center [263, 187] width 83 height 6
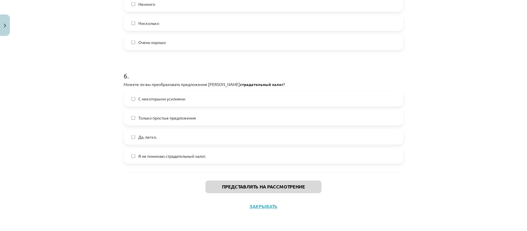
scroll to position [624, 0]
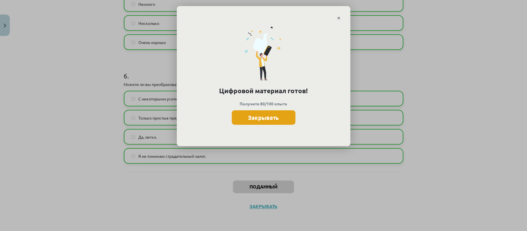
click at [268, 118] on font "Закрывать" at bounding box center [263, 118] width 31 height 8
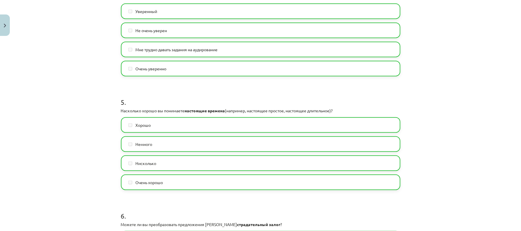
scroll to position [603, 0]
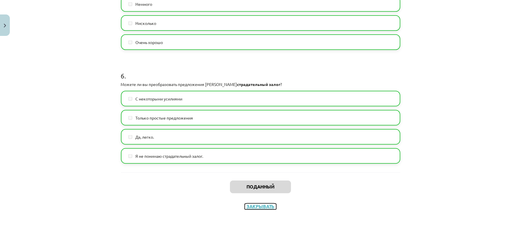
click at [254, 173] on font "Закрывать" at bounding box center [261, 206] width 28 height 6
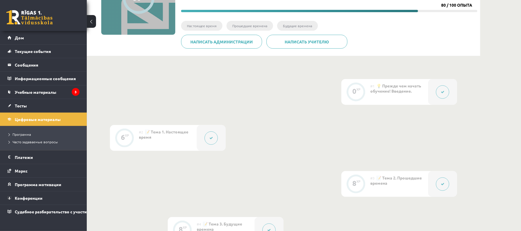
scroll to position [6, 0]
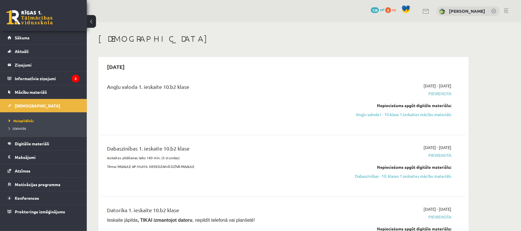
drag, startPoint x: 374, startPoint y: 113, endPoint x: 291, endPoint y: 28, distance: 119.3
click at [374, 113] on link "Angļu valoda I - 10.klase 1.ieskaites mācību materiāls" at bounding box center [396, 114] width 109 height 6
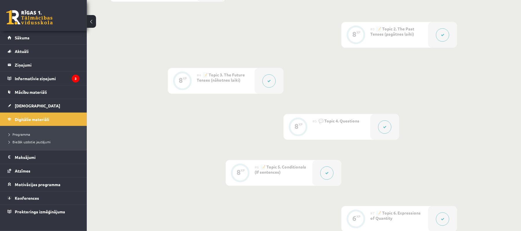
scroll to position [40, 0]
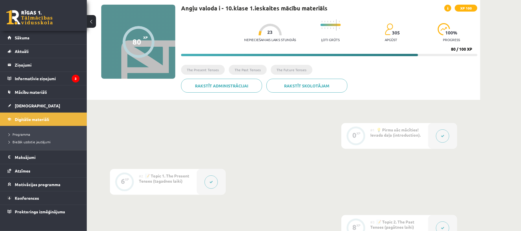
click at [124, 42] on div at bounding box center [139, 42] width 32 height 32
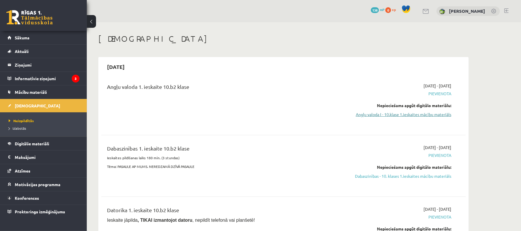
click at [368, 115] on link "Angļu valoda I - 10.klase 1.ieskaites mācību materiāls" at bounding box center [396, 114] width 109 height 6
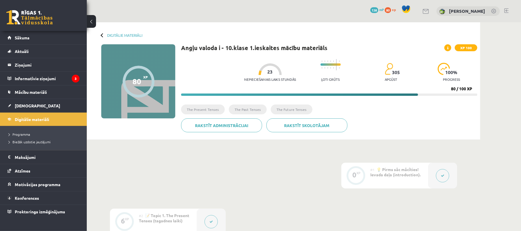
click at [445, 71] on span "100 %" at bounding box center [451, 72] width 12 height 5
drag, startPoint x: 111, startPoint y: 27, endPoint x: 111, endPoint y: 30, distance: 3.2
click at [111, 30] on div "Digitālie materiāli 80 XP XP 100 80 / 100 XP Angļu valoda i - 10.klase 1.ieskai…" at bounding box center [284, 80] width 394 height 117
click at [115, 35] on link "Digitālie materiāli" at bounding box center [124, 35] width 35 height 4
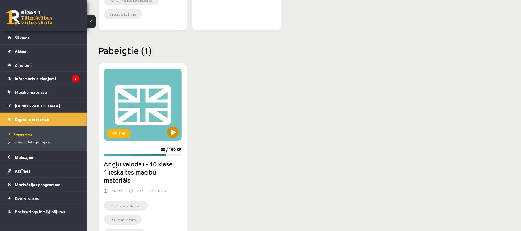
scroll to position [352, 0]
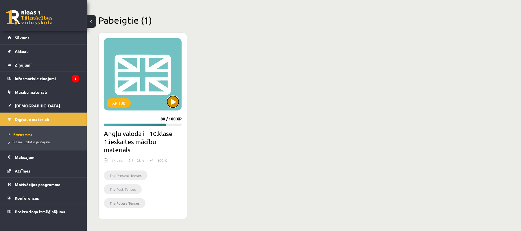
click at [170, 102] on button at bounding box center [173, 102] width 12 height 12
click at [149, 93] on div "XP 100" at bounding box center [143, 74] width 78 height 72
click at [131, 131] on h2 "Angļu valoda i - 10.klase 1.ieskaites mācību materiāls" at bounding box center [143, 141] width 78 height 24
click at [136, 79] on div "XP 100" at bounding box center [143, 74] width 78 height 72
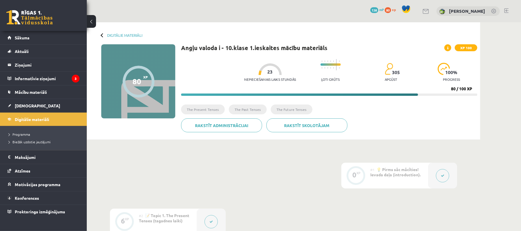
click at [101, 36] on div at bounding box center [103, 35] width 4 height 4
click at [63, 41] on link "Sākums" at bounding box center [44, 37] width 72 height 13
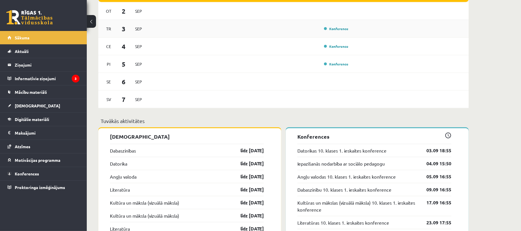
scroll to position [346, 0]
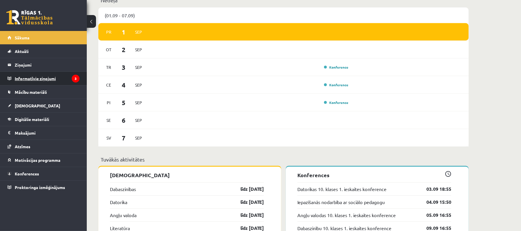
click at [64, 75] on legend "Informatīvie ziņojumi 3" at bounding box center [47, 78] width 65 height 13
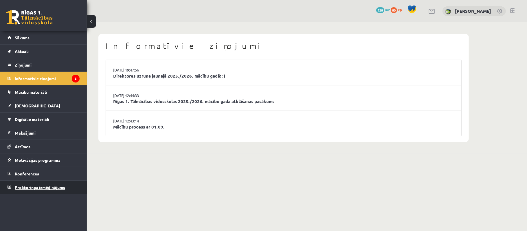
click at [73, 194] on link "Proktoringa izmēģinājums" at bounding box center [44, 187] width 72 height 13
